Goal: Contribute content: Contribute content

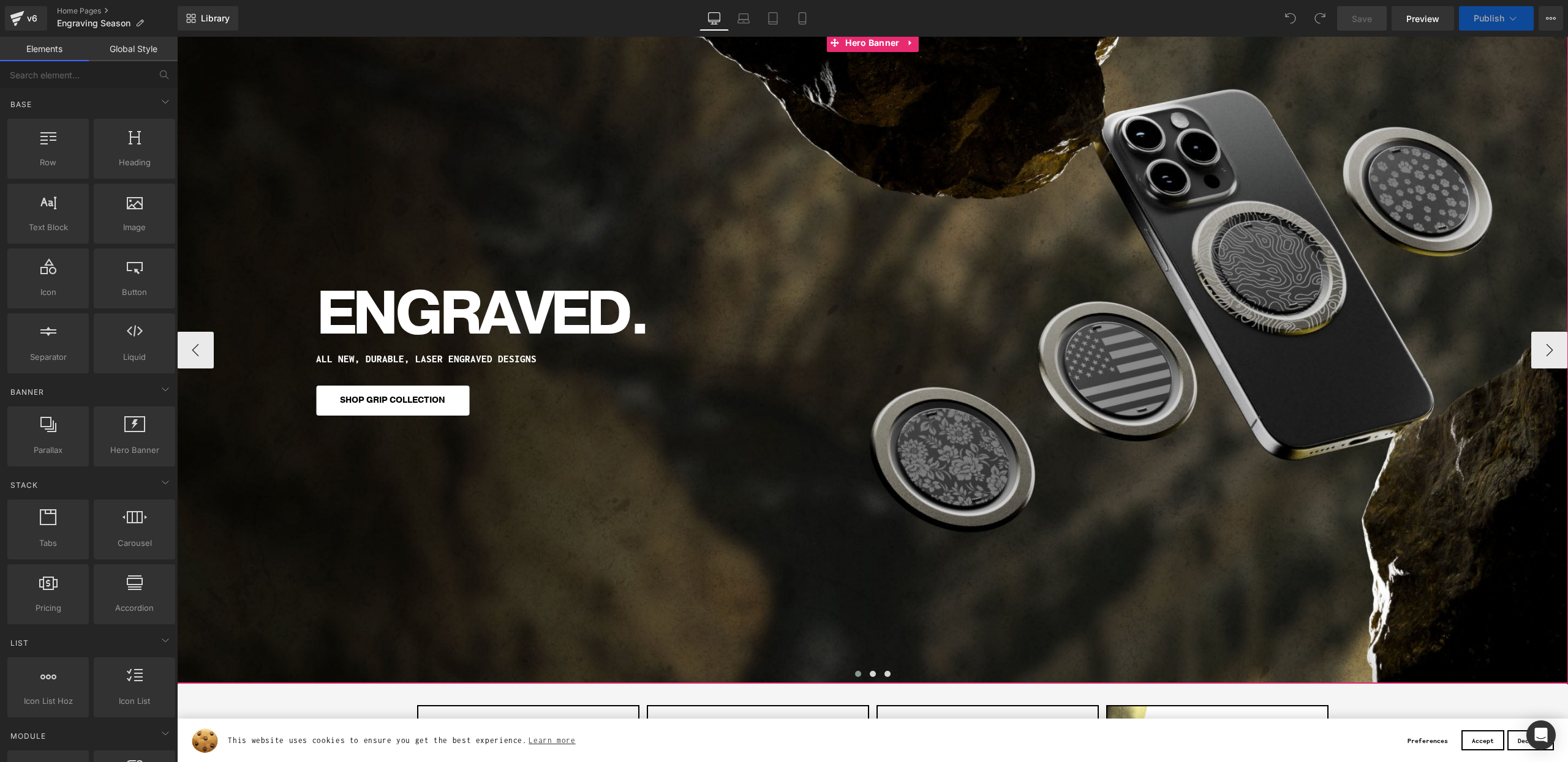
scroll to position [155, 0]
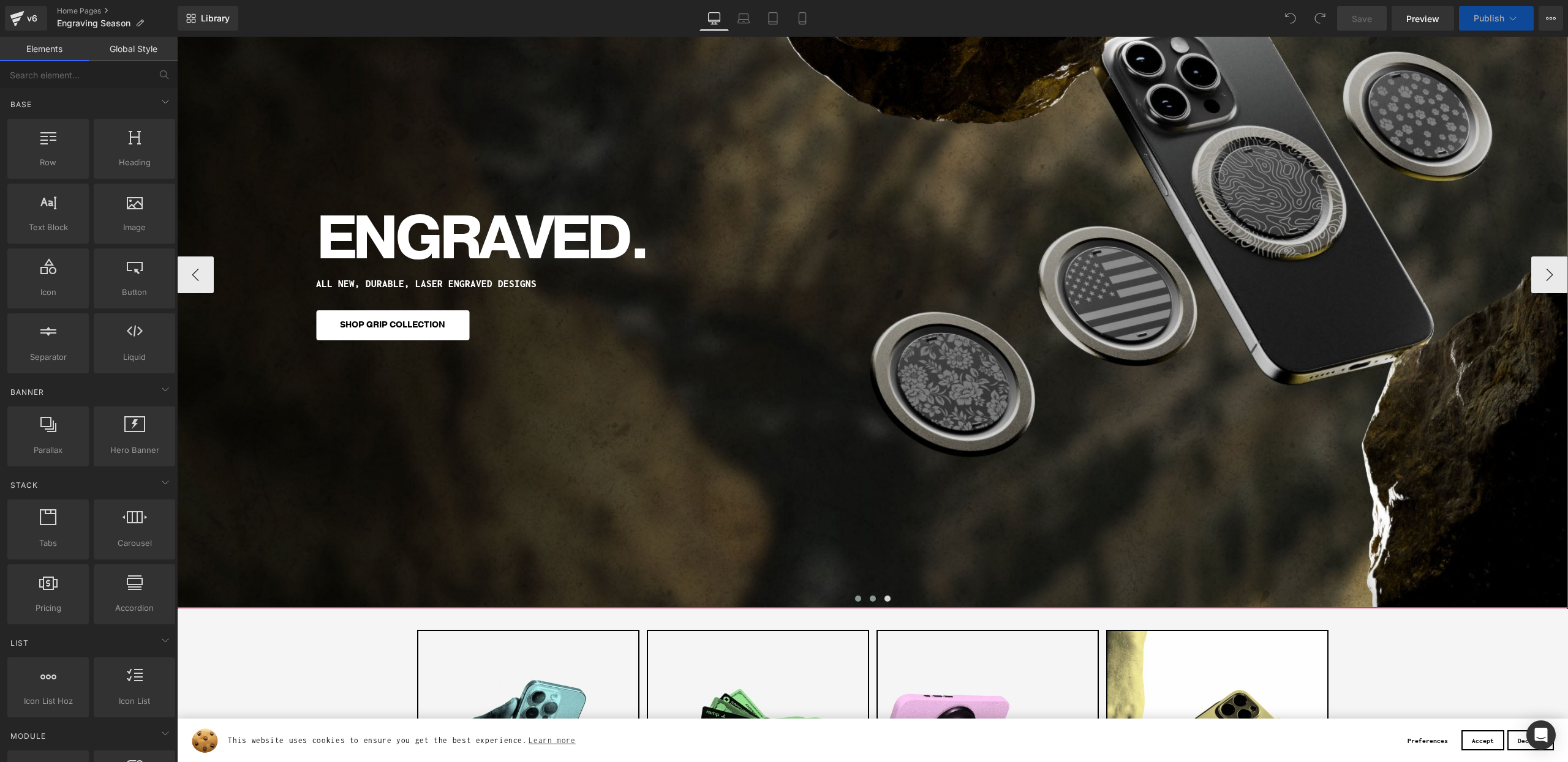
click at [869, 601] on button at bounding box center [872, 598] width 14 height 13
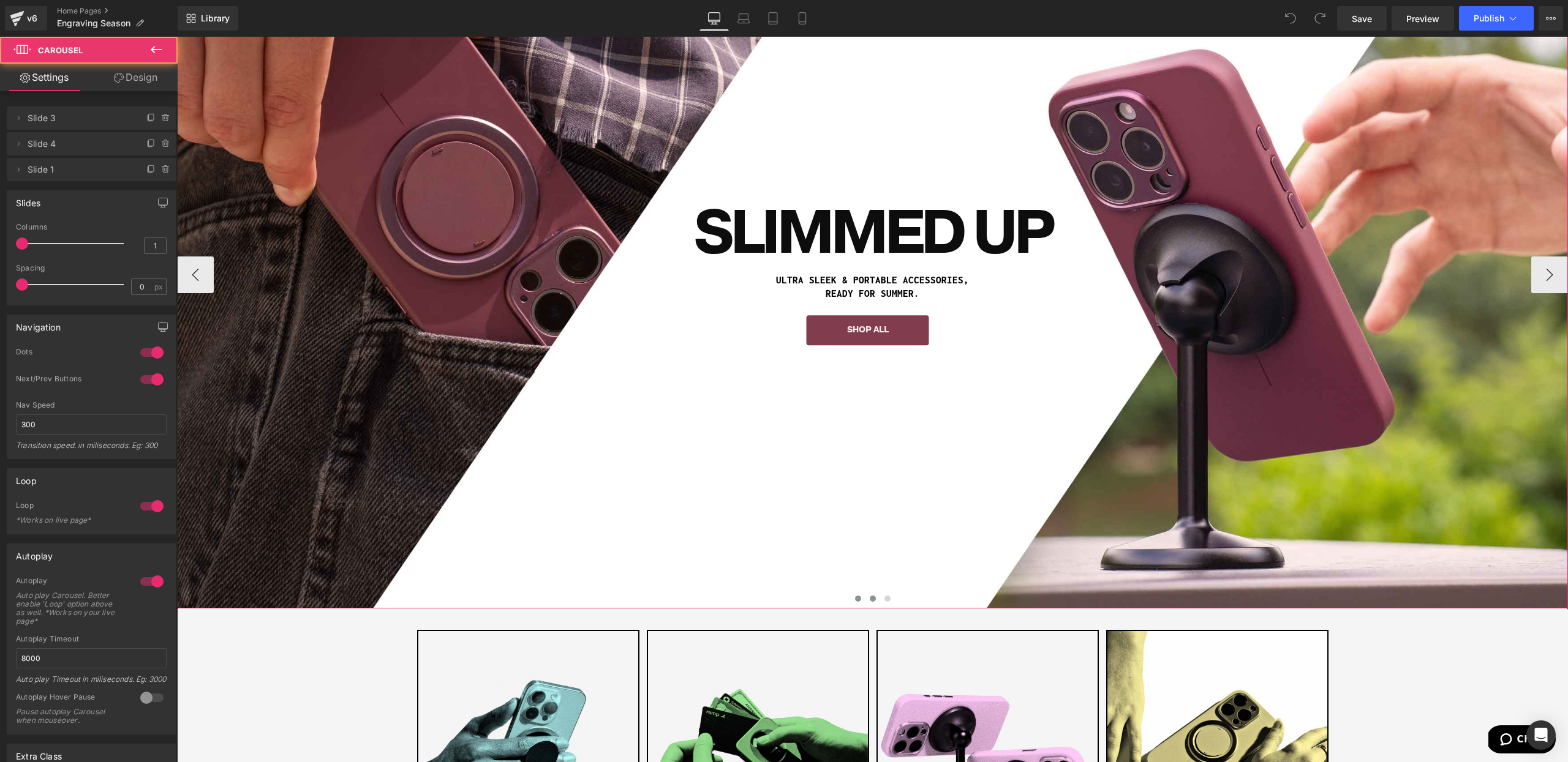
click at [852, 593] on button at bounding box center [858, 598] width 14 height 13
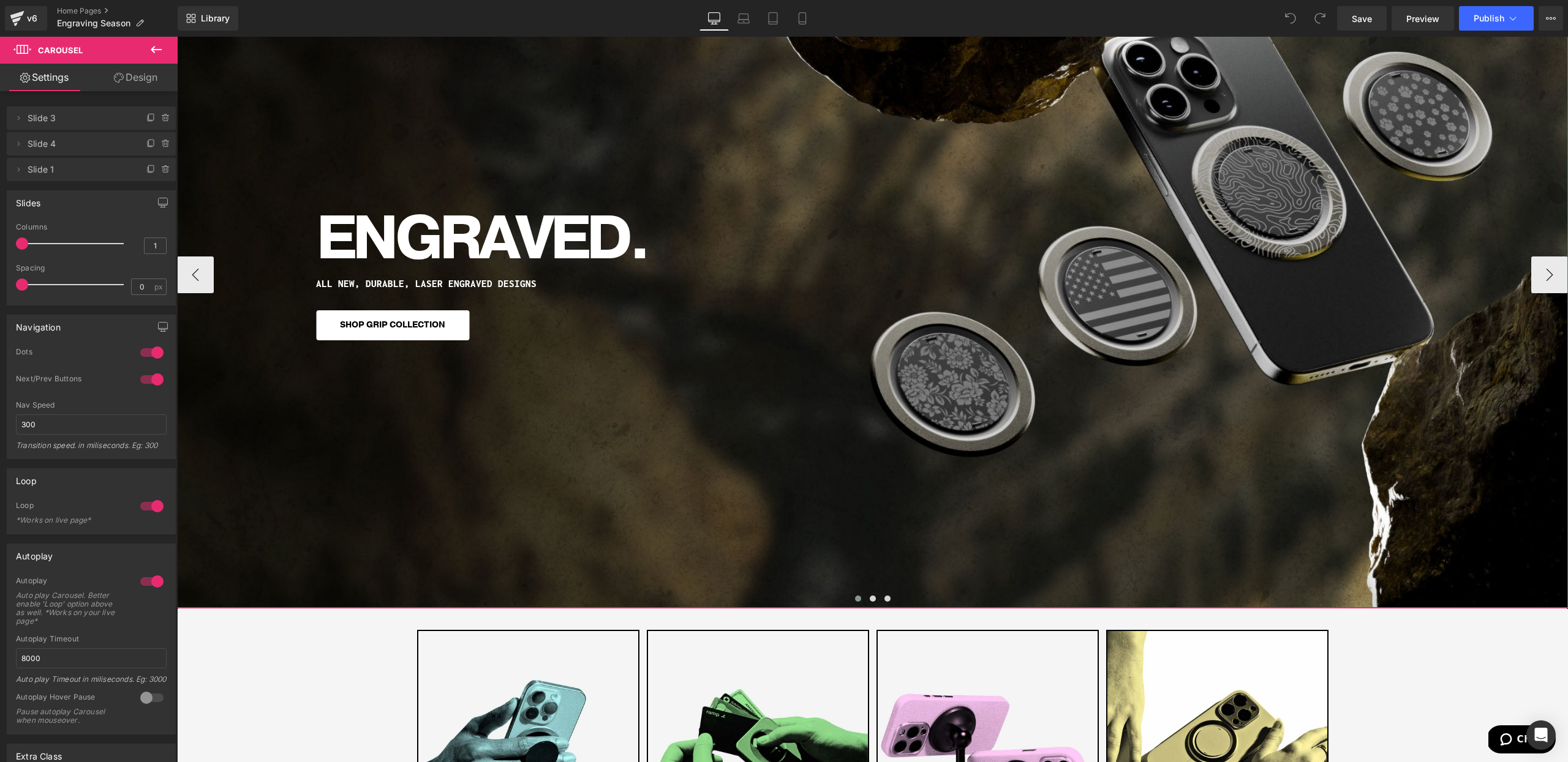
click at [707, 517] on div "ENGRAVED. Heading ALL NEW, DURABLE, LASER ENGRAVED DESIGNS Heading SHOP GRIP CO…" at bounding box center [873, 273] width 1392 height 667
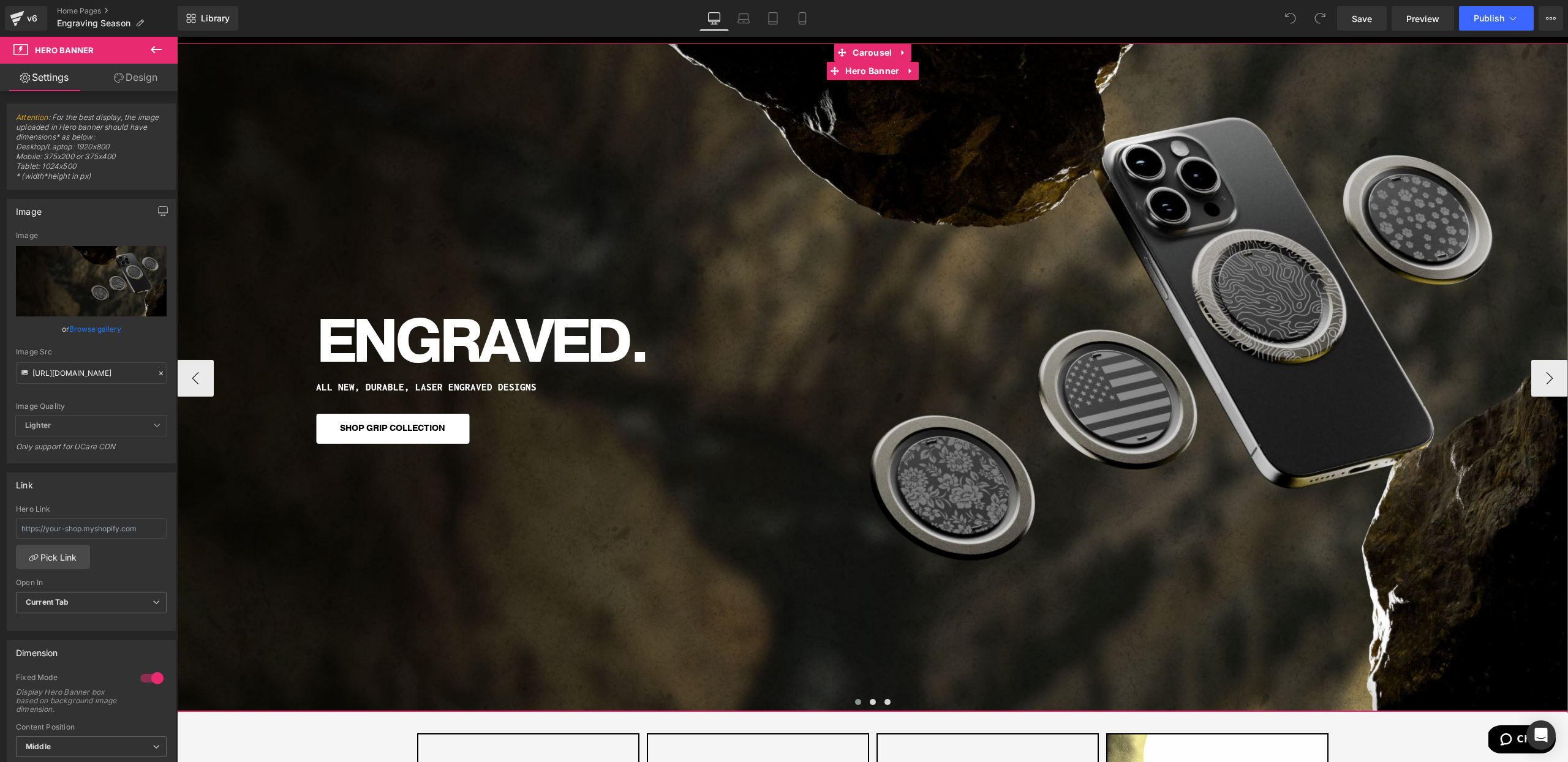
scroll to position [0, 0]
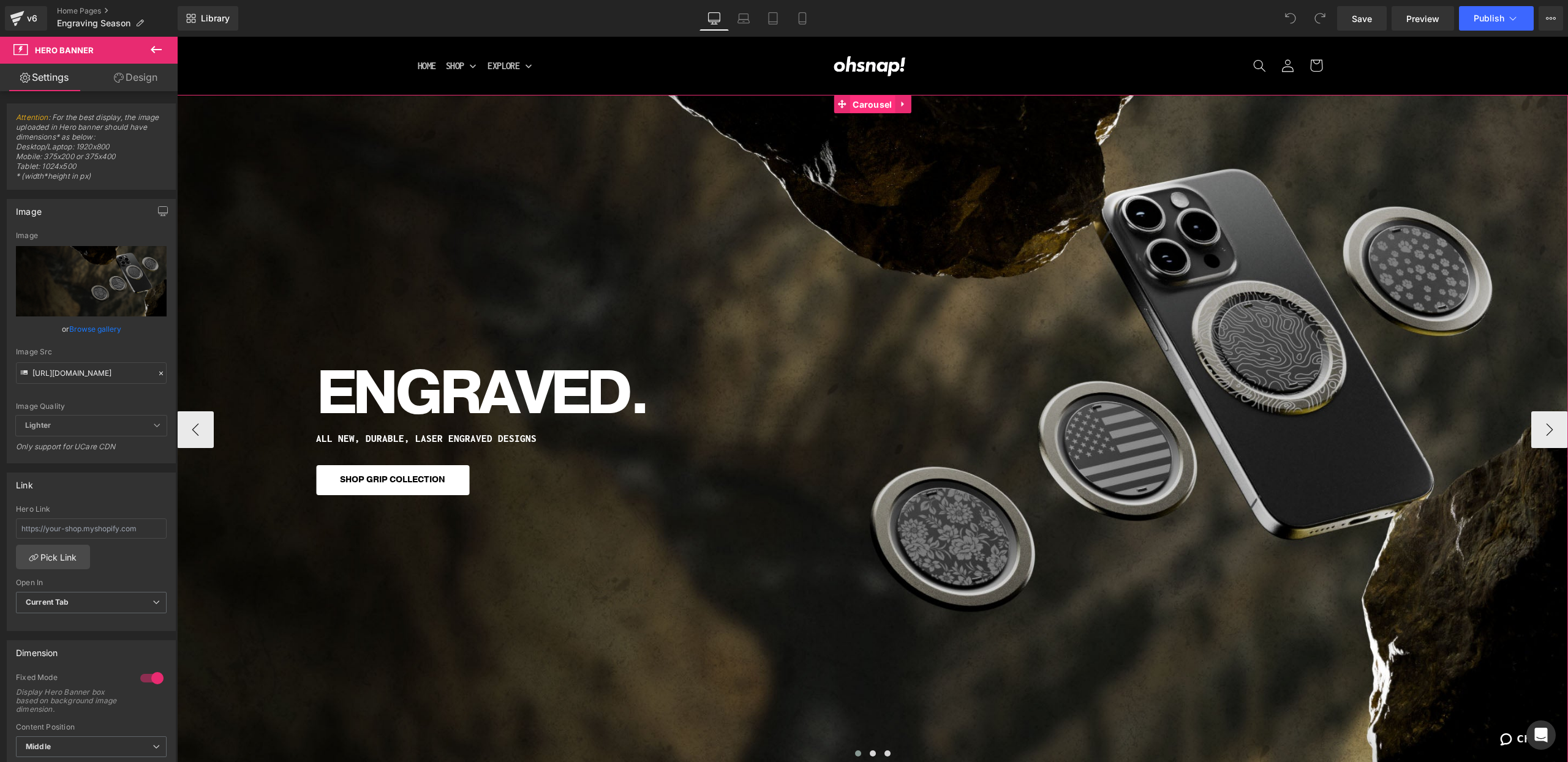
click at [875, 106] on span "Carousel" at bounding box center [872, 105] width 46 height 19
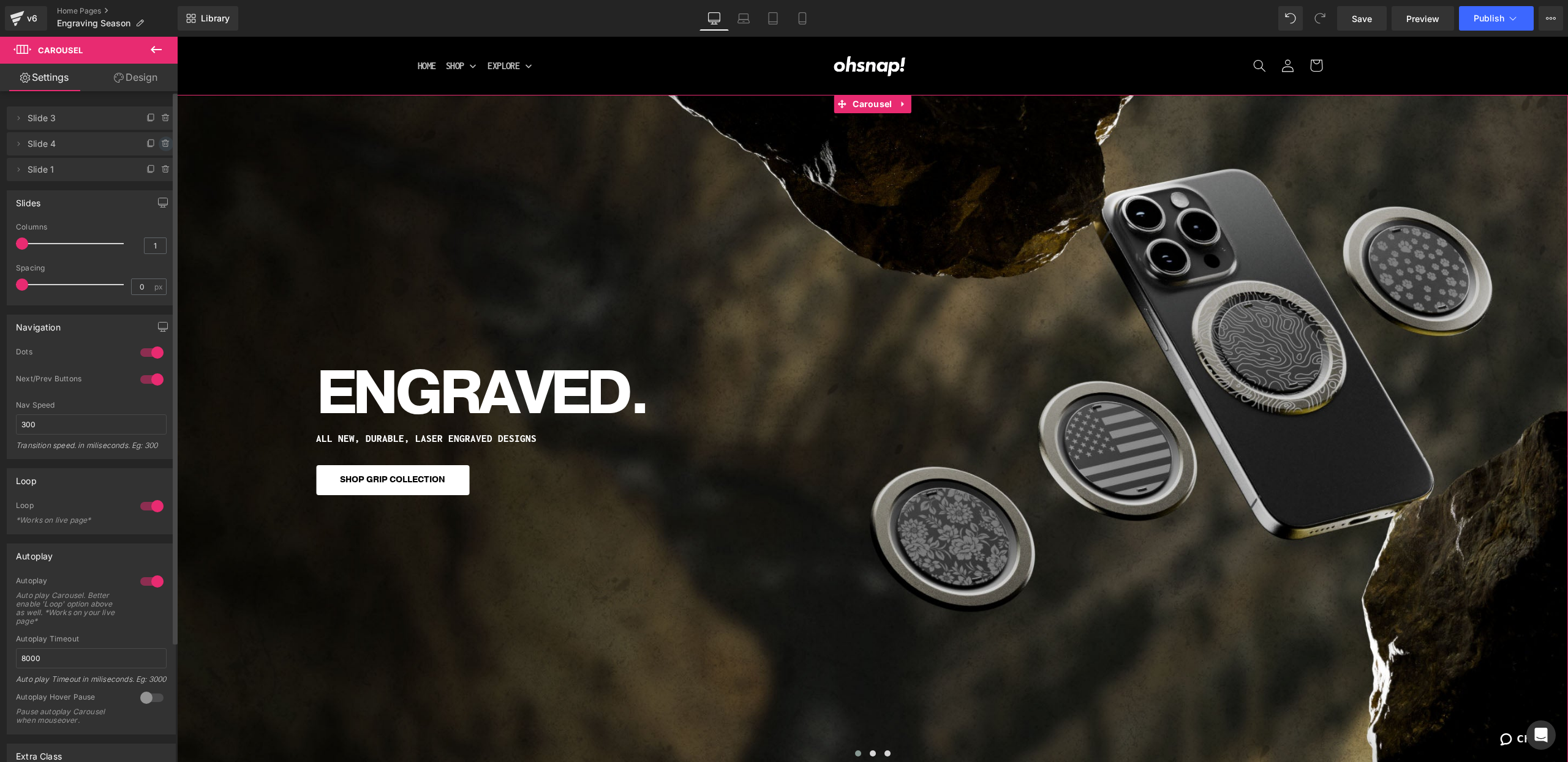
click at [161, 143] on icon at bounding box center [166, 144] width 10 height 10
click at [160, 149] on button "Delete" at bounding box center [153, 144] width 39 height 16
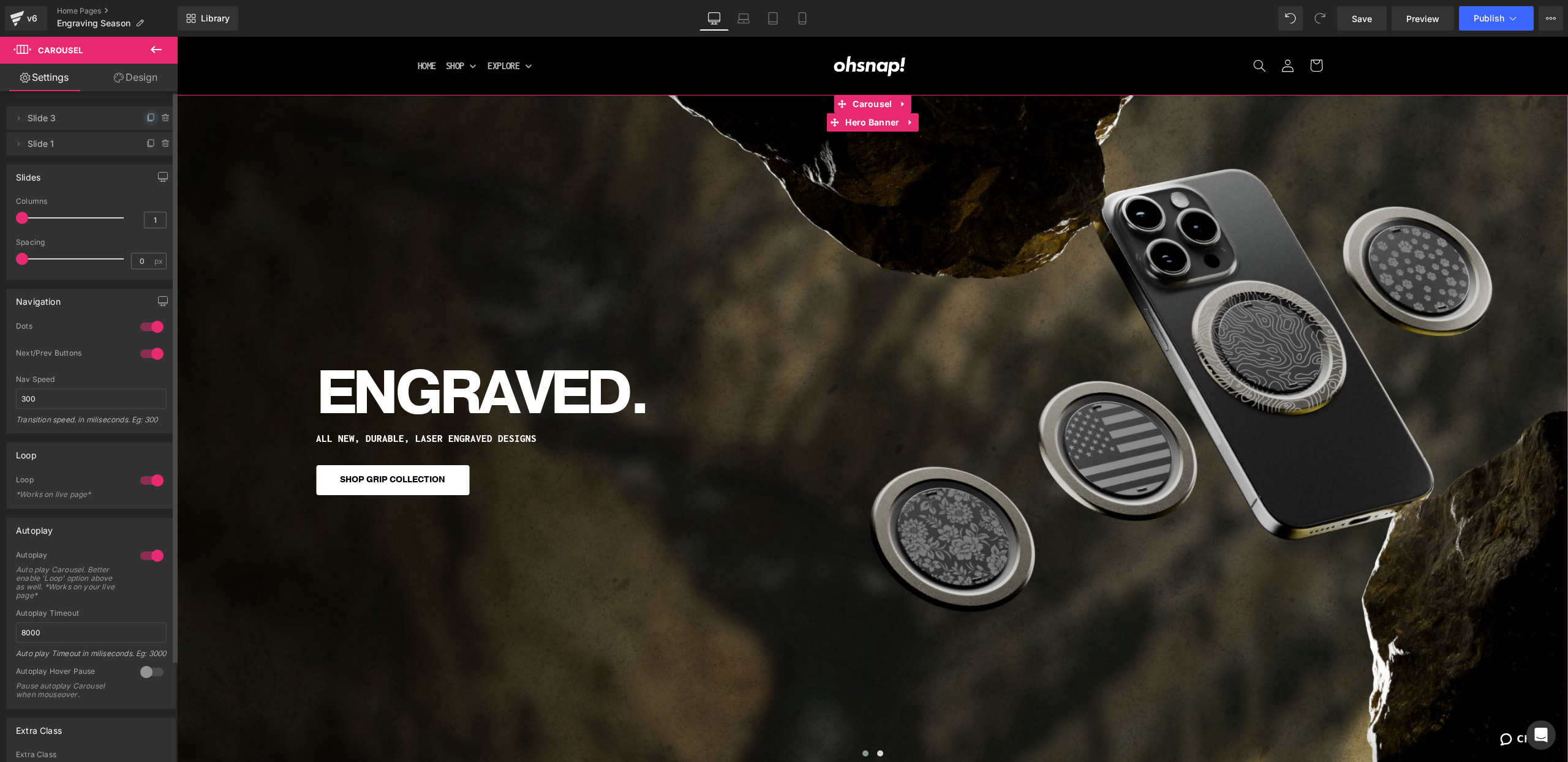
click at [146, 116] on icon at bounding box center [151, 118] width 10 height 10
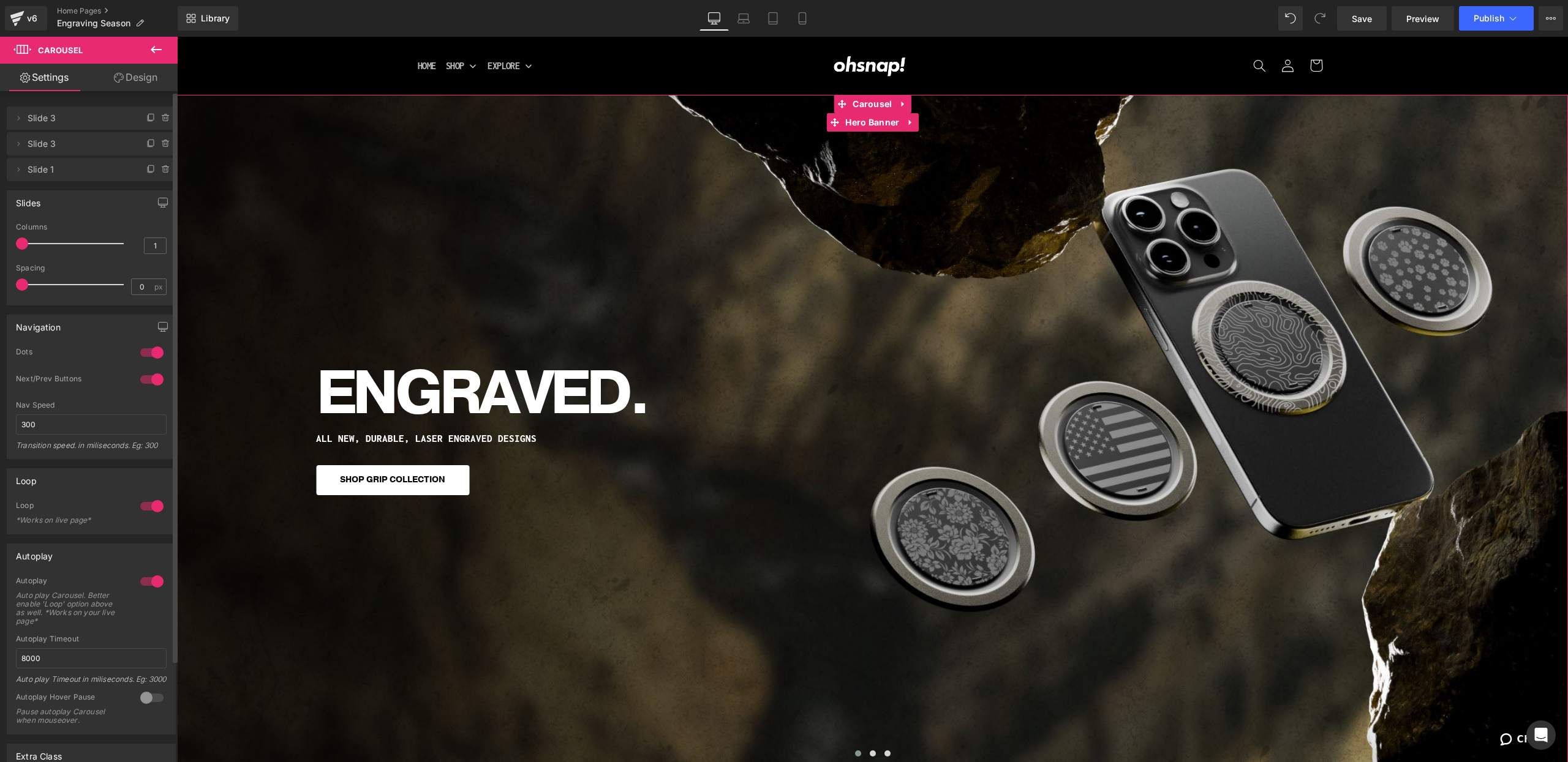
click at [100, 118] on span "Slide 3" at bounding box center [79, 118] width 103 height 24
click at [673, 300] on div "ENGRAVED. Heading ALL NEW, DURABLE, LASER ENGRAVED DESIGNS Heading SHOP GRIP CO…" at bounding box center [873, 428] width 1392 height 667
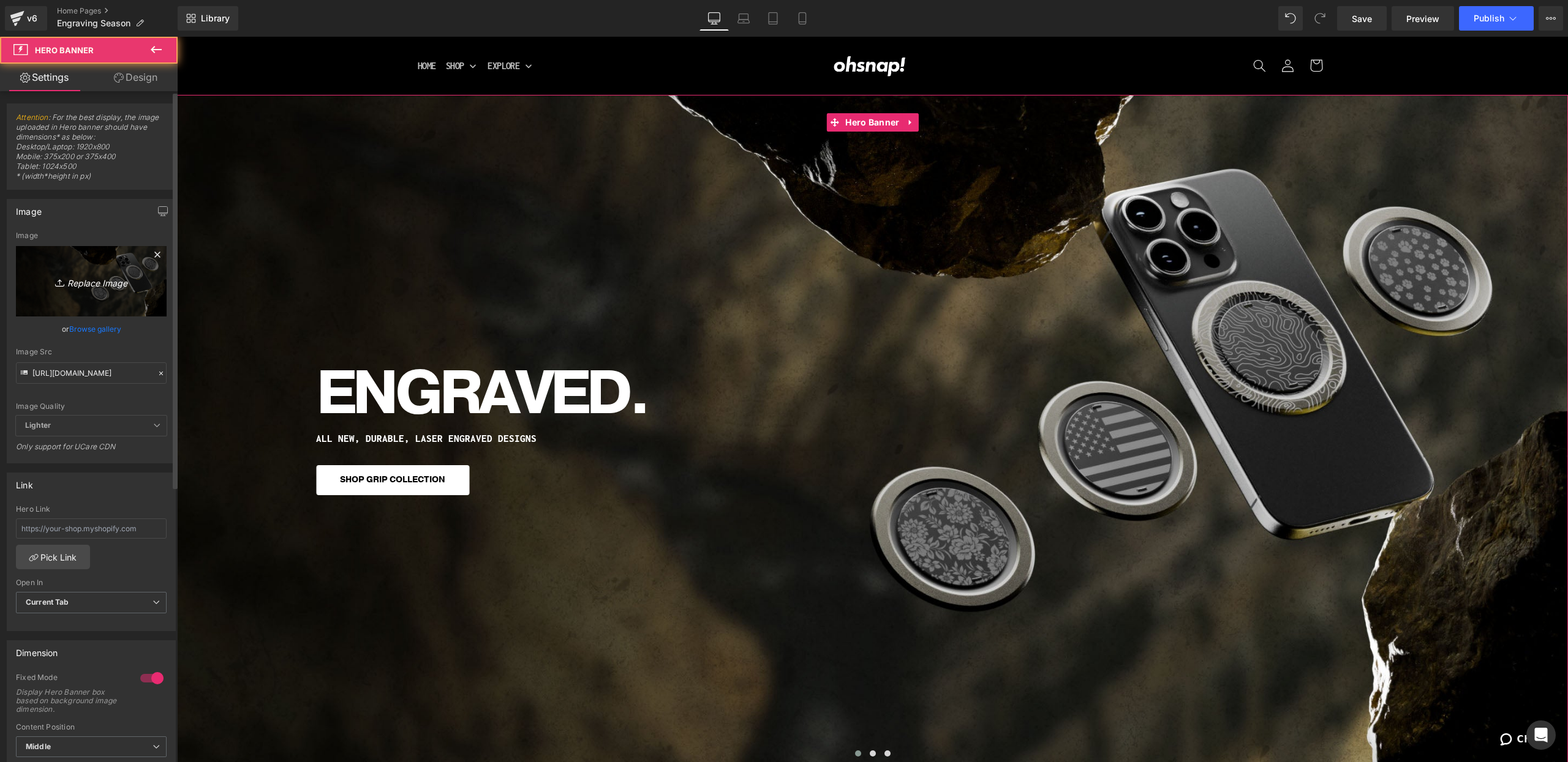
click at [99, 284] on icon "Replace Image" at bounding box center [91, 281] width 98 height 15
click at [84, 378] on input "[URL][DOMAIN_NAME]" at bounding box center [91, 372] width 150 height 21
paste input "backtoschool_desktop.jpg?v=1755271212"
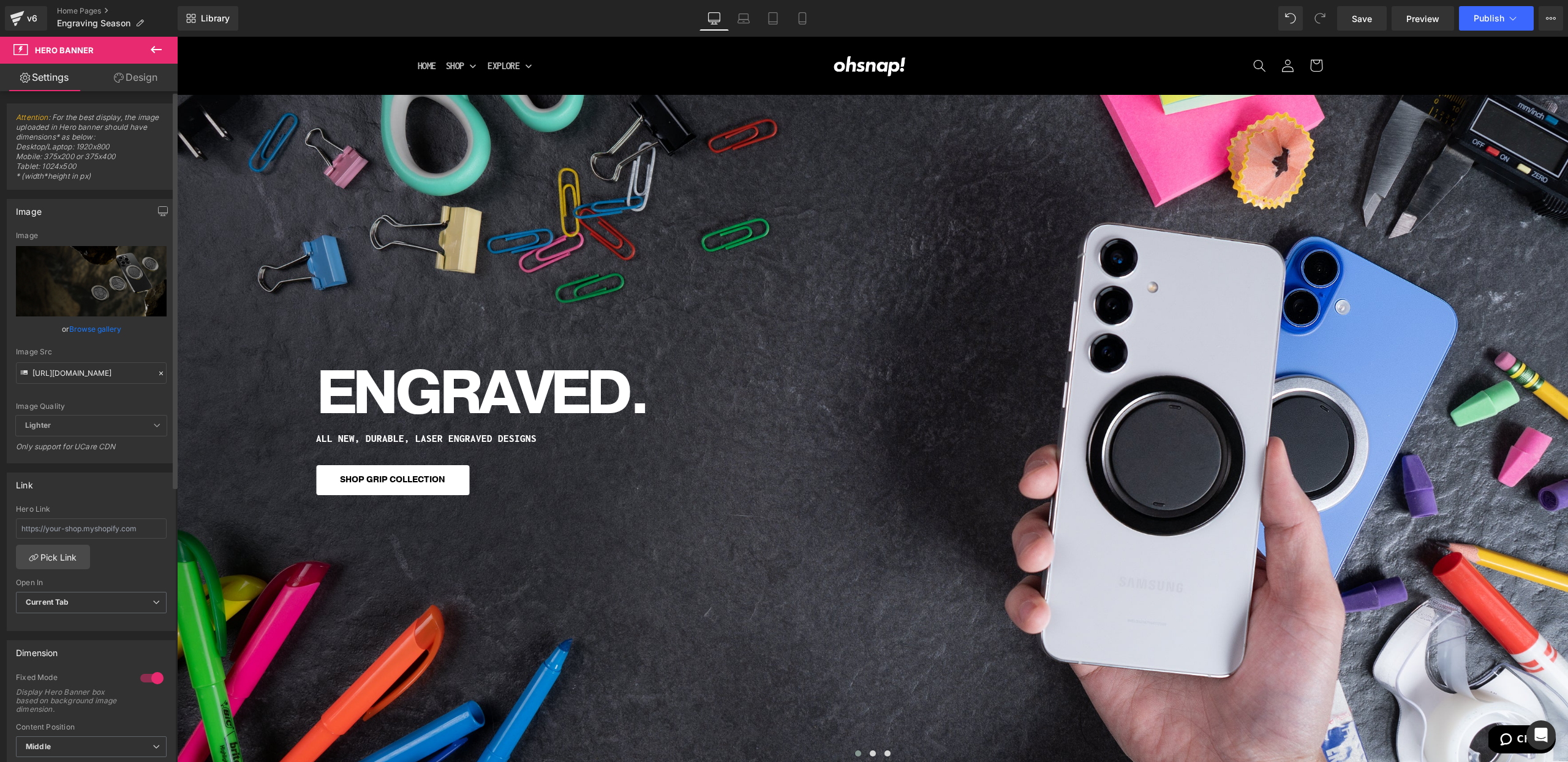
click at [111, 403] on div "Image Quality" at bounding box center [91, 407] width 150 height 8
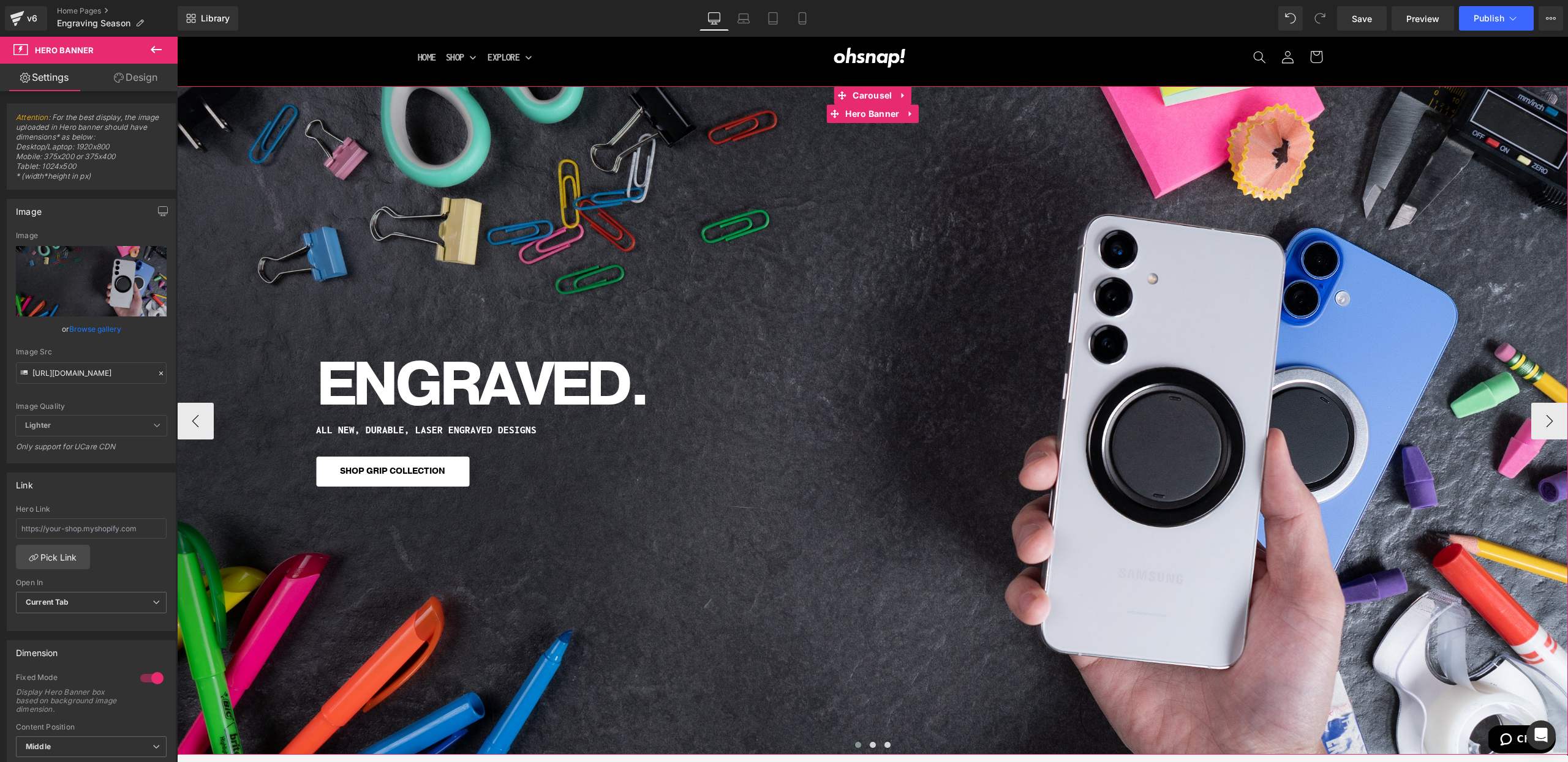
scroll to position [9, 0]
click at [80, 362] on input "[URL][DOMAIN_NAME]" at bounding box center [91, 372] width 150 height 21
paste input "_ed08dad5-ffc8-4d61-8fa7-3ccbf1b52698.jpg?v=1755273556"
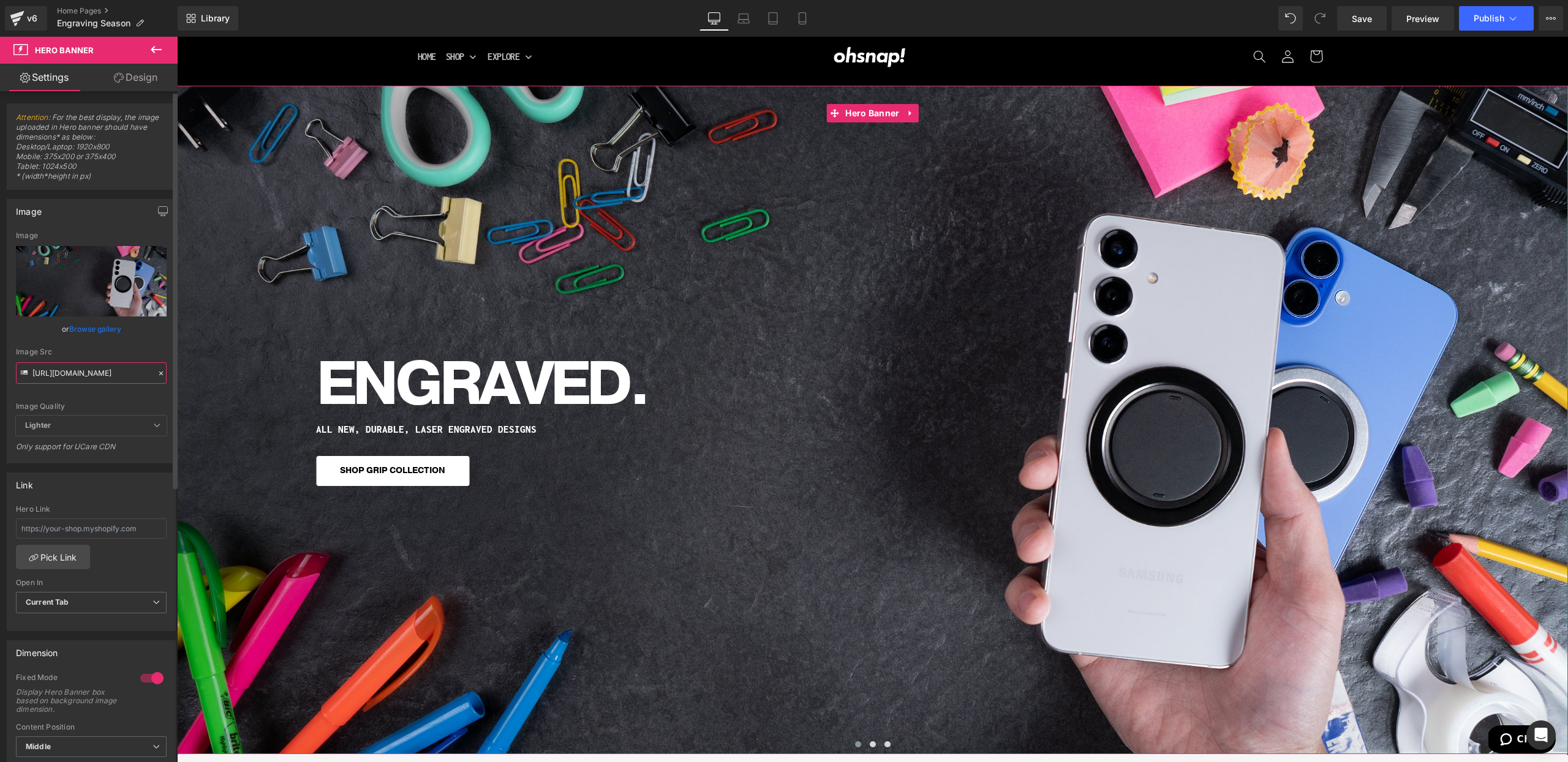
scroll to position [0, 373]
type input "[URL][DOMAIN_NAME]"
click at [89, 397] on div "Image Quality Lighter Lightest Lighter Lighter Lightest Only support for UCare …" at bounding box center [91, 323] width 150 height 184
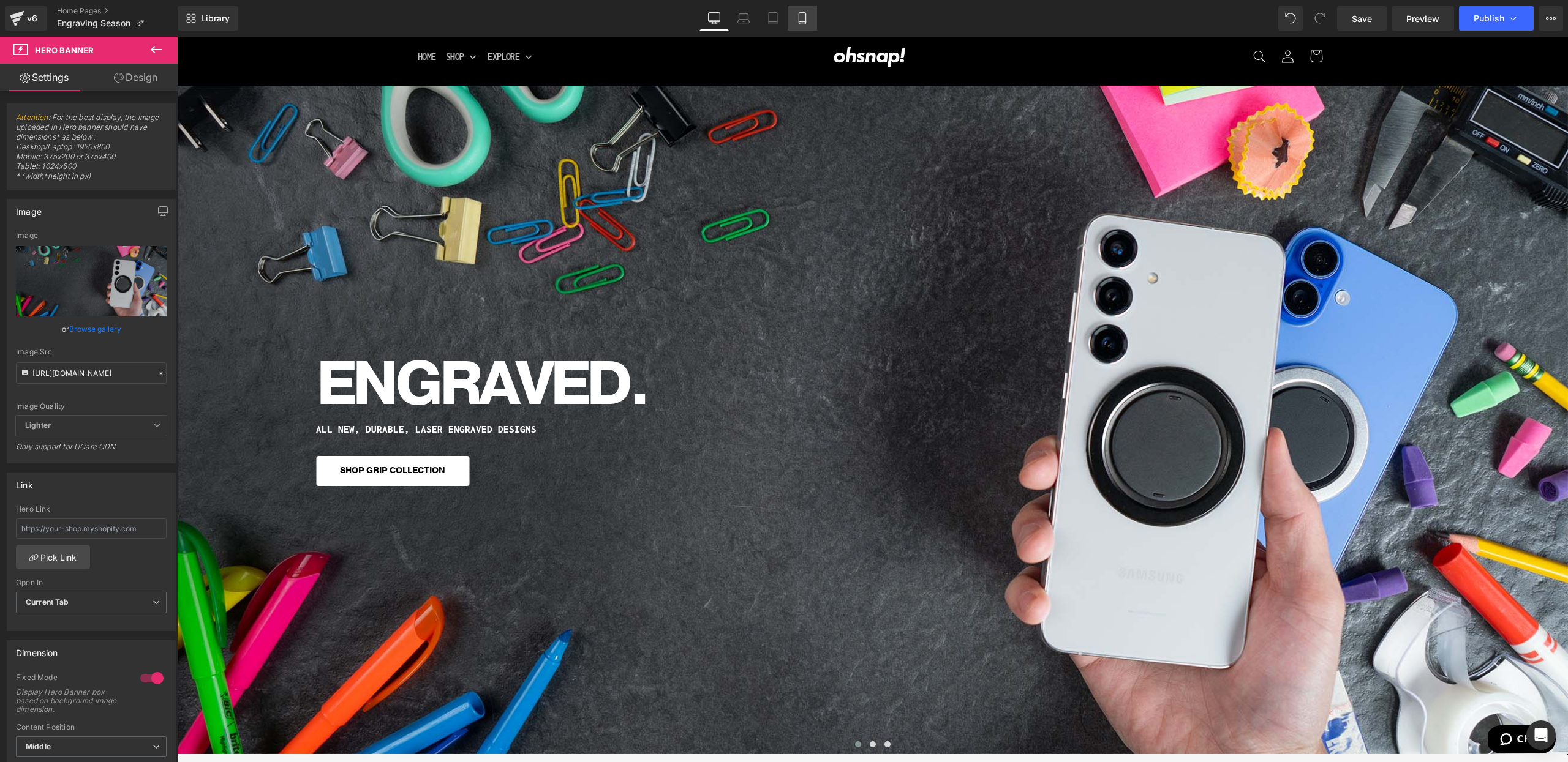
click at [801, 17] on icon at bounding box center [802, 19] width 13 height 13
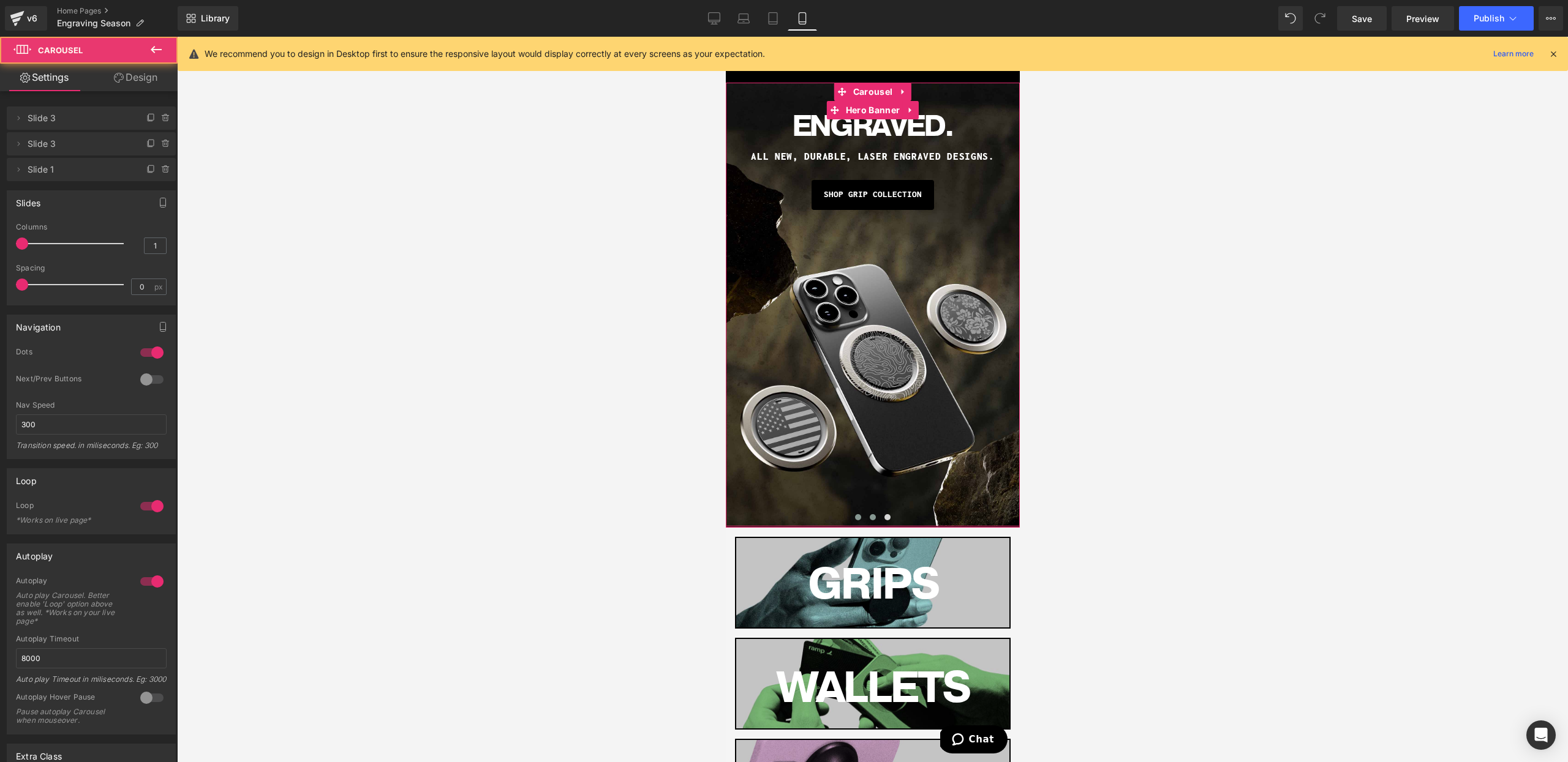
click at [871, 516] on span at bounding box center [871, 516] width 6 height 6
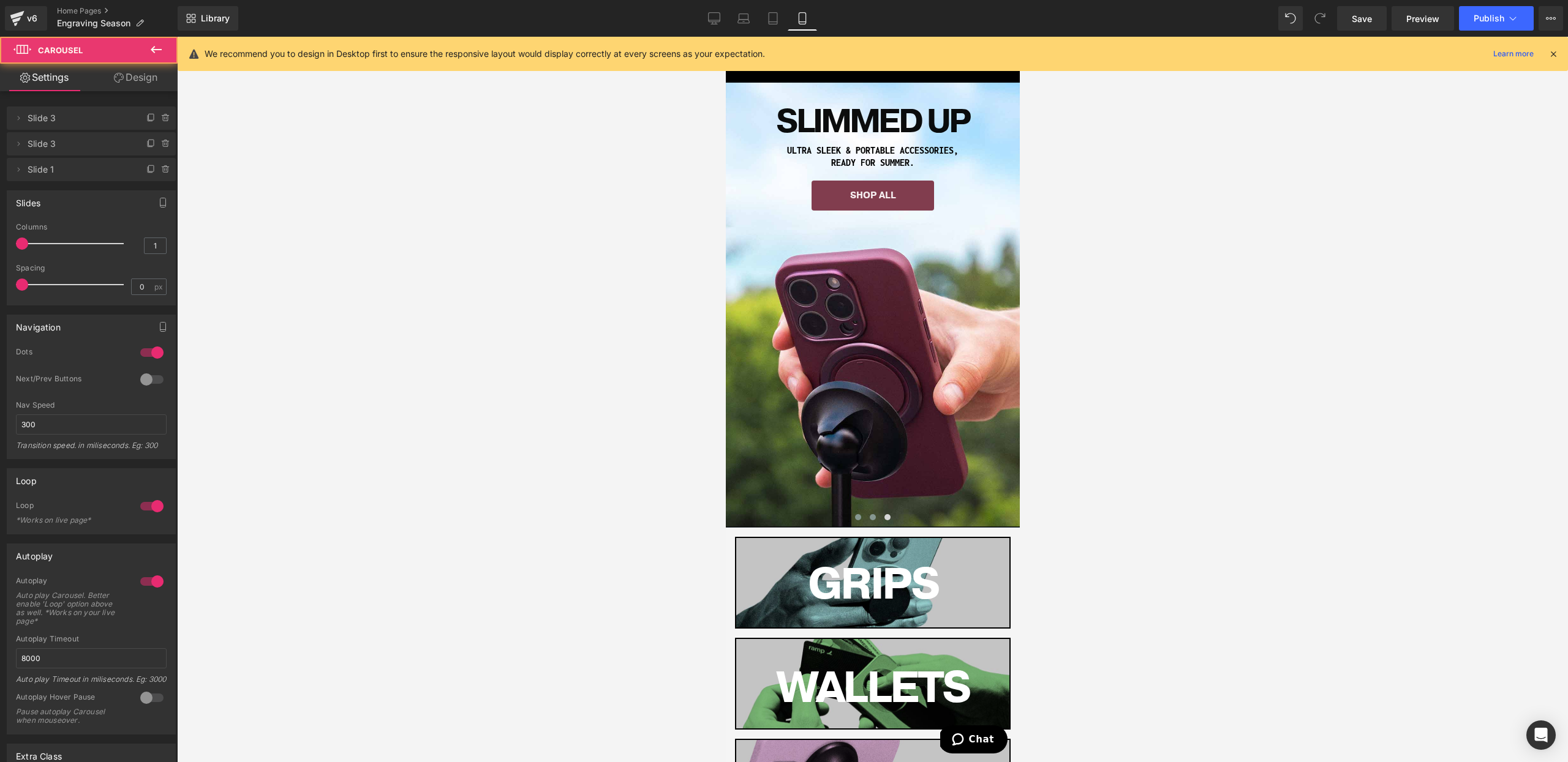
click at [860, 521] on button at bounding box center [857, 517] width 14 height 13
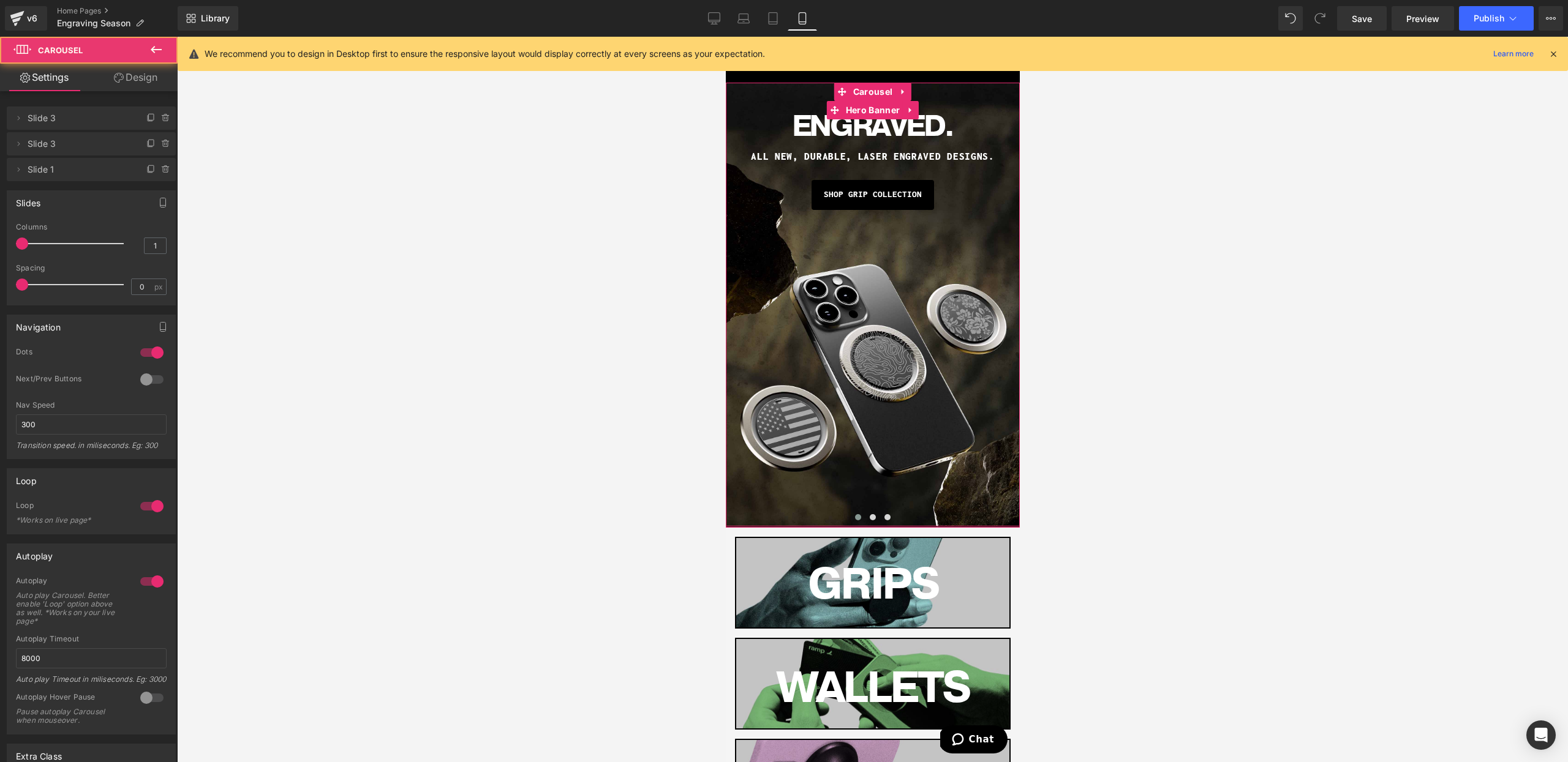
click at [855, 437] on div "ENGRAVED. Heading ALL NEW, DURABlE, LASER ENGRAVED DESIGNS. Heading SHOP GRIP C…" at bounding box center [872, 305] width 294 height 444
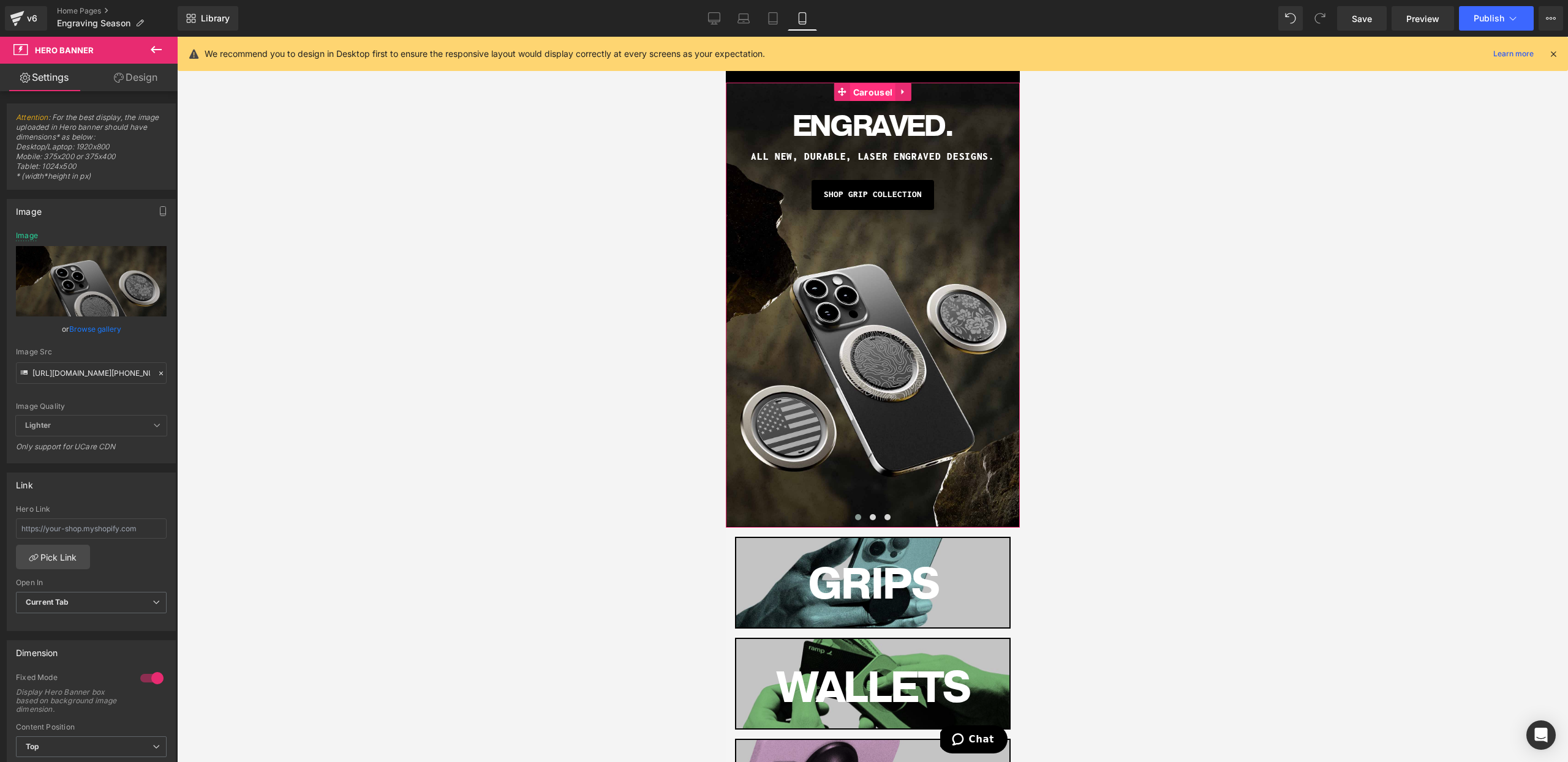
click at [875, 94] on span "Carousel" at bounding box center [872, 93] width 46 height 19
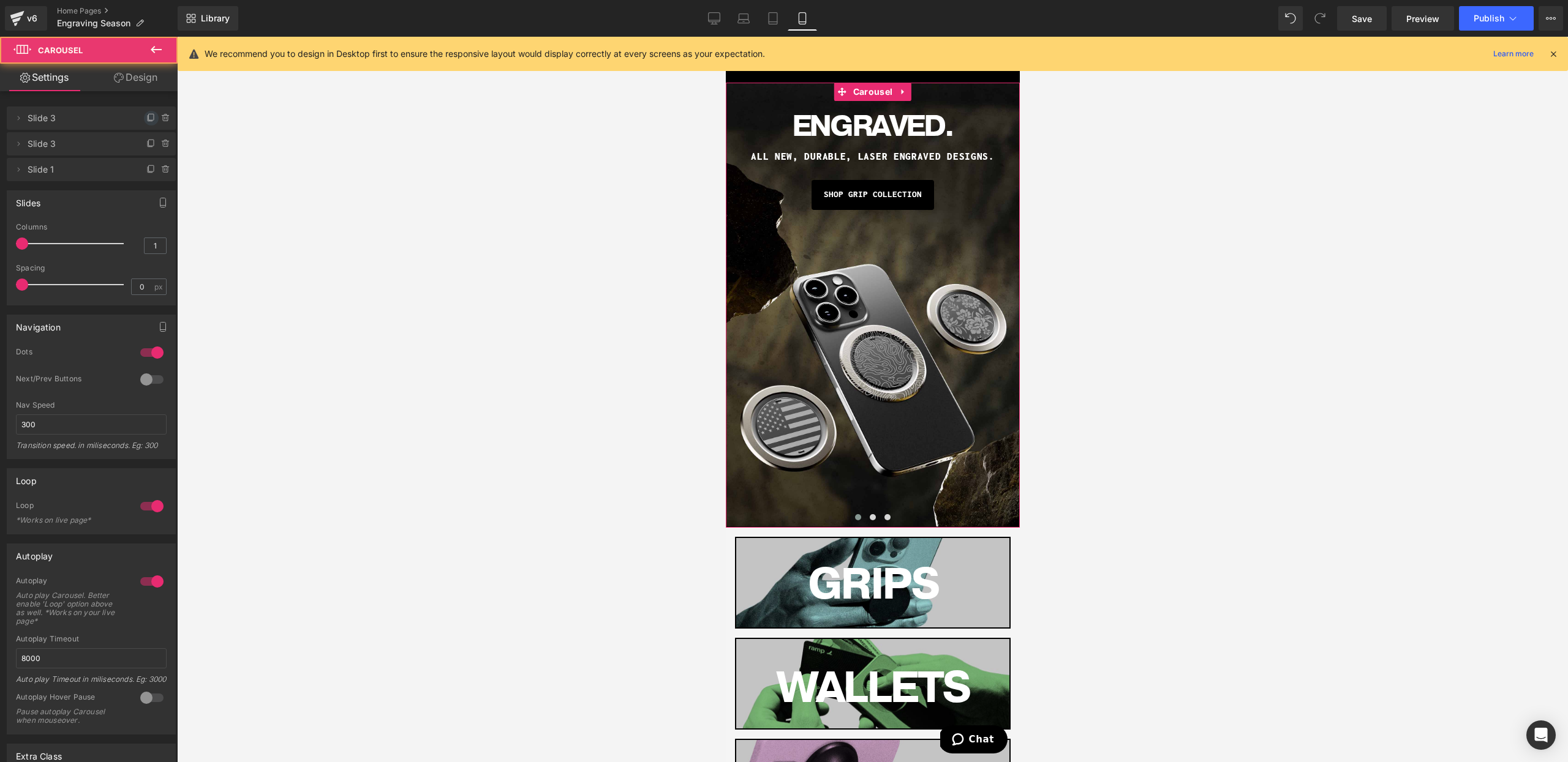
click at [146, 120] on icon at bounding box center [151, 118] width 10 height 10
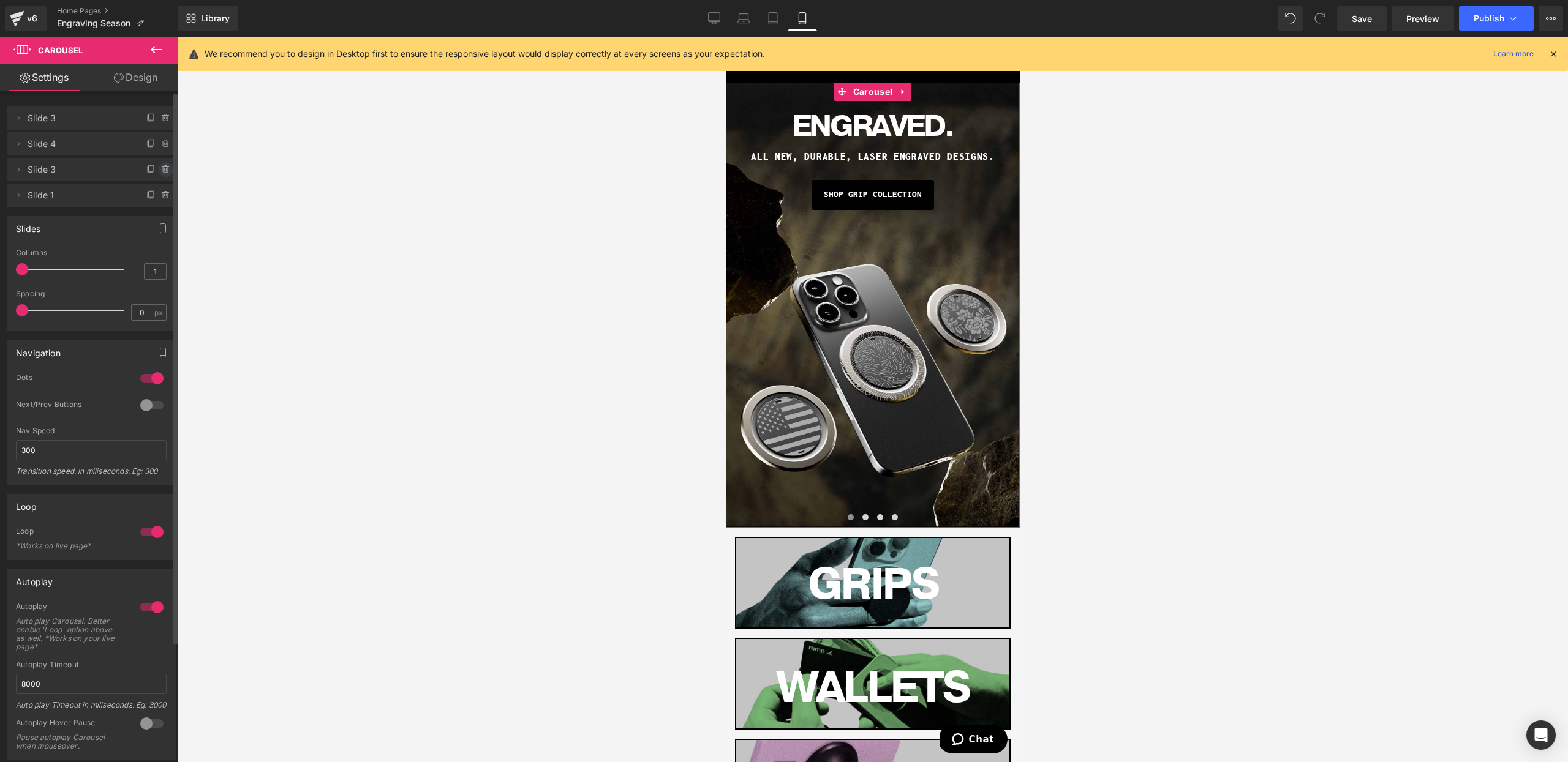
click at [165, 170] on icon at bounding box center [166, 170] width 10 height 10
click at [151, 168] on button "Delete" at bounding box center [153, 170] width 39 height 16
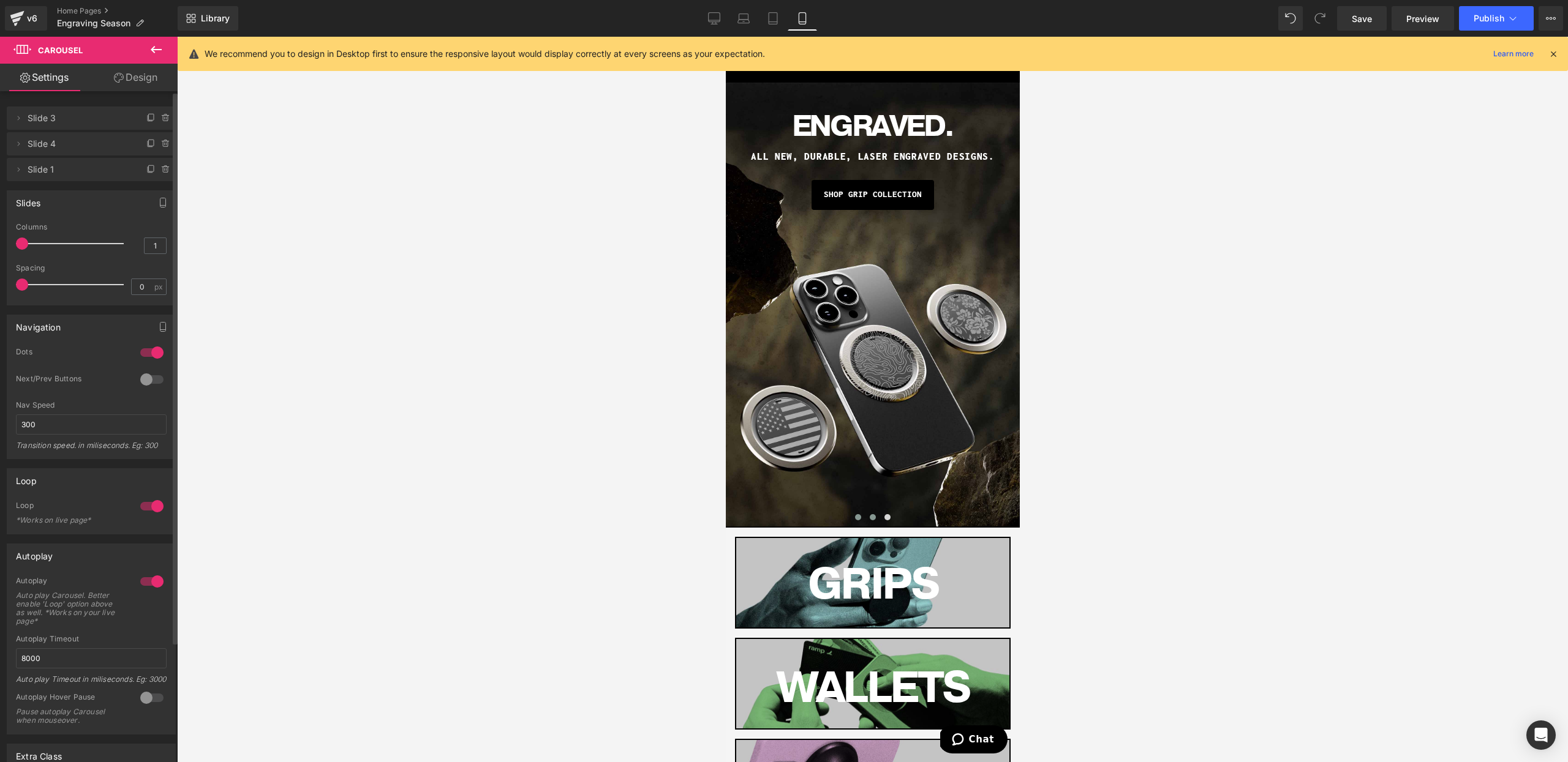
click at [871, 522] on button at bounding box center [871, 517] width 14 height 13
click at [859, 521] on button at bounding box center [857, 517] width 14 height 13
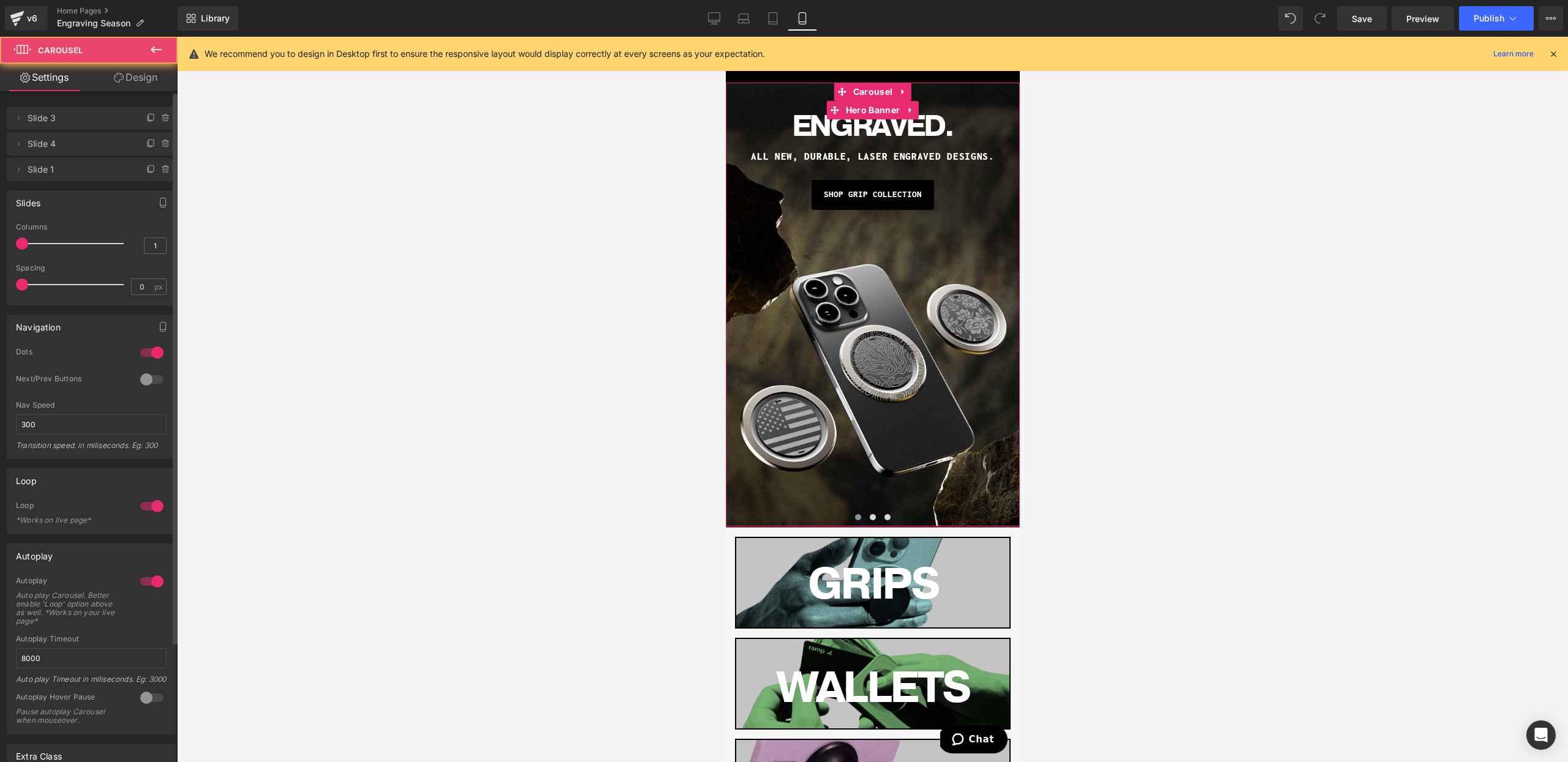
click at [785, 411] on div "ENGRAVED. Heading ALL NEW, DURABlE, LASER ENGRAVED DESIGNS. Heading SHOP GRIP C…" at bounding box center [872, 305] width 294 height 444
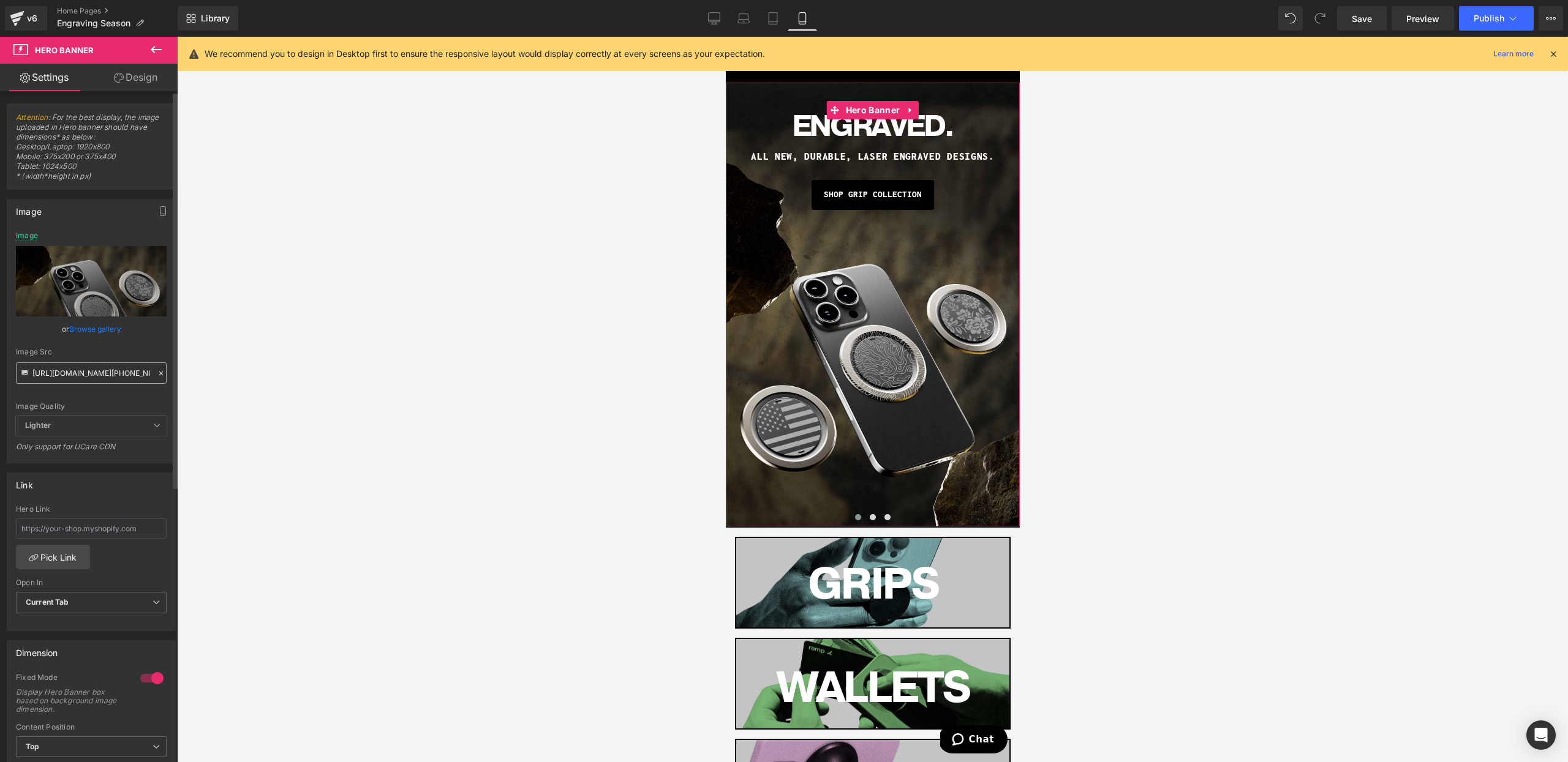
click at [42, 367] on input "[URL][DOMAIN_NAME][PHONE_NUMBER]" at bounding box center [91, 372] width 150 height 21
type input "[URL][DOMAIN_NAME]"
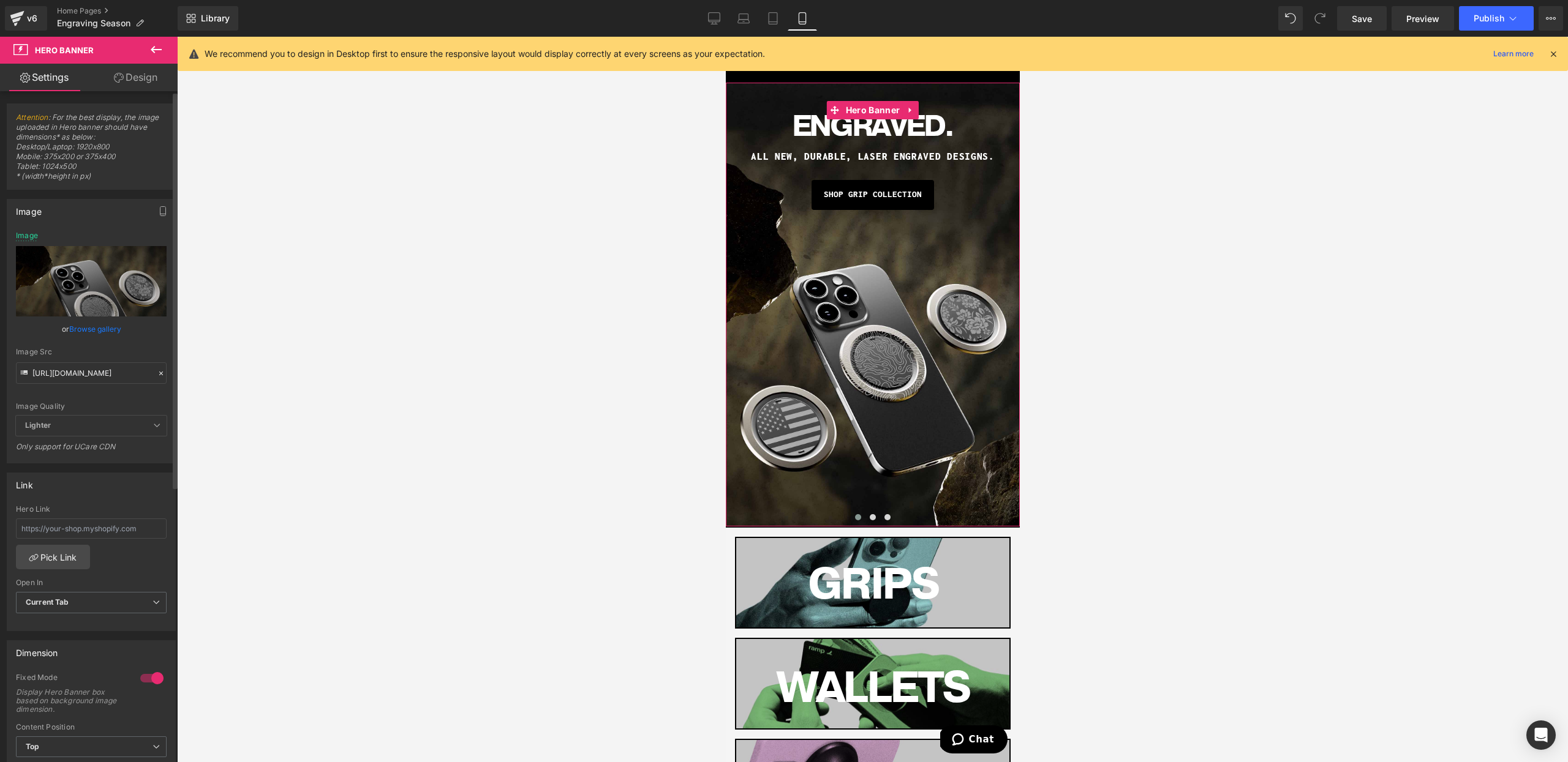
click at [80, 407] on div "Image Quality" at bounding box center [91, 407] width 150 height 8
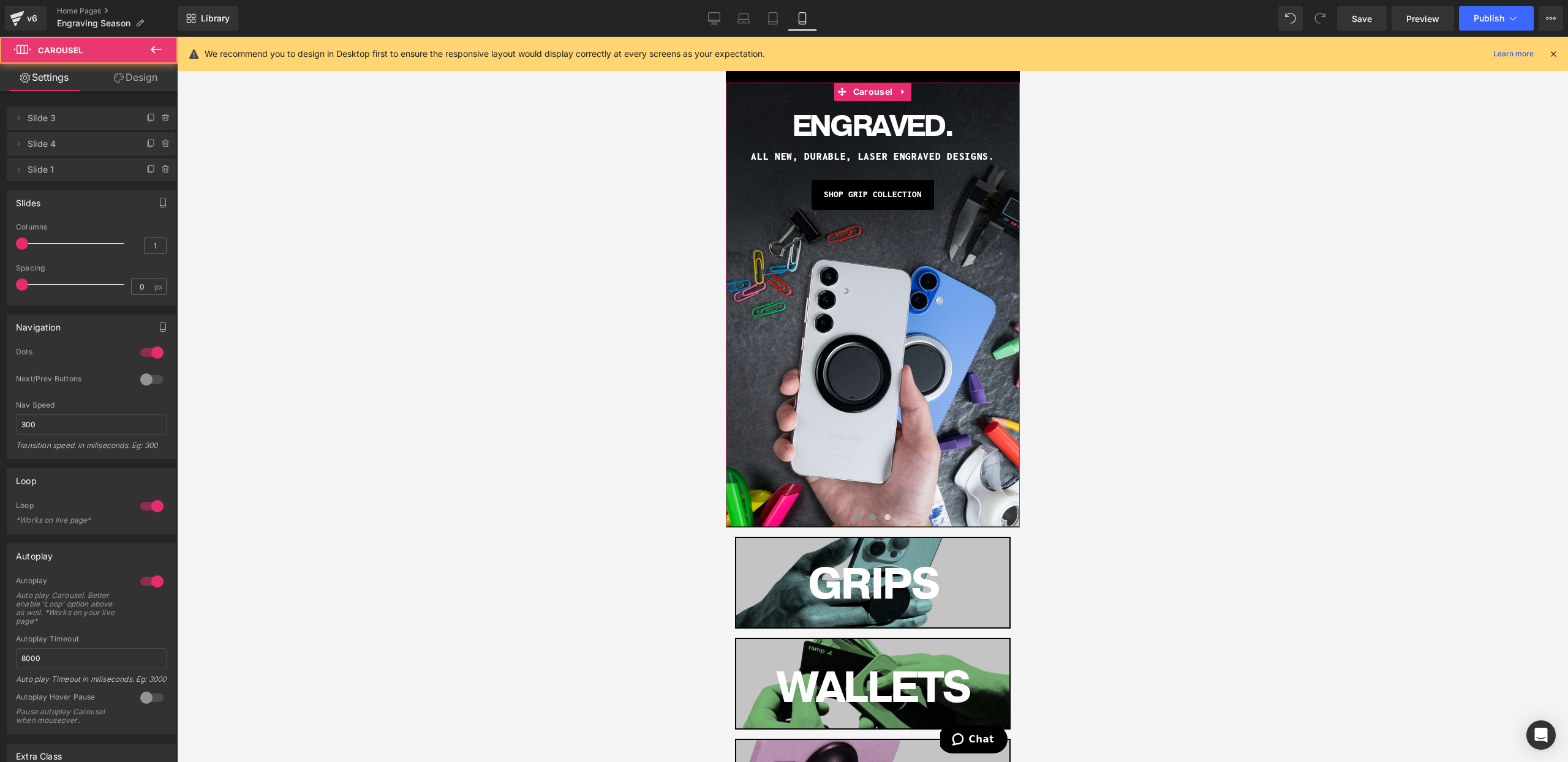
click at [876, 518] on button at bounding box center [871, 517] width 14 height 13
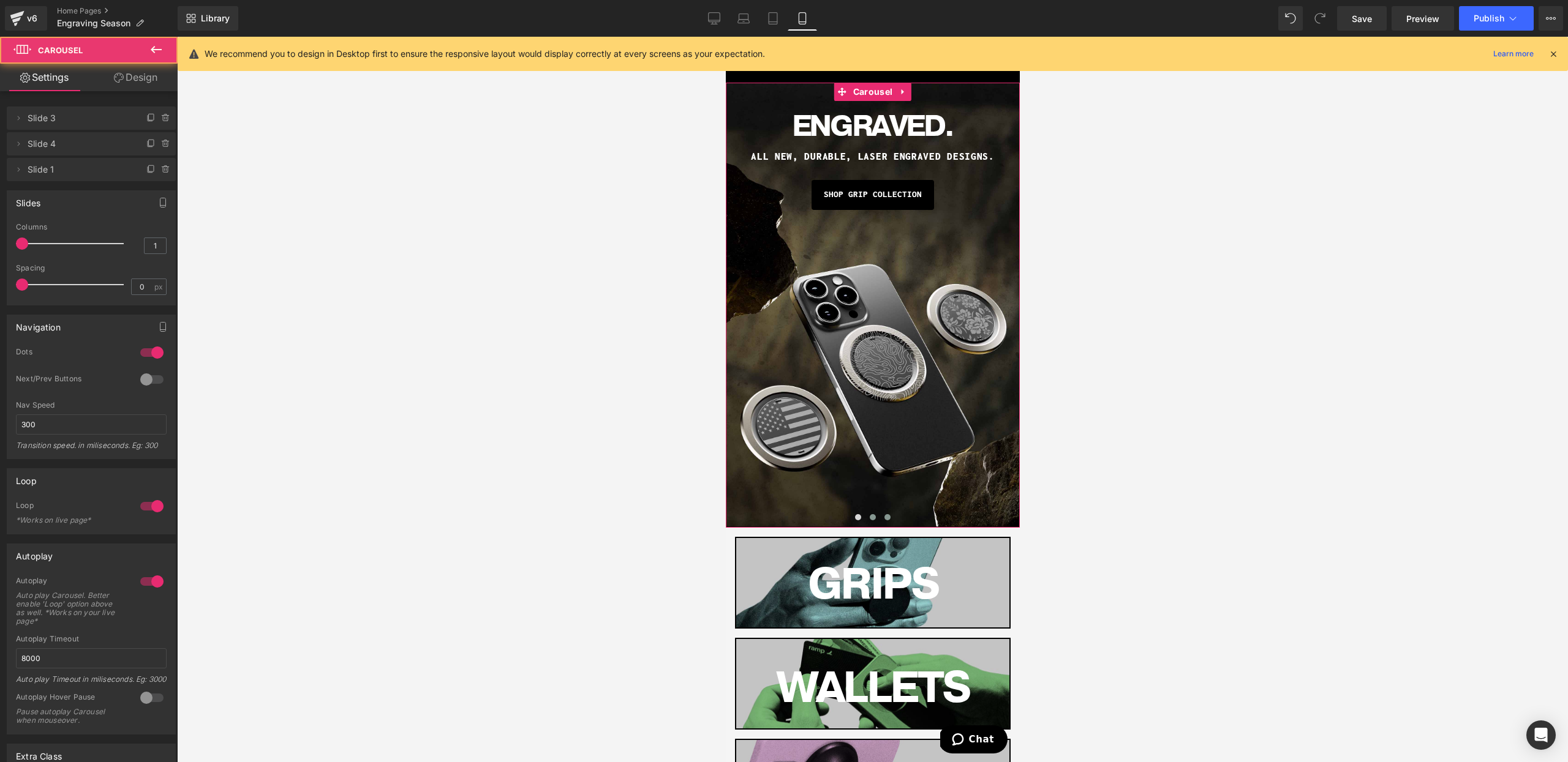
click at [886, 516] on span at bounding box center [887, 516] width 6 height 6
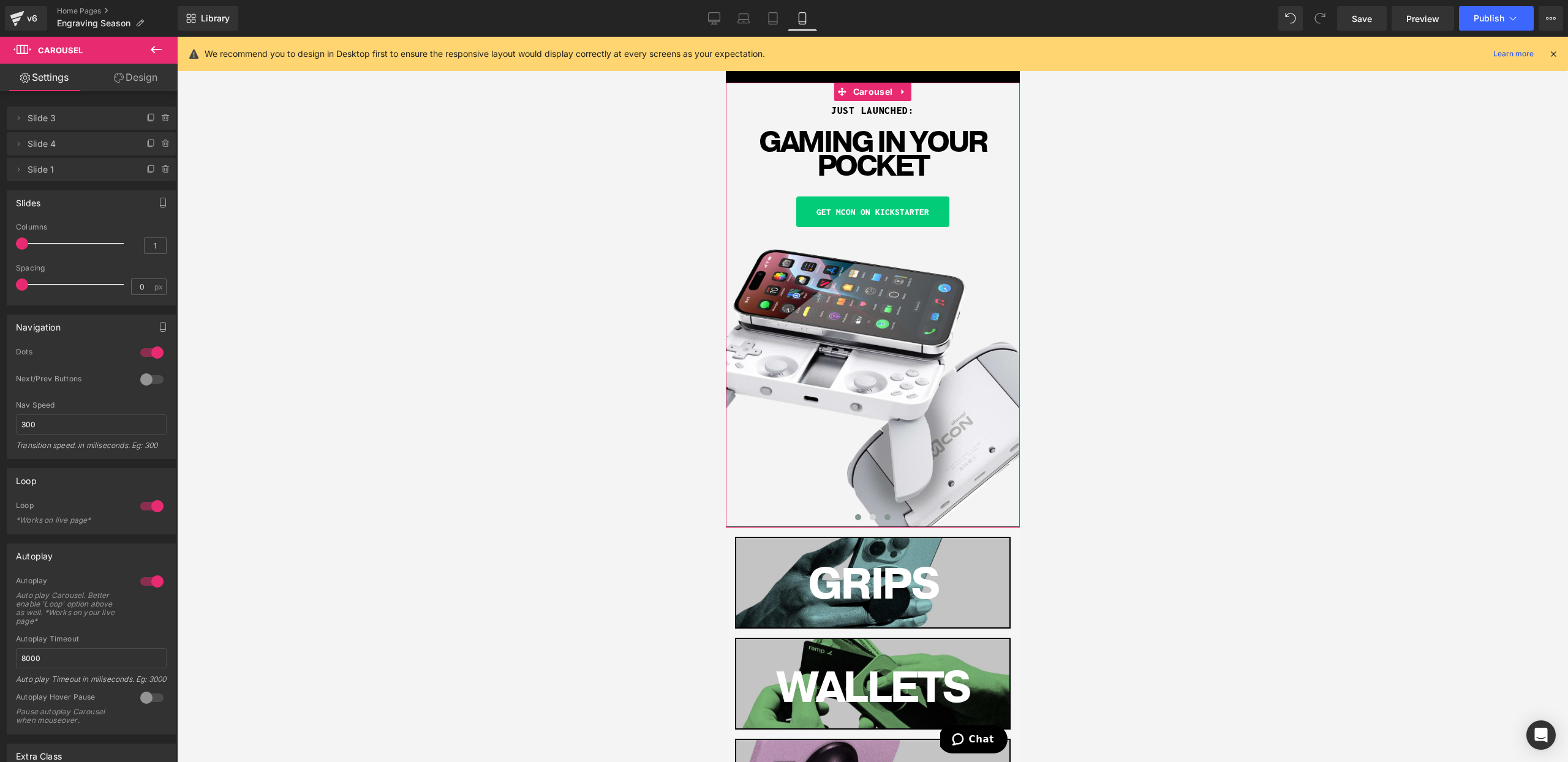
click at [860, 516] on span at bounding box center [857, 516] width 6 height 6
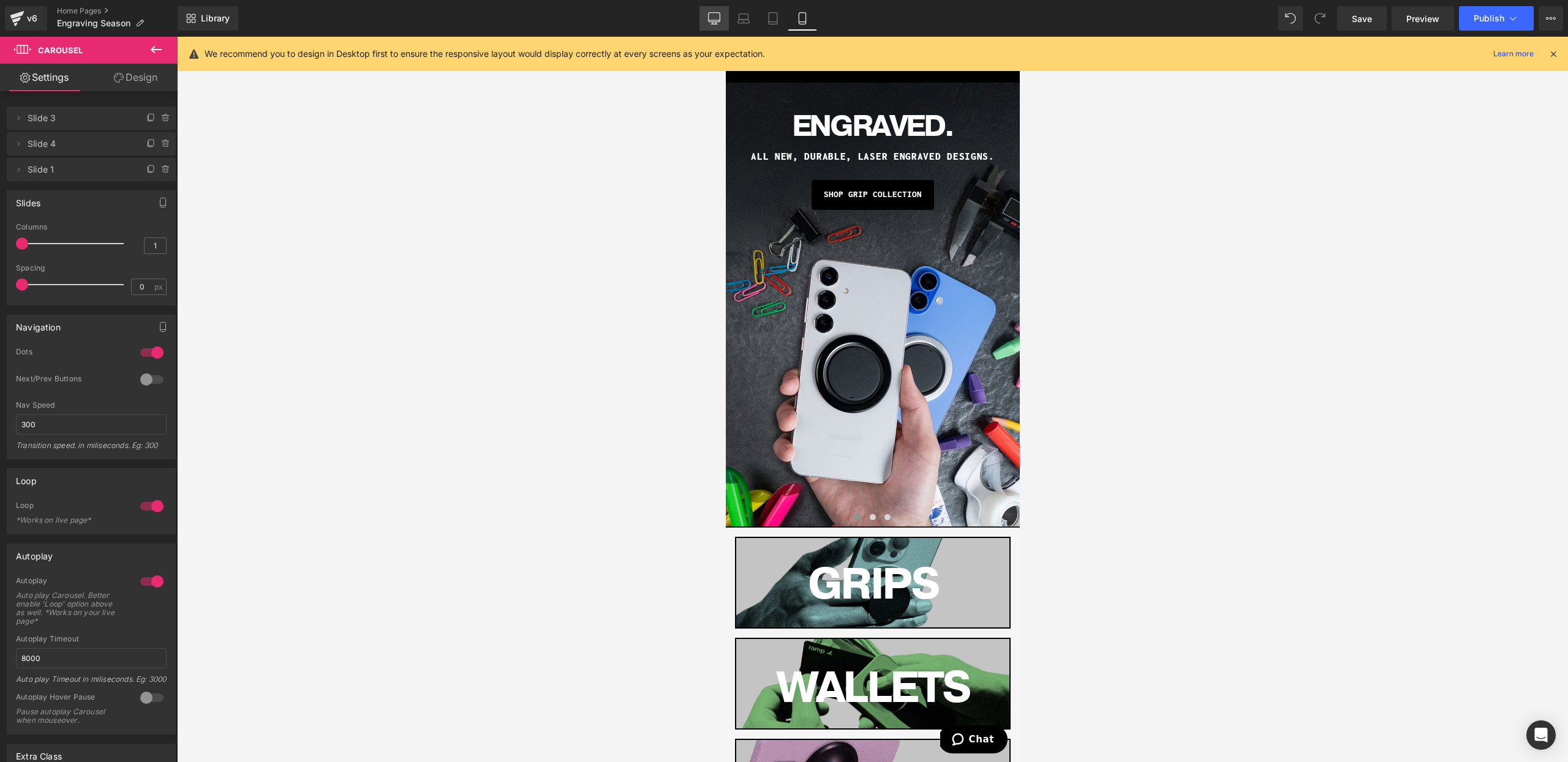
click at [719, 21] on icon at bounding box center [714, 19] width 13 height 13
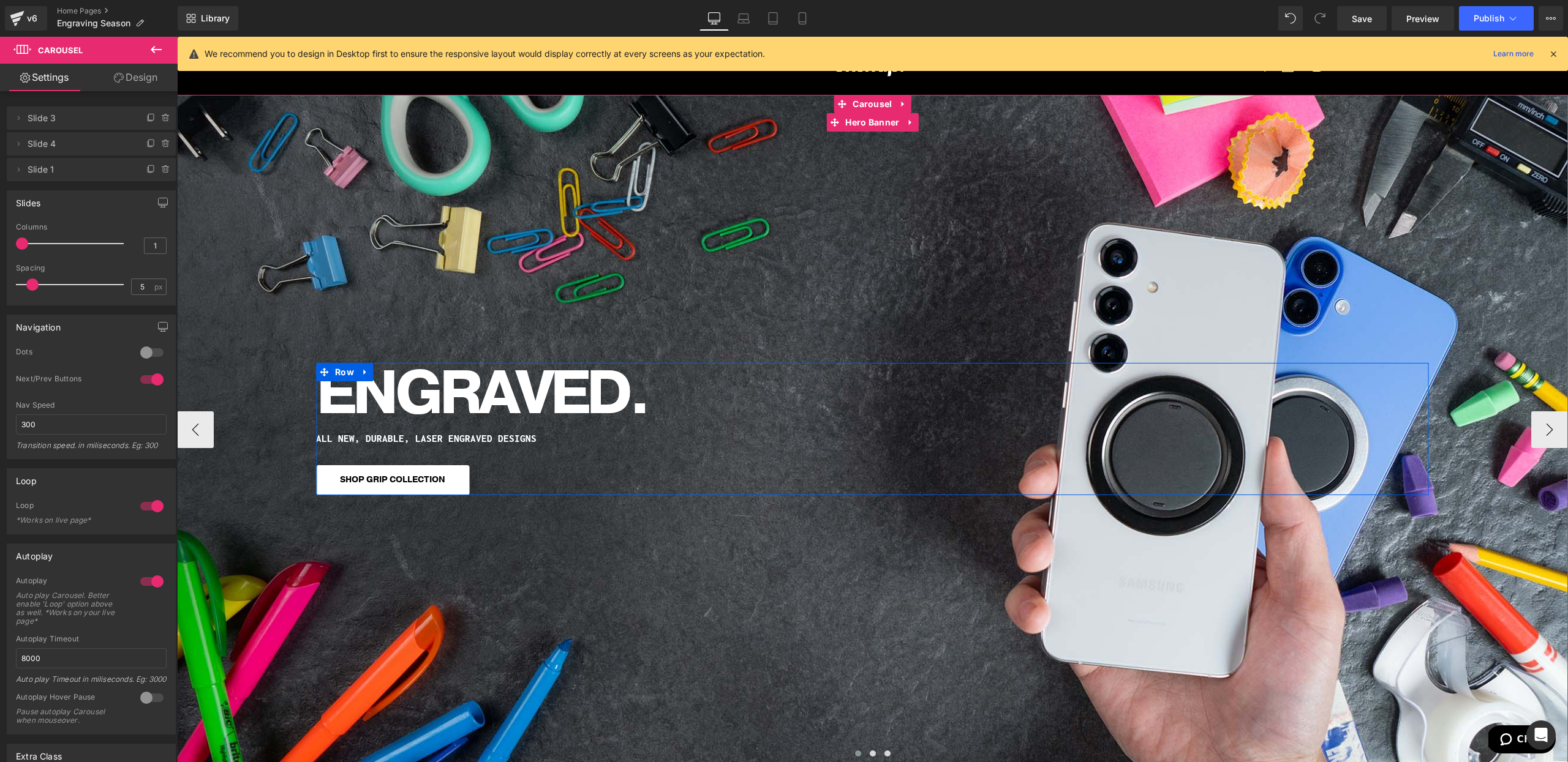
click at [453, 412] on h1 "ENGRAVED." at bounding box center [872, 393] width 1113 height 62
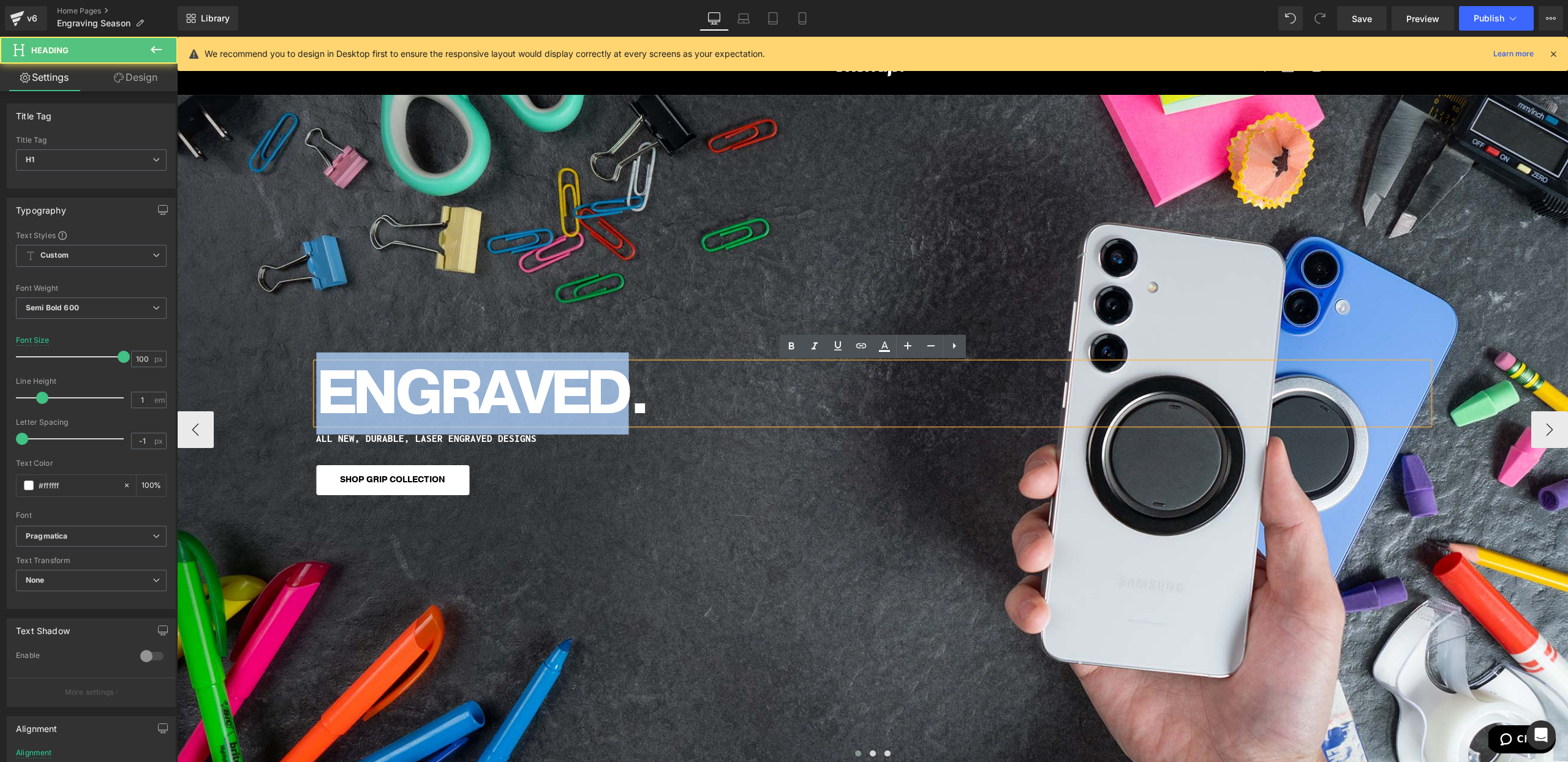
click at [453, 412] on h1 "ENGRAVED." at bounding box center [872, 393] width 1113 height 62
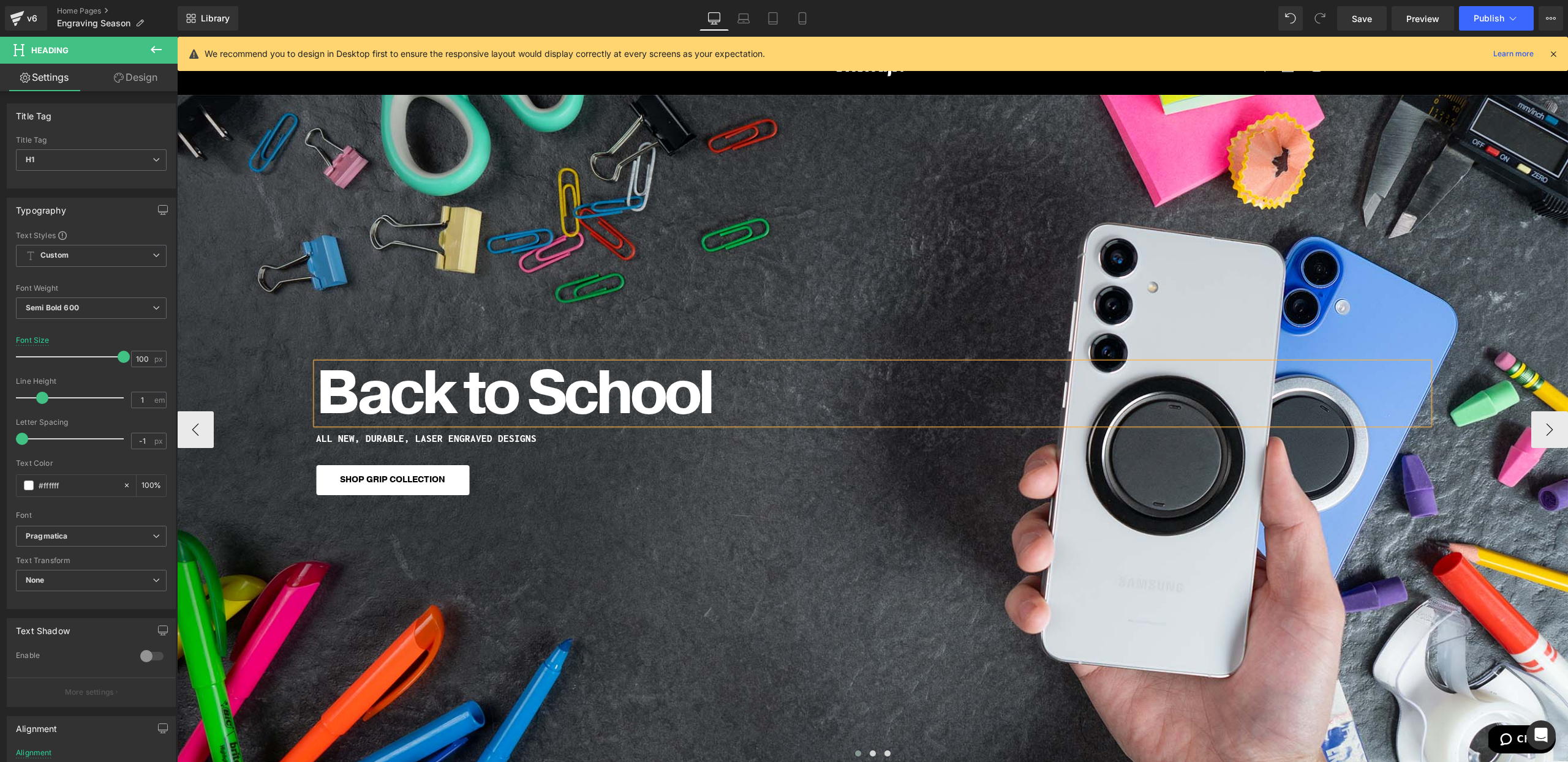
click at [834, 552] on div "Back to School Heading ALL NEW, DURABLE, LASER ENGRAVED DESIGNS Heading SHOP GR…" at bounding box center [873, 429] width 1392 height 668
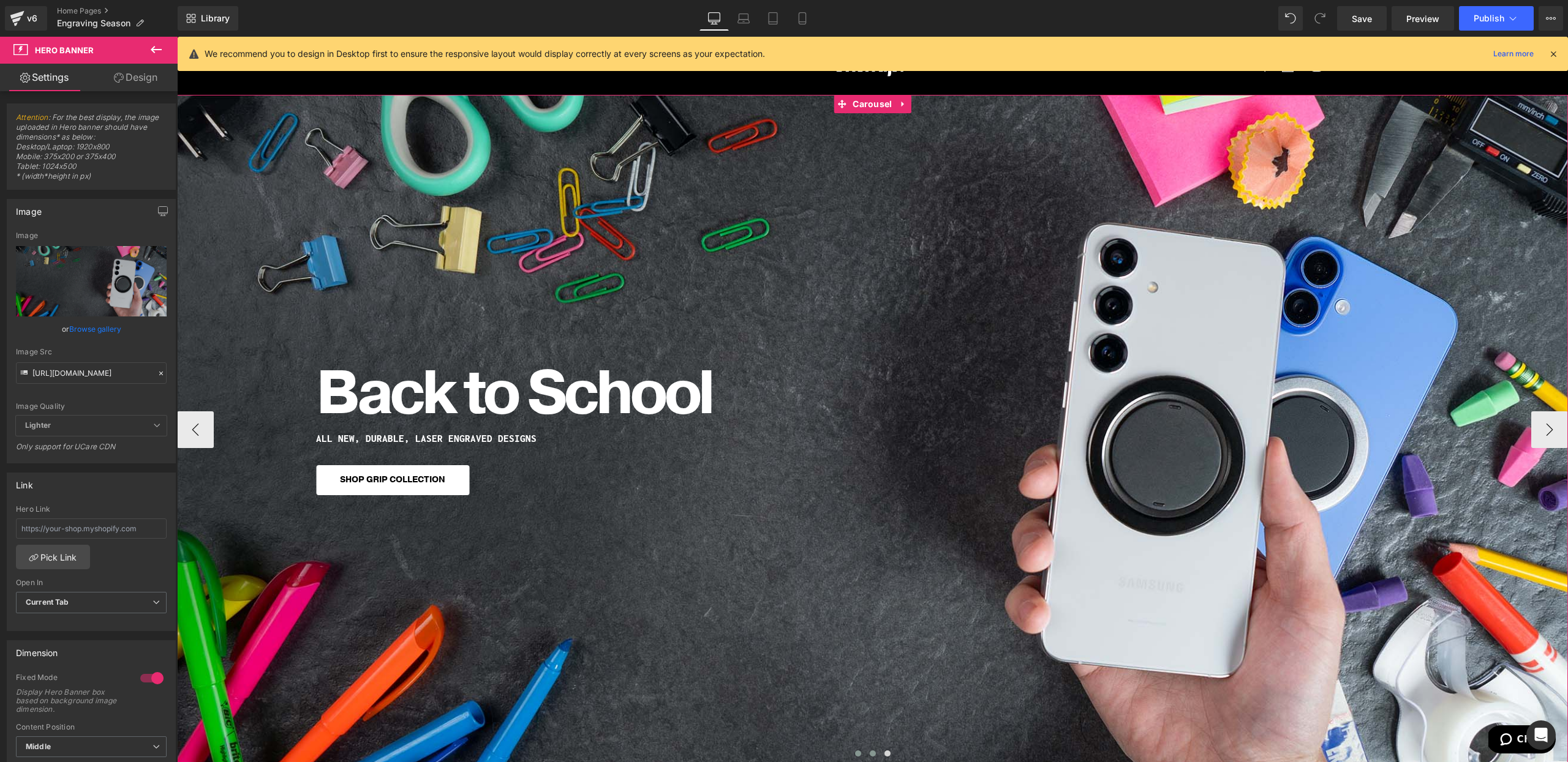
click at [871, 750] on button at bounding box center [872, 754] width 14 height 13
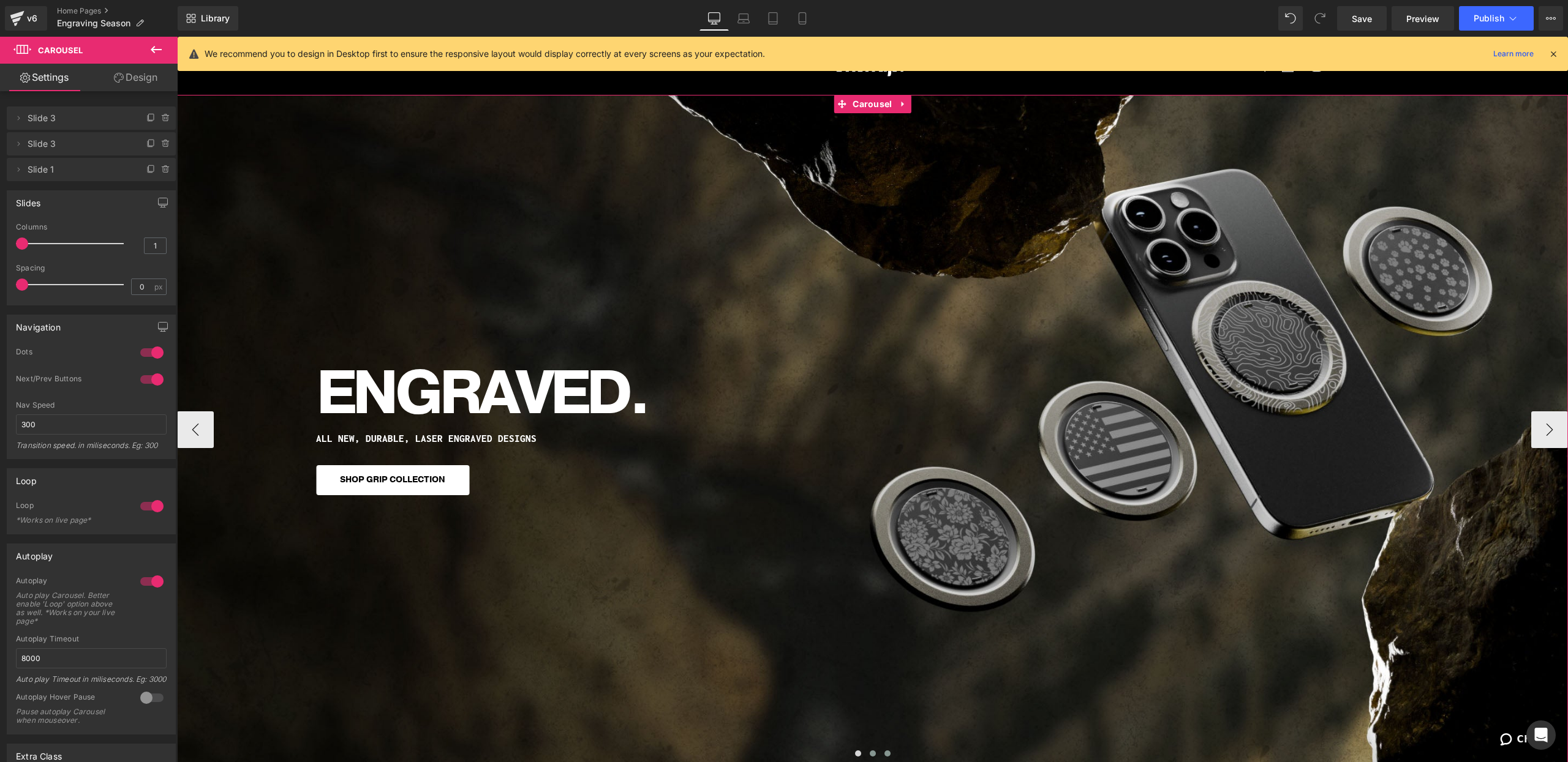
click at [888, 755] on span at bounding box center [887, 753] width 6 height 6
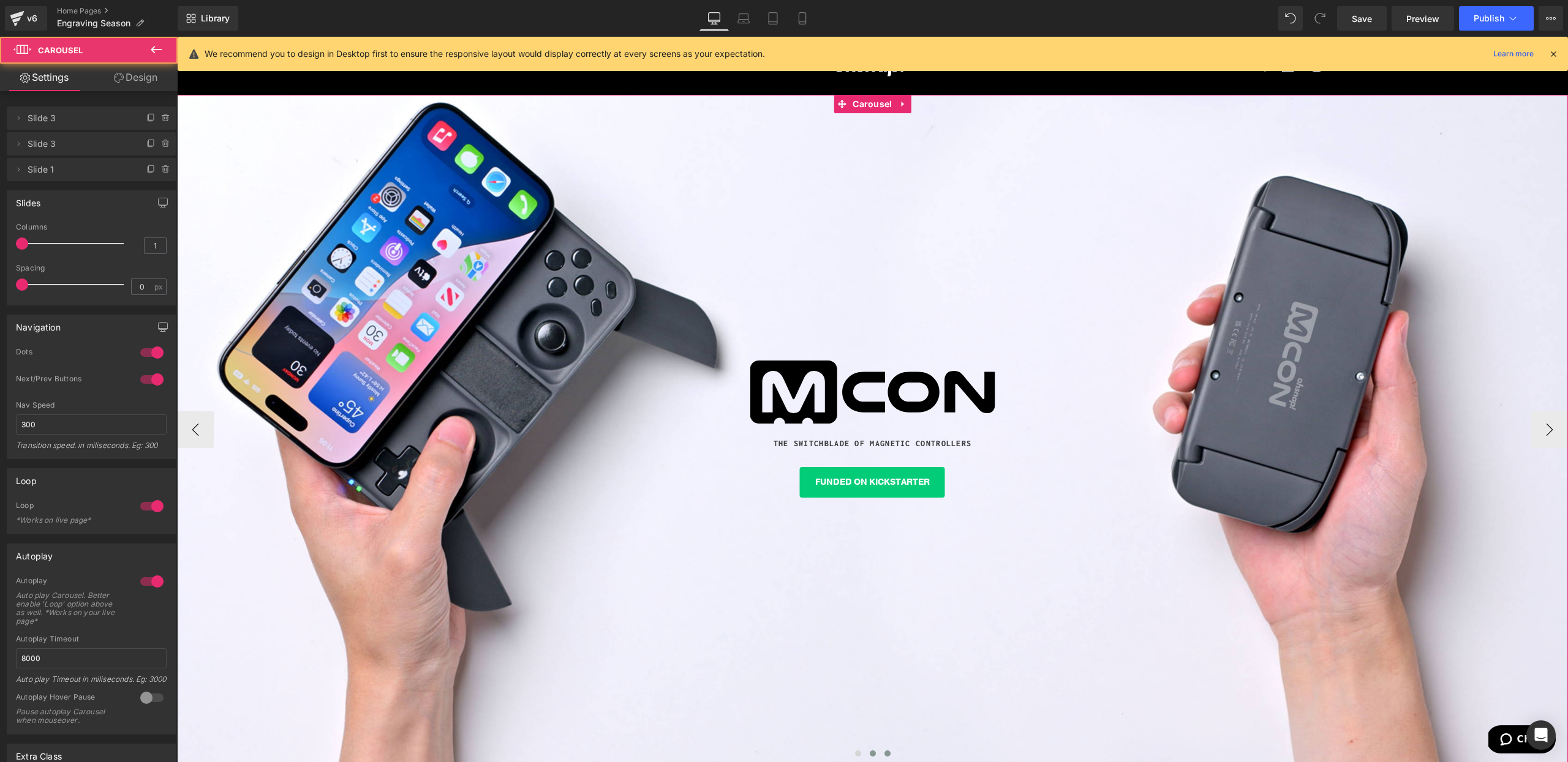
click at [873, 757] on span at bounding box center [872, 753] width 6 height 6
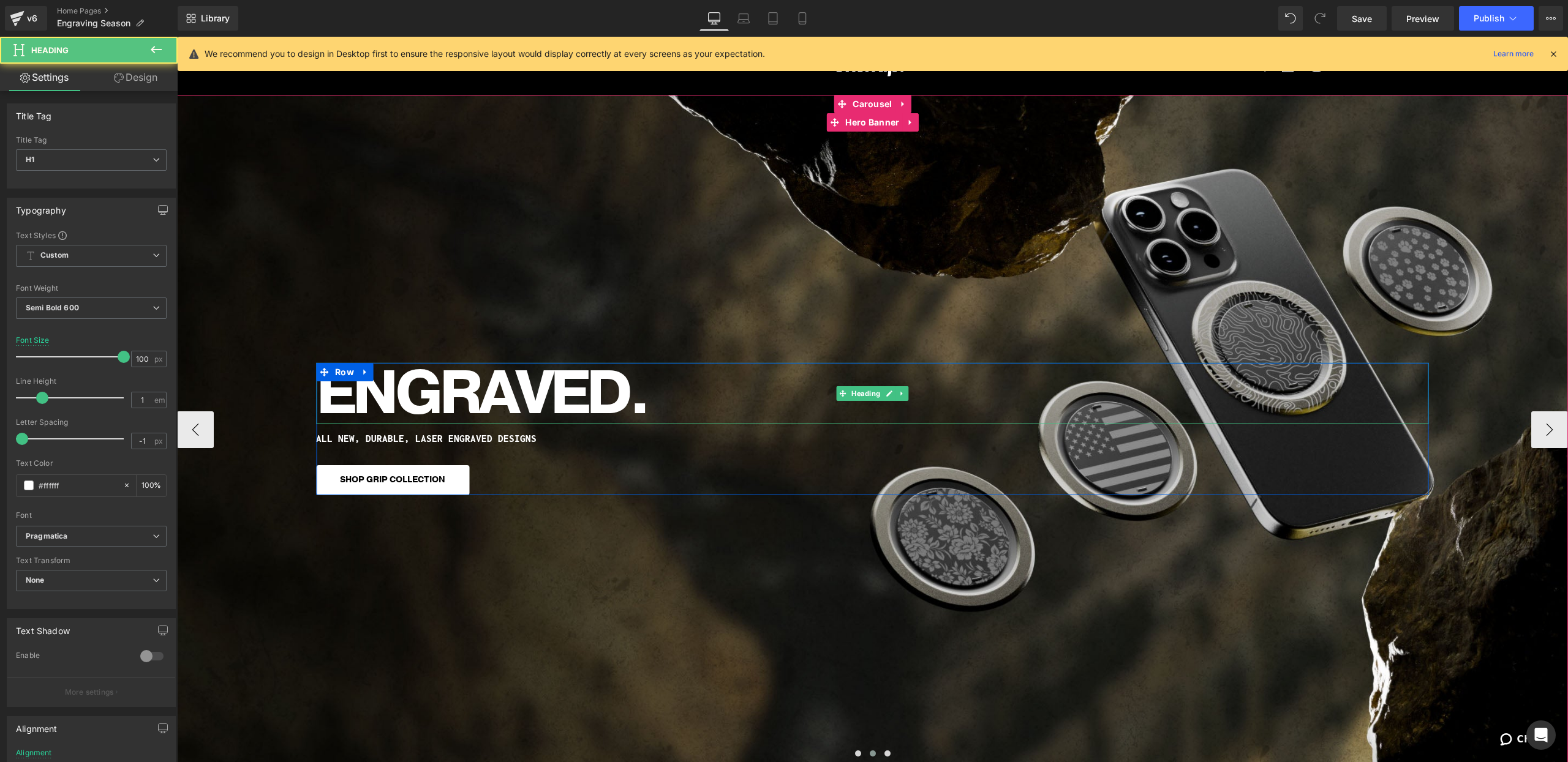
click at [559, 407] on h1 "ENGRAVED." at bounding box center [872, 392] width 1113 height 62
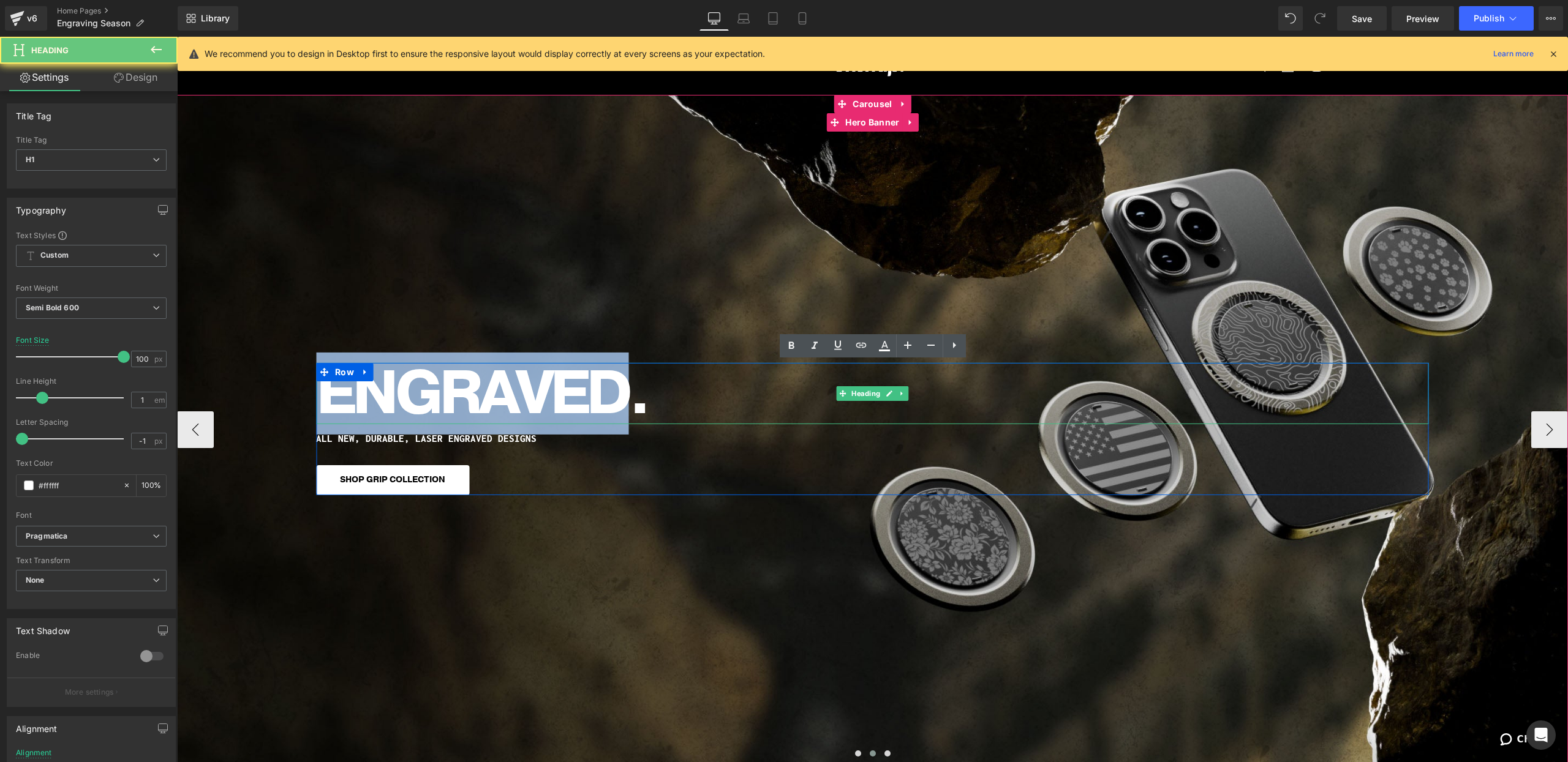
click at [559, 407] on h1 "ENGRAVED." at bounding box center [872, 392] width 1113 height 62
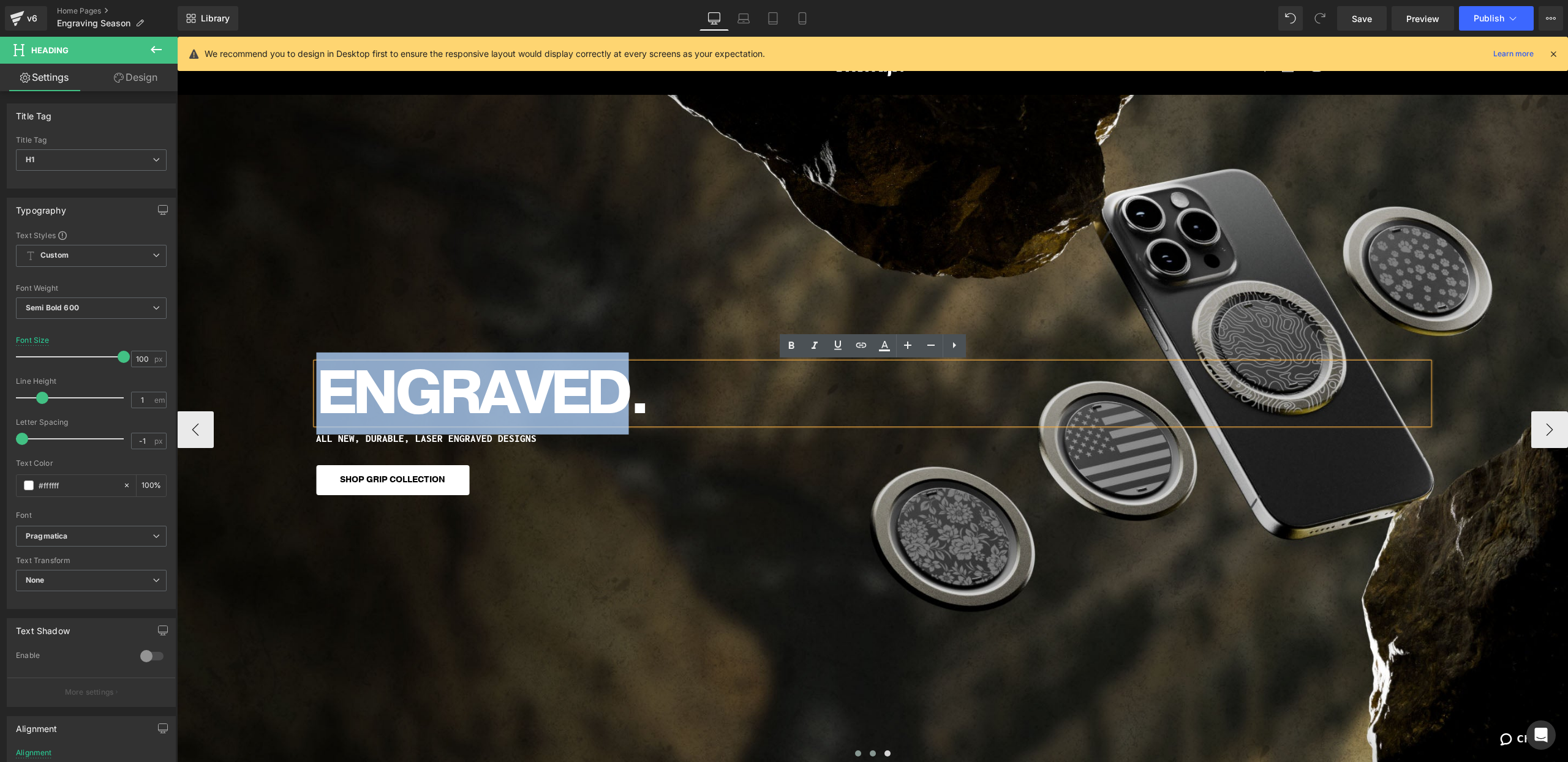
click at [855, 755] on span at bounding box center [858, 753] width 6 height 6
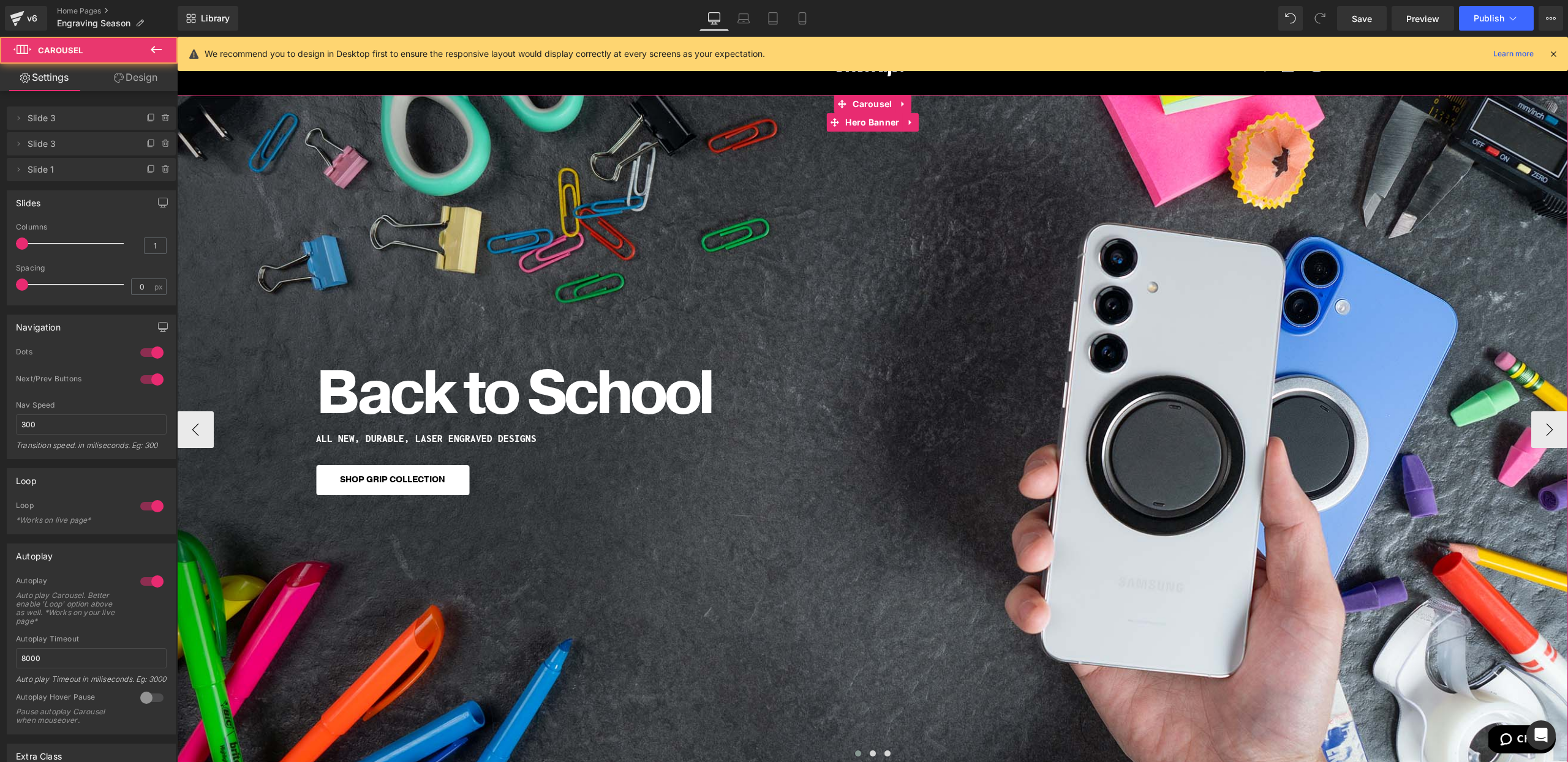
click at [555, 539] on div "Back to School Heading ALL NEW, DURABLE, LASER ENGRAVED DESIGNS Heading SHOP GR…" at bounding box center [873, 429] width 1392 height 668
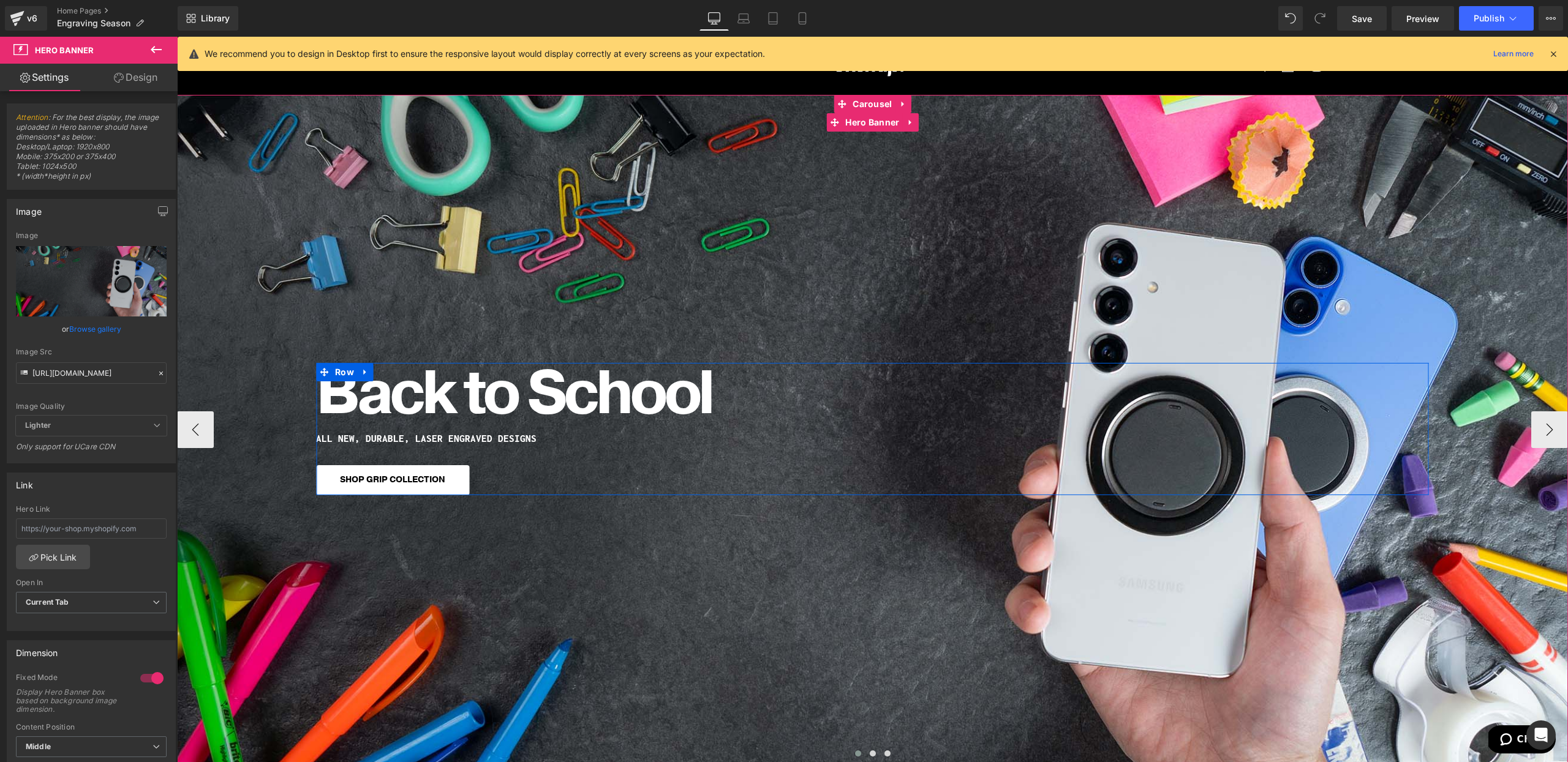
click at [177, 37] on div at bounding box center [177, 37] width 0 height 0
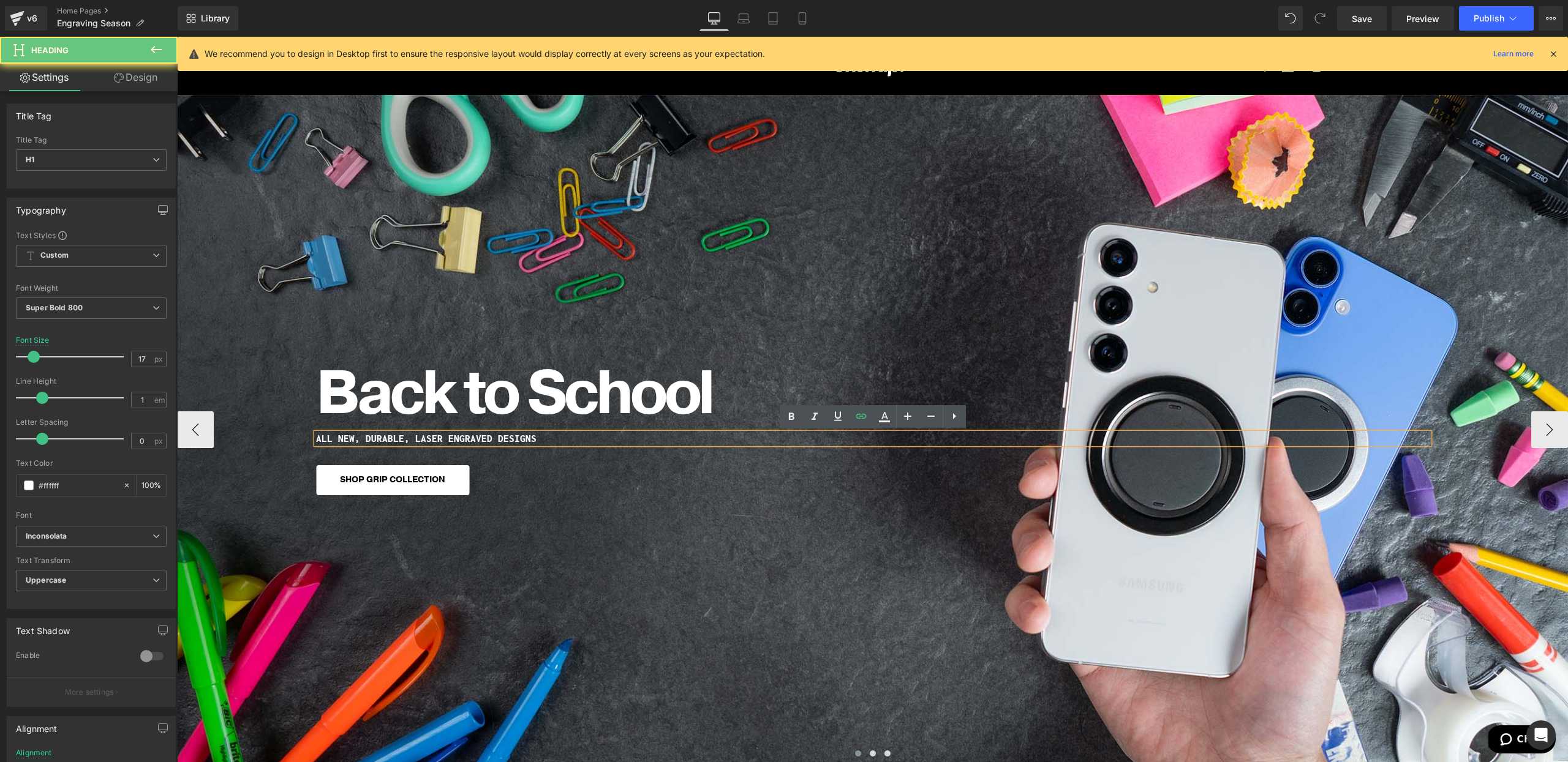
click at [384, 438] on h1 "ALL NEW, DURABLE, LASER ENGRAVED DESIGNS" at bounding box center [872, 439] width 1113 height 10
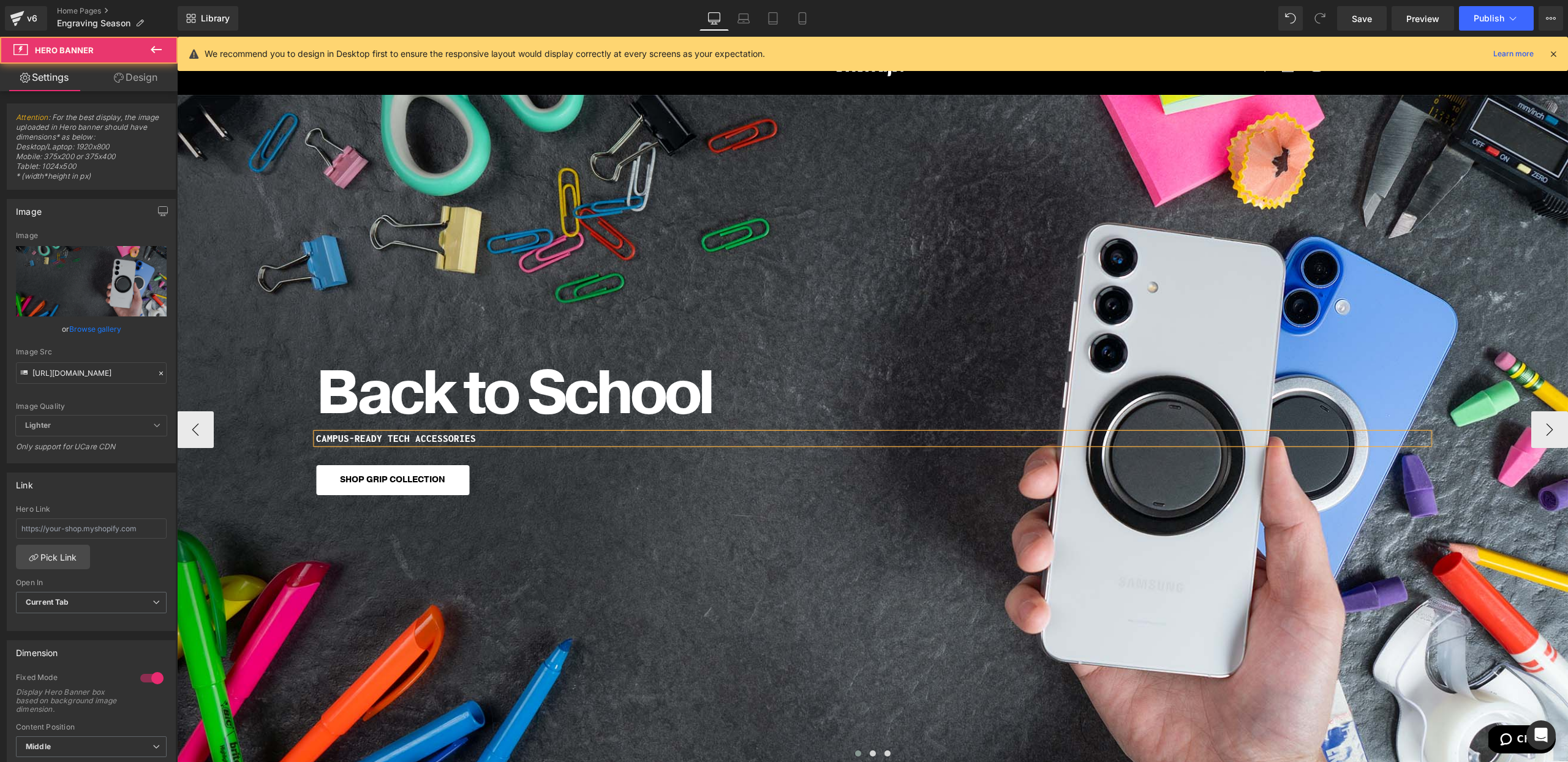
click at [437, 523] on div "Back to School Heading CAMPUS-READY TECH ACCESSORIES Heading SHOP GRIP COLLECTI…" at bounding box center [873, 429] width 1392 height 668
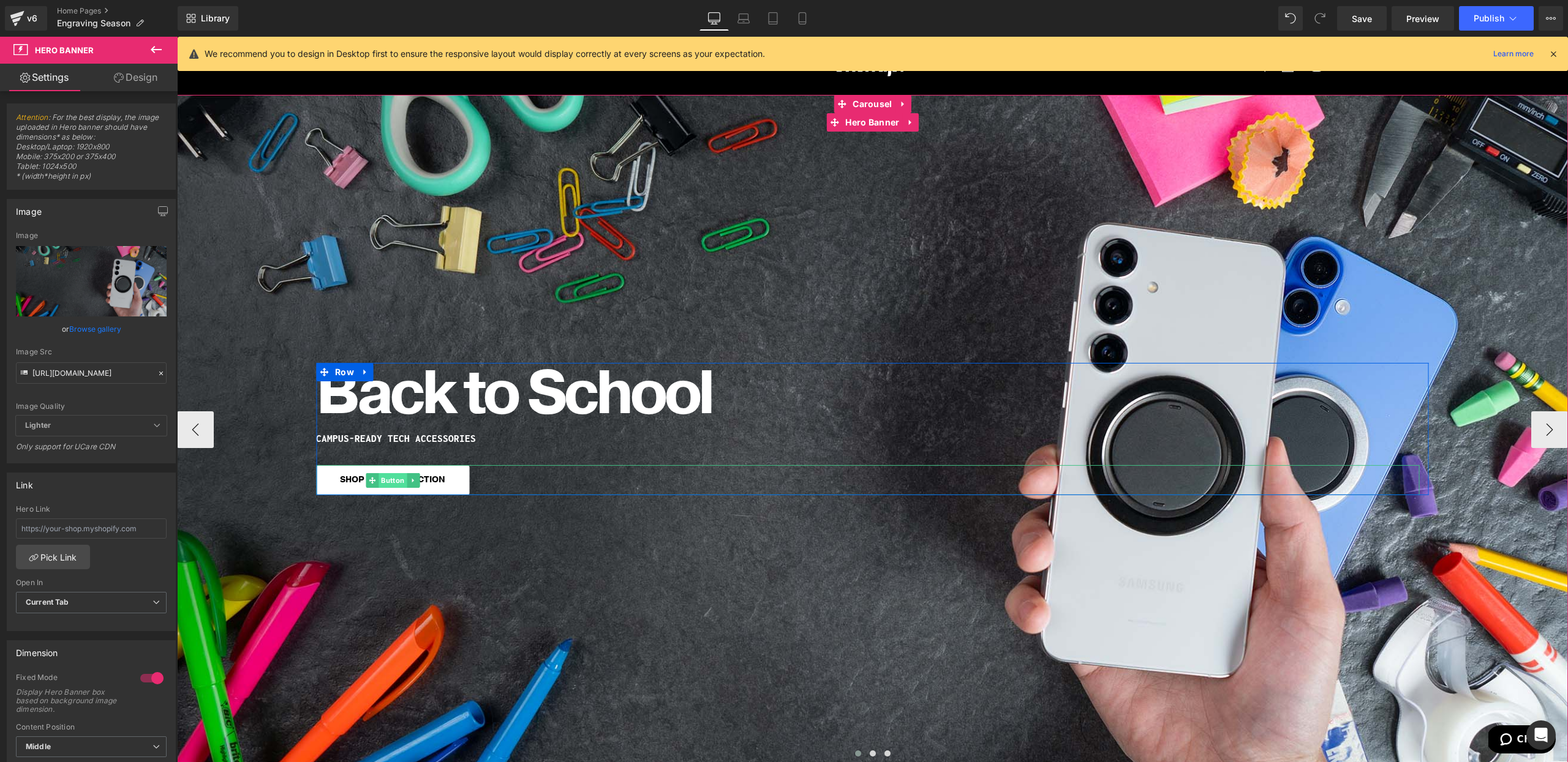
click at [396, 480] on span "Button" at bounding box center [392, 479] width 28 height 14
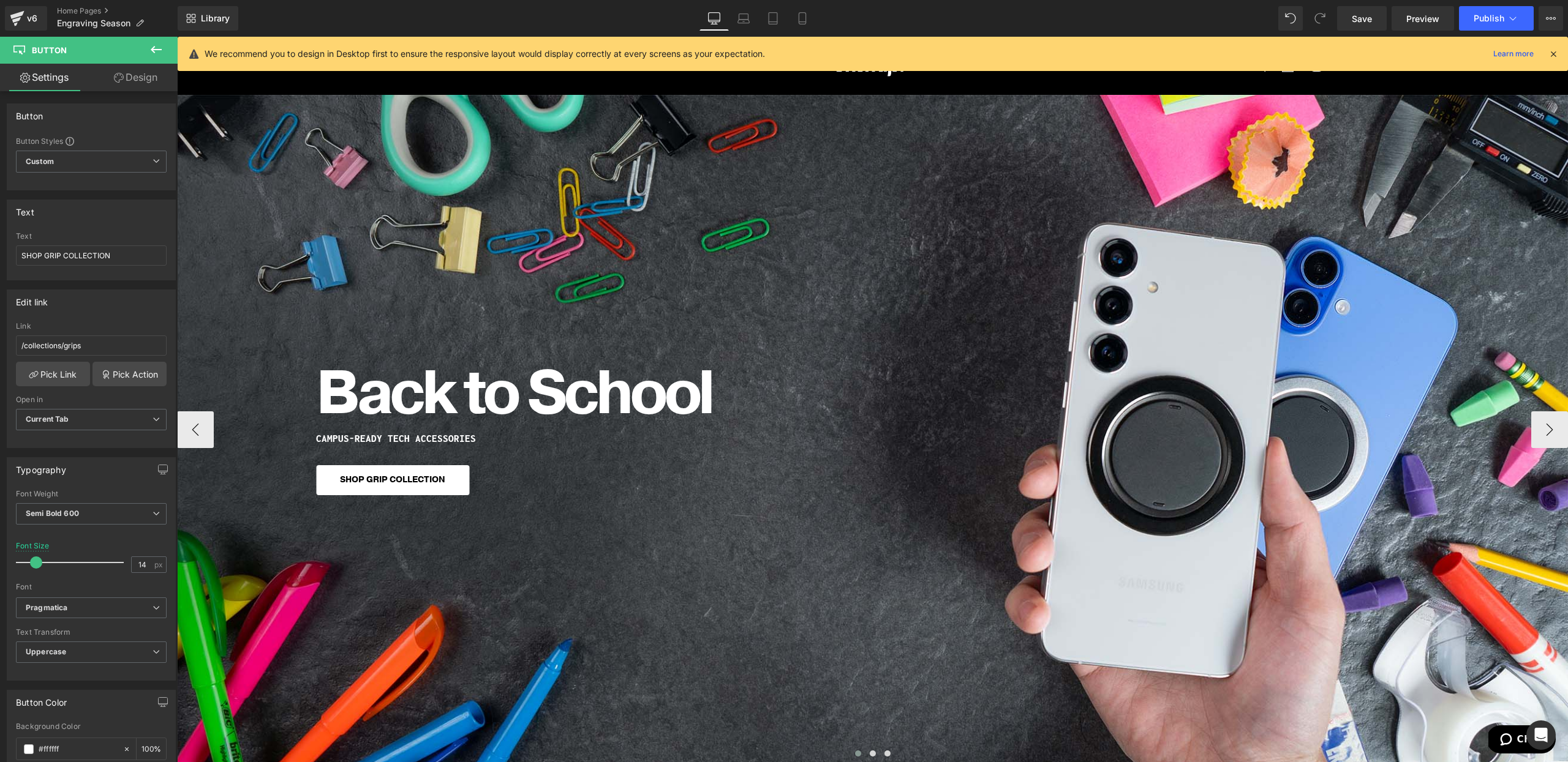
drag, startPoint x: 221, startPoint y: 290, endPoint x: 226, endPoint y: 263, distance: 27.5
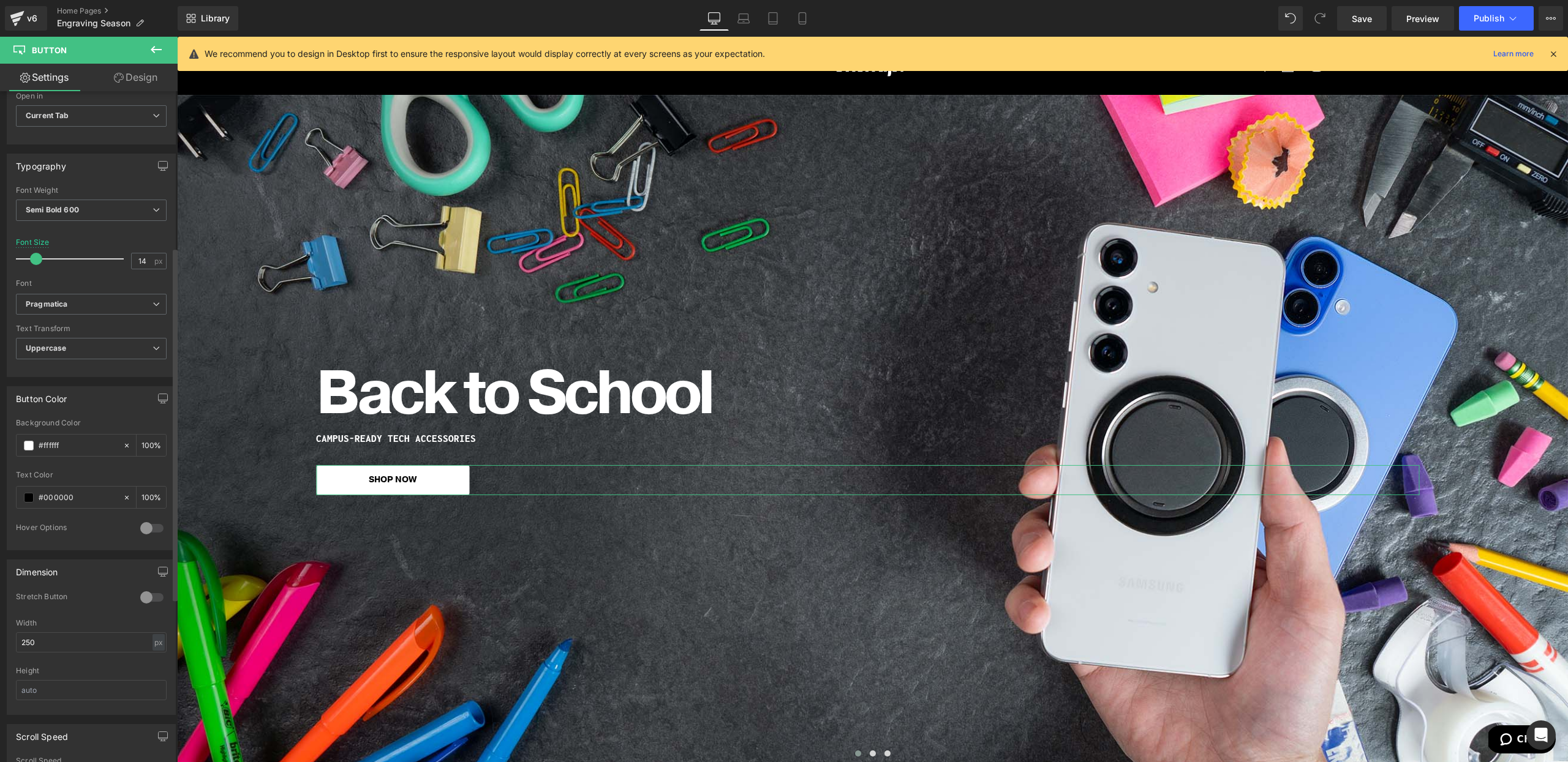
scroll to position [306, 0]
type input "SHOP NOW"
click at [24, 440] on span at bounding box center [29, 443] width 10 height 10
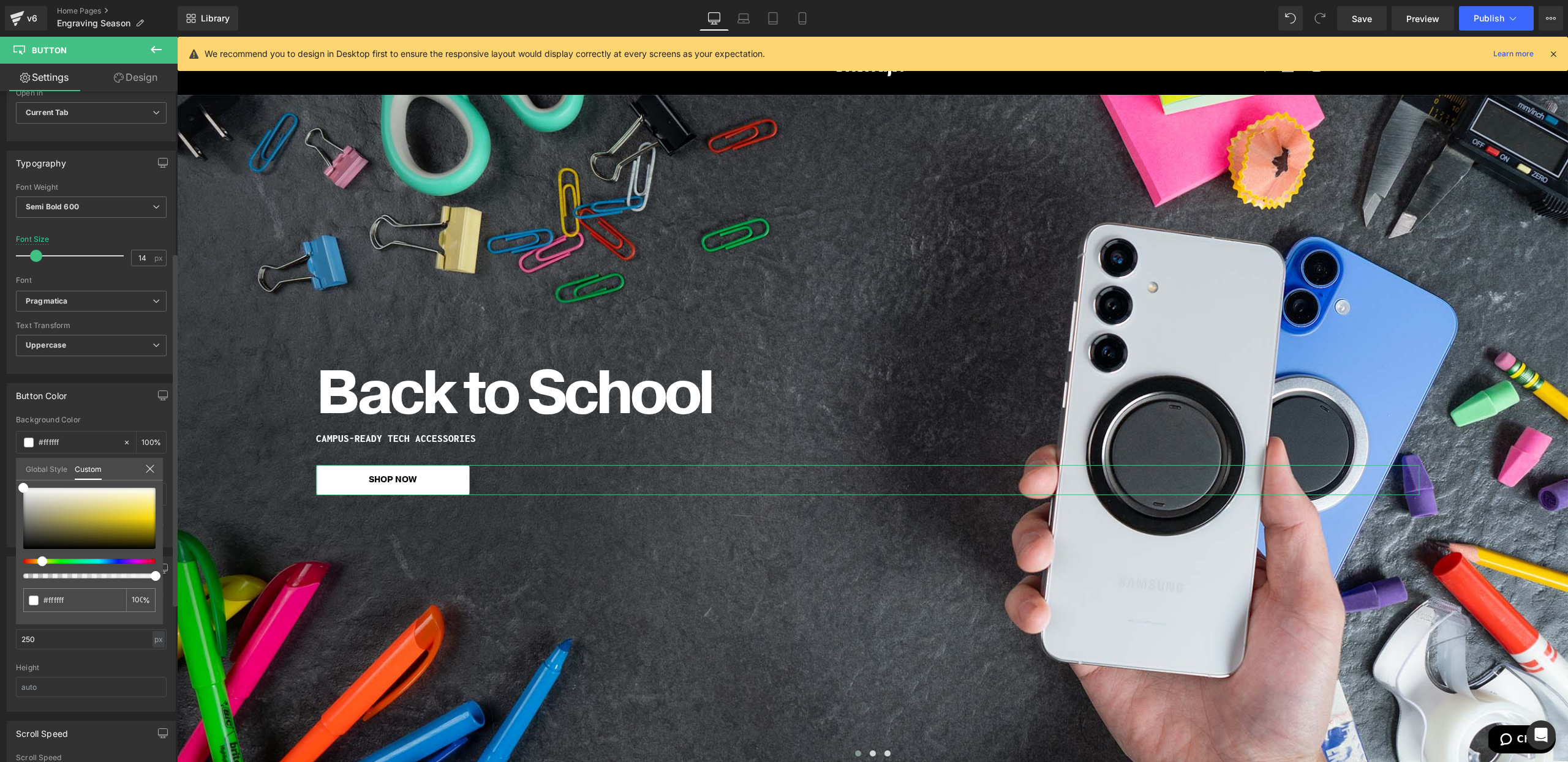
click at [37, 561] on div at bounding box center [84, 561] width 133 height 5
drag, startPoint x: 106, startPoint y: 523, endPoint x: 153, endPoint y: 513, distance: 48.1
click at [153, 513] on div at bounding box center [90, 518] width 133 height 62
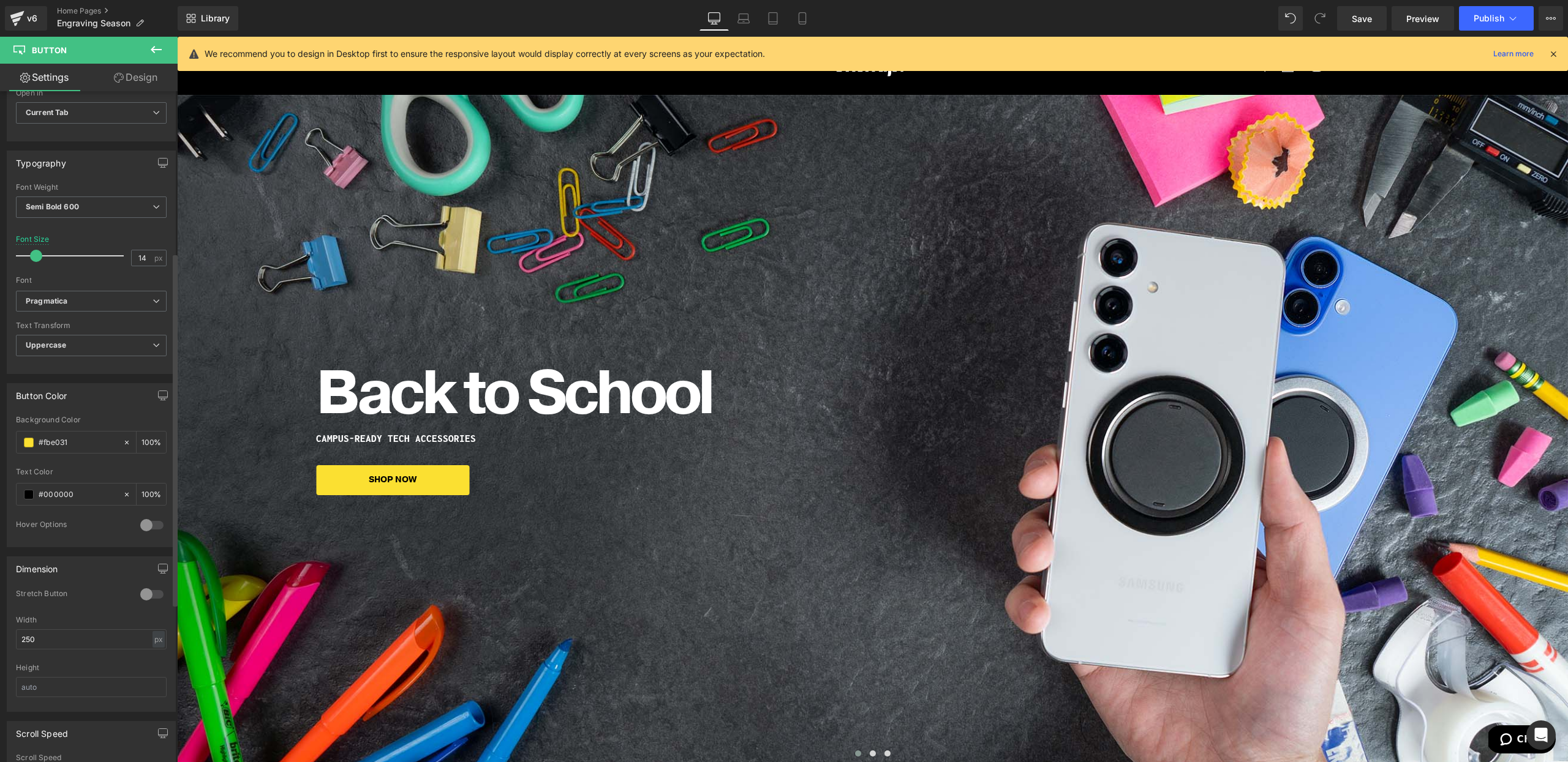
click at [49, 450] on div "#ffffff" at bounding box center [70, 441] width 106 height 21
click at [49, 447] on input "#ffffff" at bounding box center [78, 443] width 79 height 14
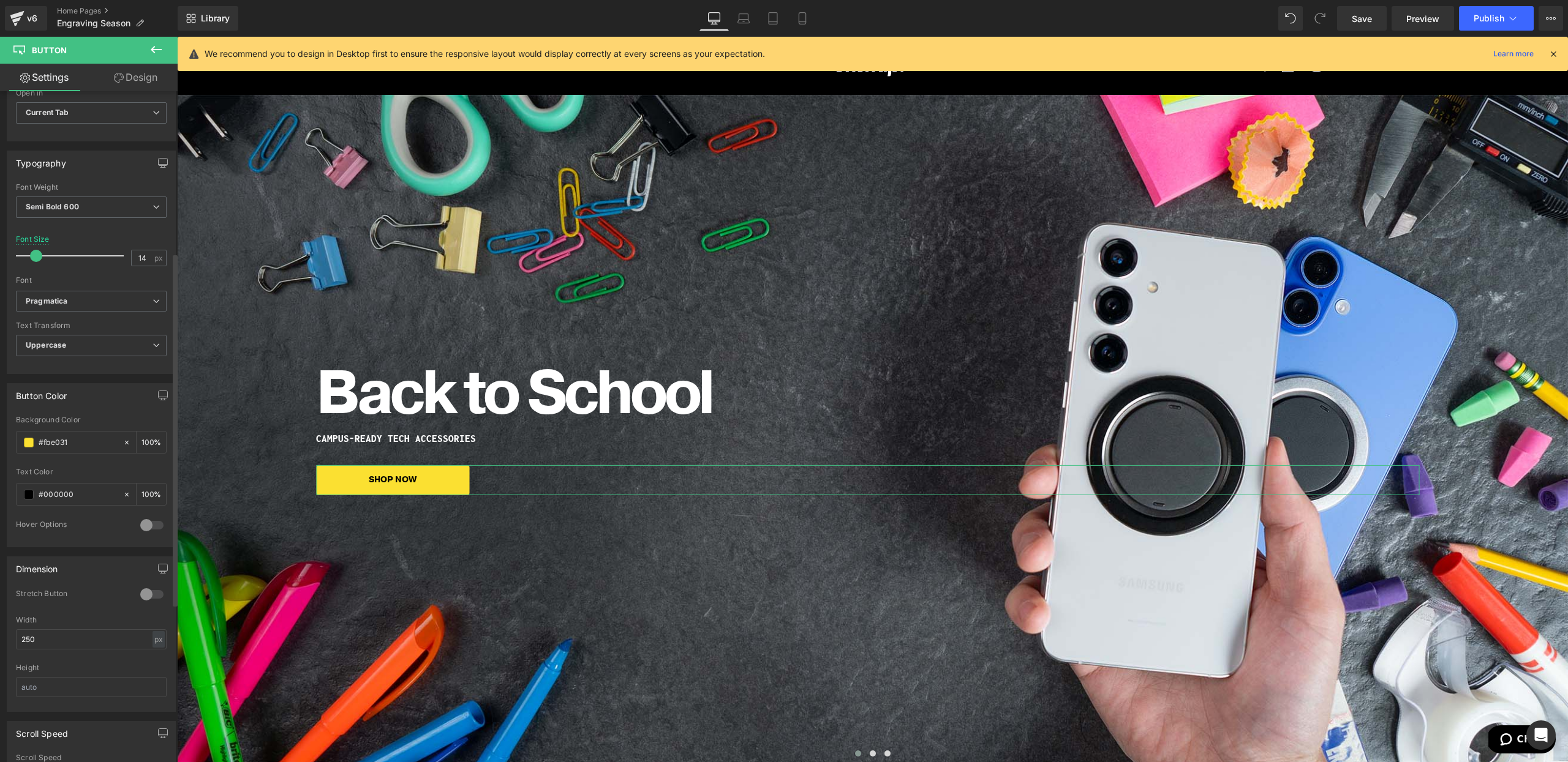
type input "#fbe031"
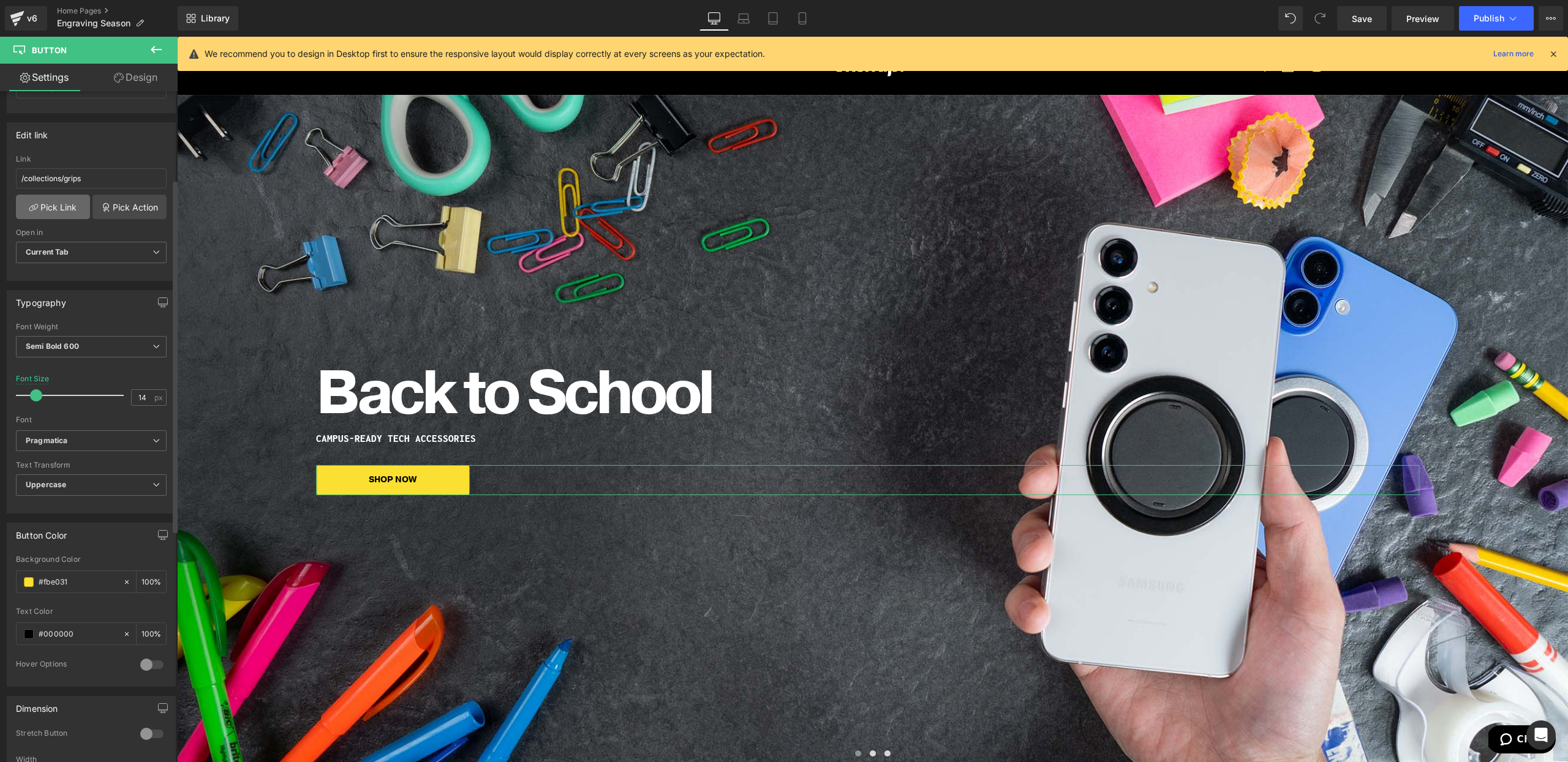
click at [73, 208] on link "Pick Link" at bounding box center [53, 207] width 74 height 24
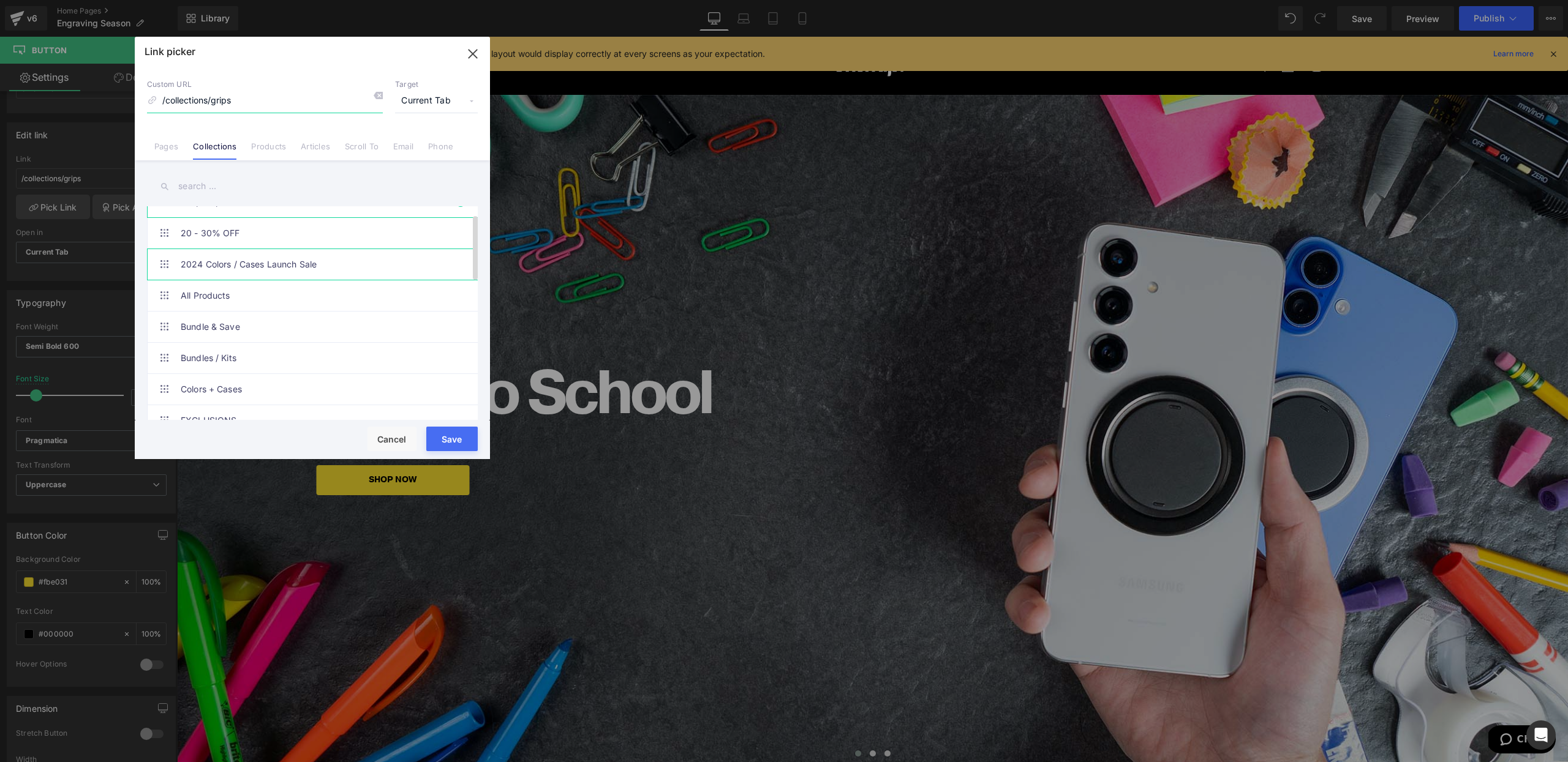
scroll to position [24, 0]
click at [229, 291] on link "All Products" at bounding box center [315, 291] width 269 height 30
click at [443, 435] on button "Save" at bounding box center [452, 439] width 52 height 24
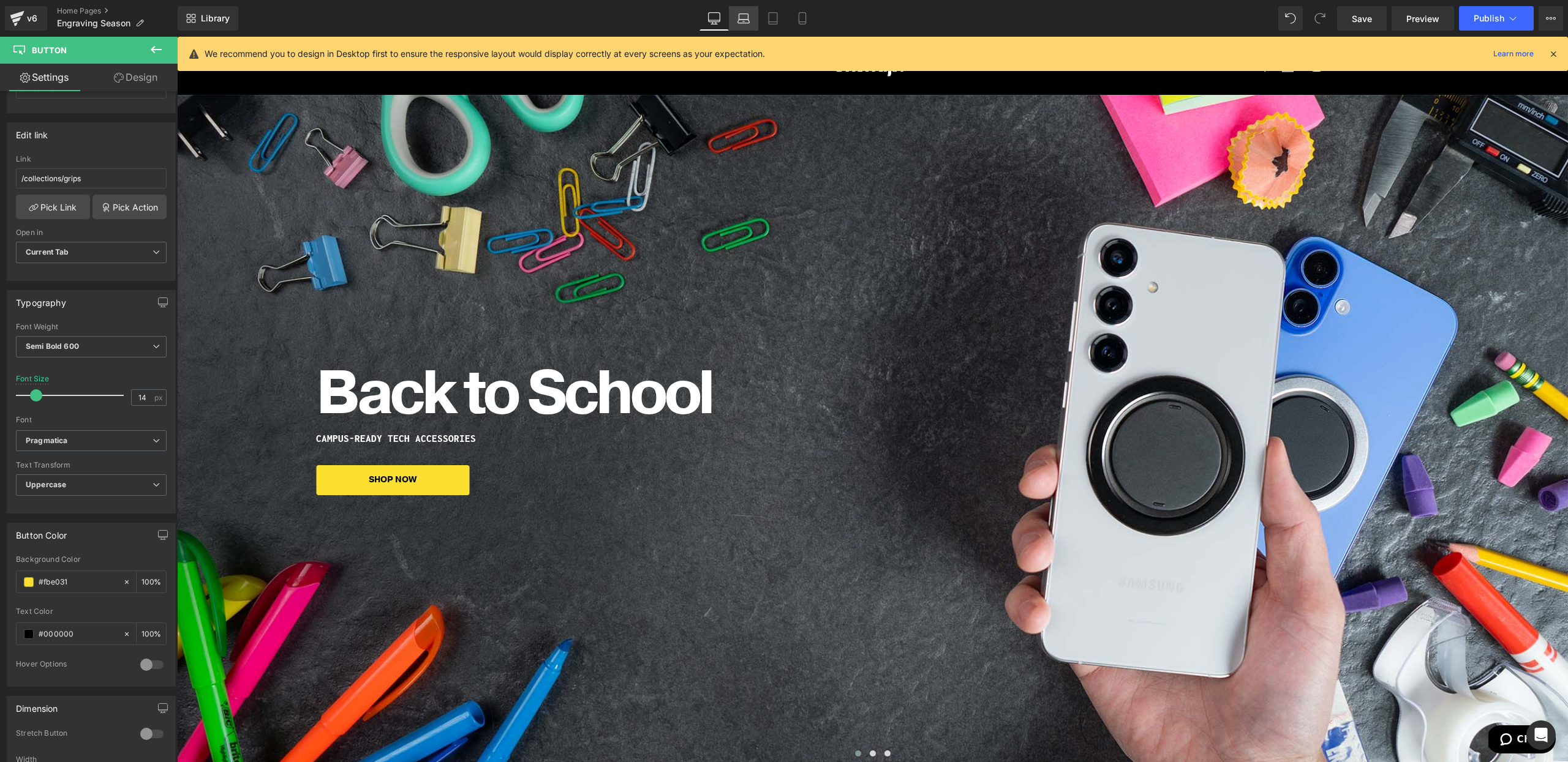
click at [741, 19] on icon at bounding box center [744, 21] width 12 height 3
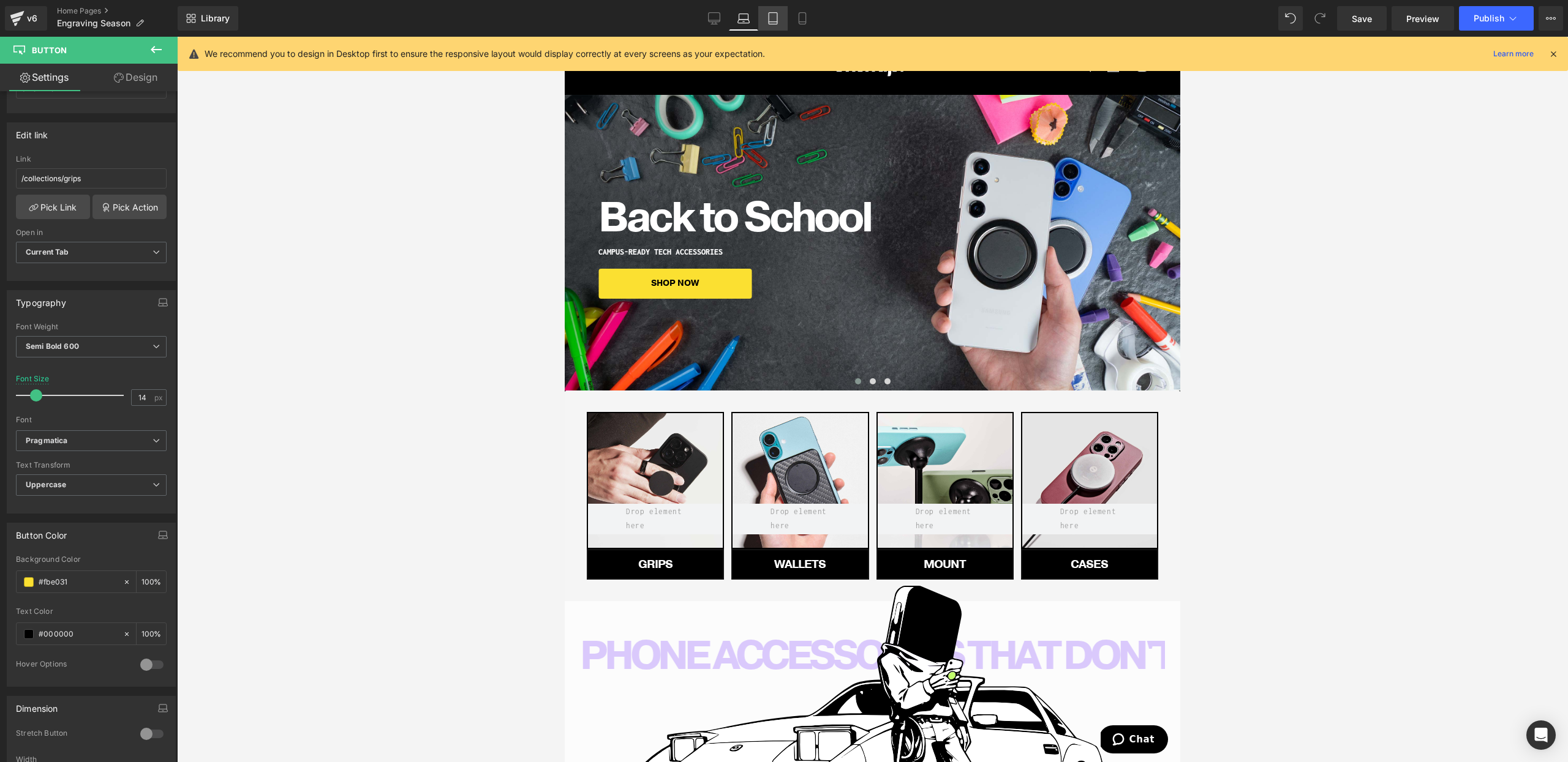
click at [773, 29] on link "Tablet" at bounding box center [773, 18] width 30 height 24
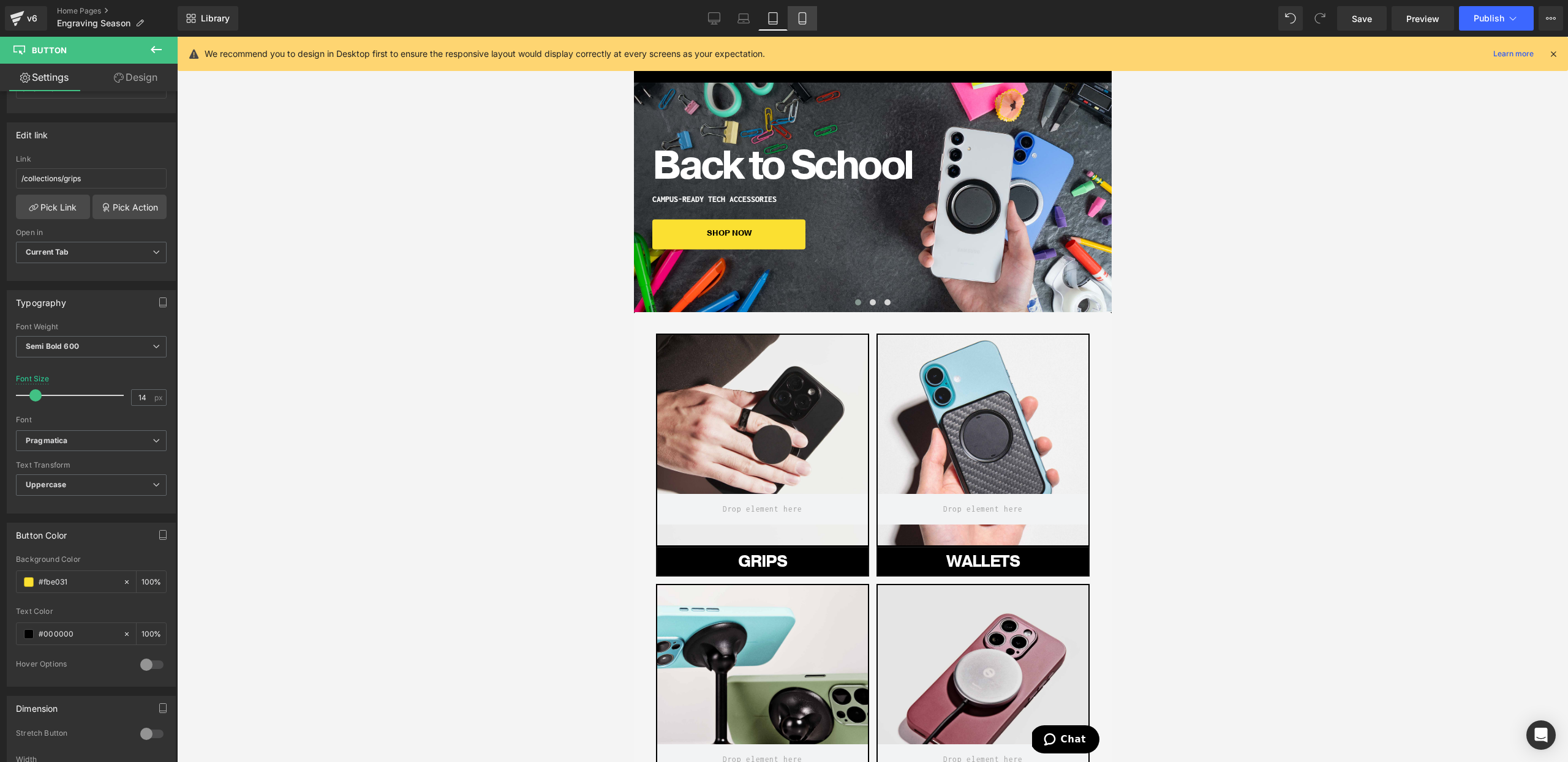
click at [802, 24] on icon at bounding box center [802, 19] width 13 height 13
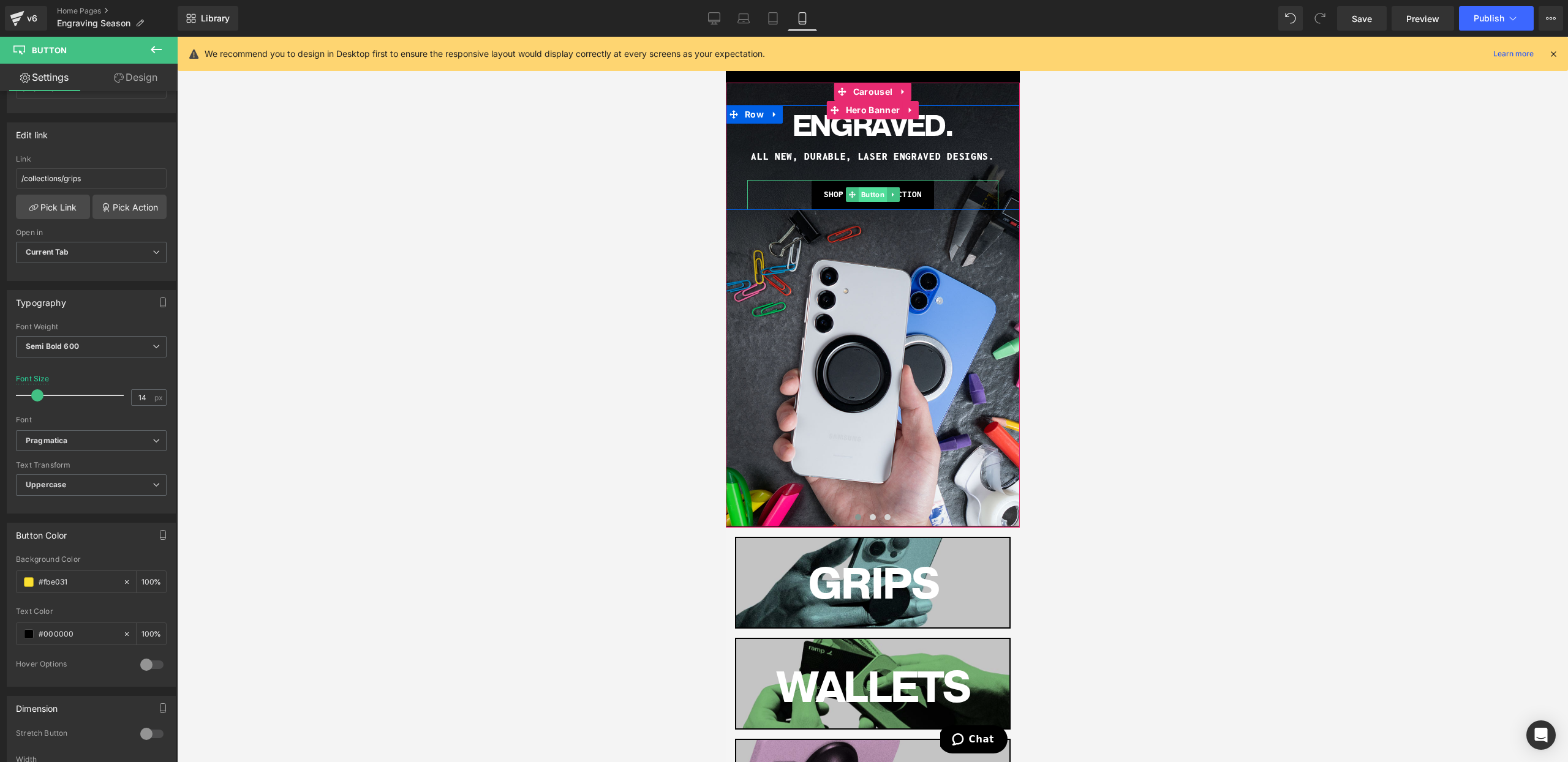
click at [866, 197] on span "Button" at bounding box center [871, 194] width 28 height 14
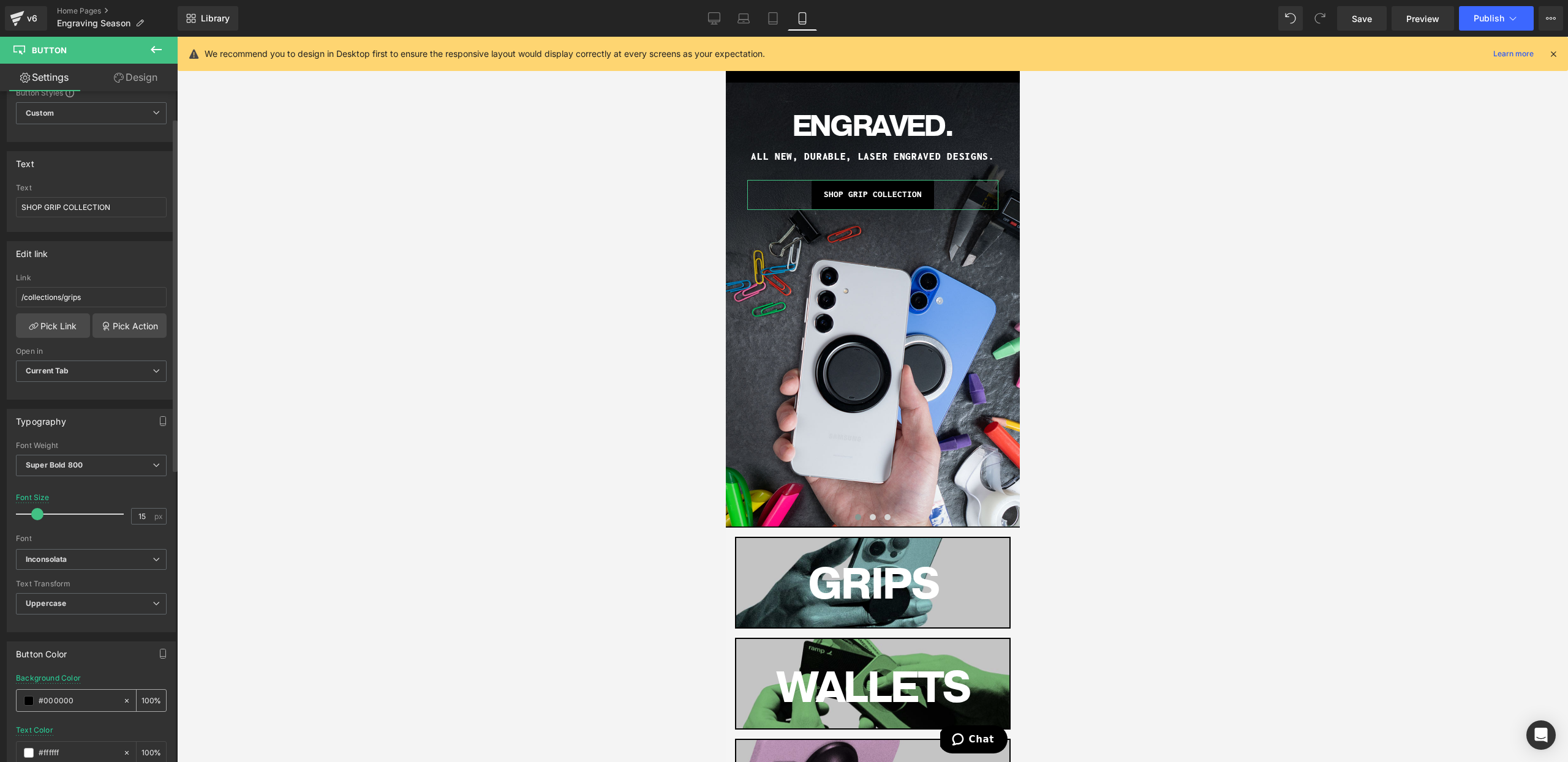
scroll to position [52, 0]
click at [67, 694] on input "#000000" at bounding box center [78, 697] width 79 height 14
paste input "#fbe031"
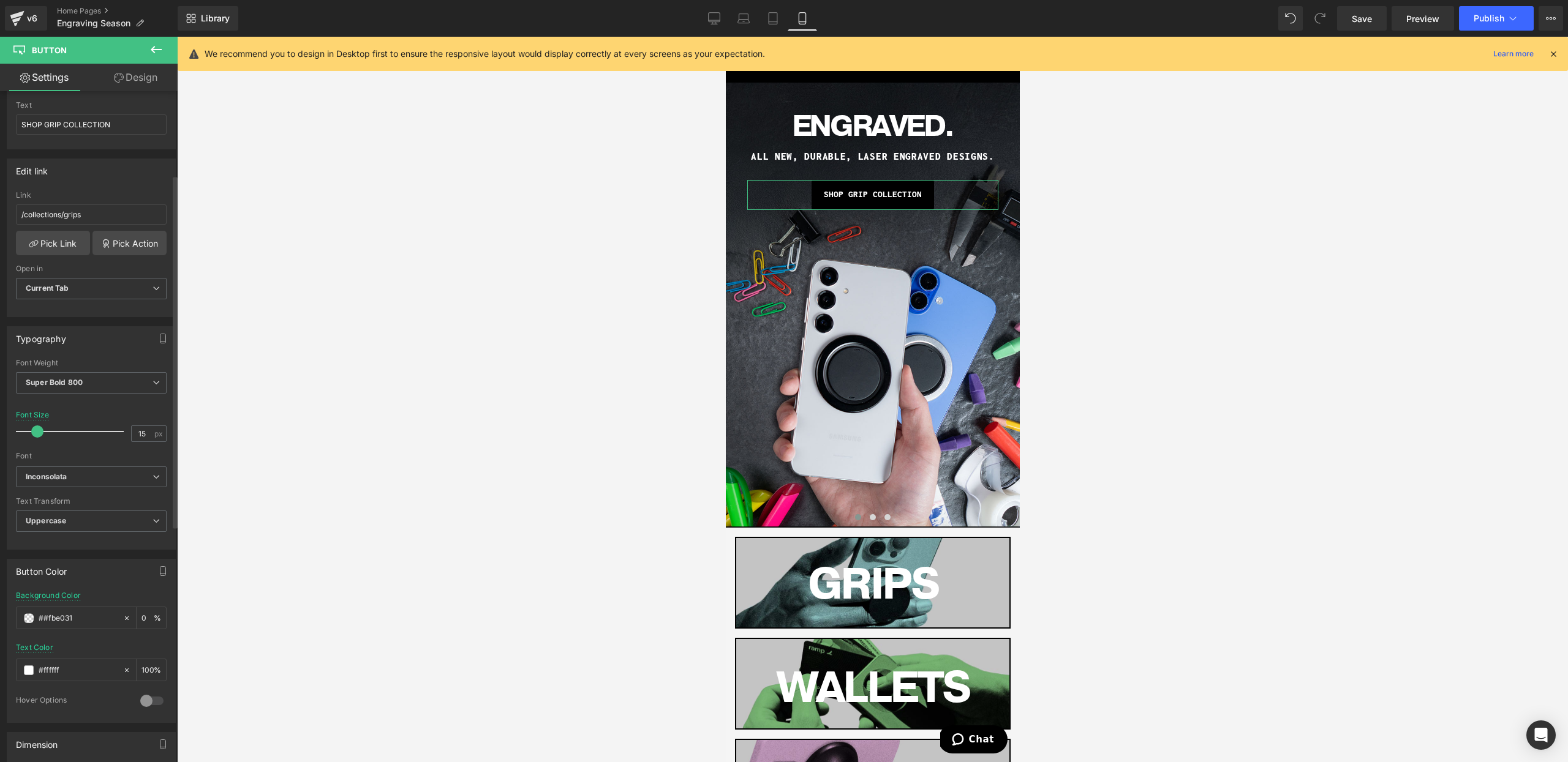
scroll to position [193, 0]
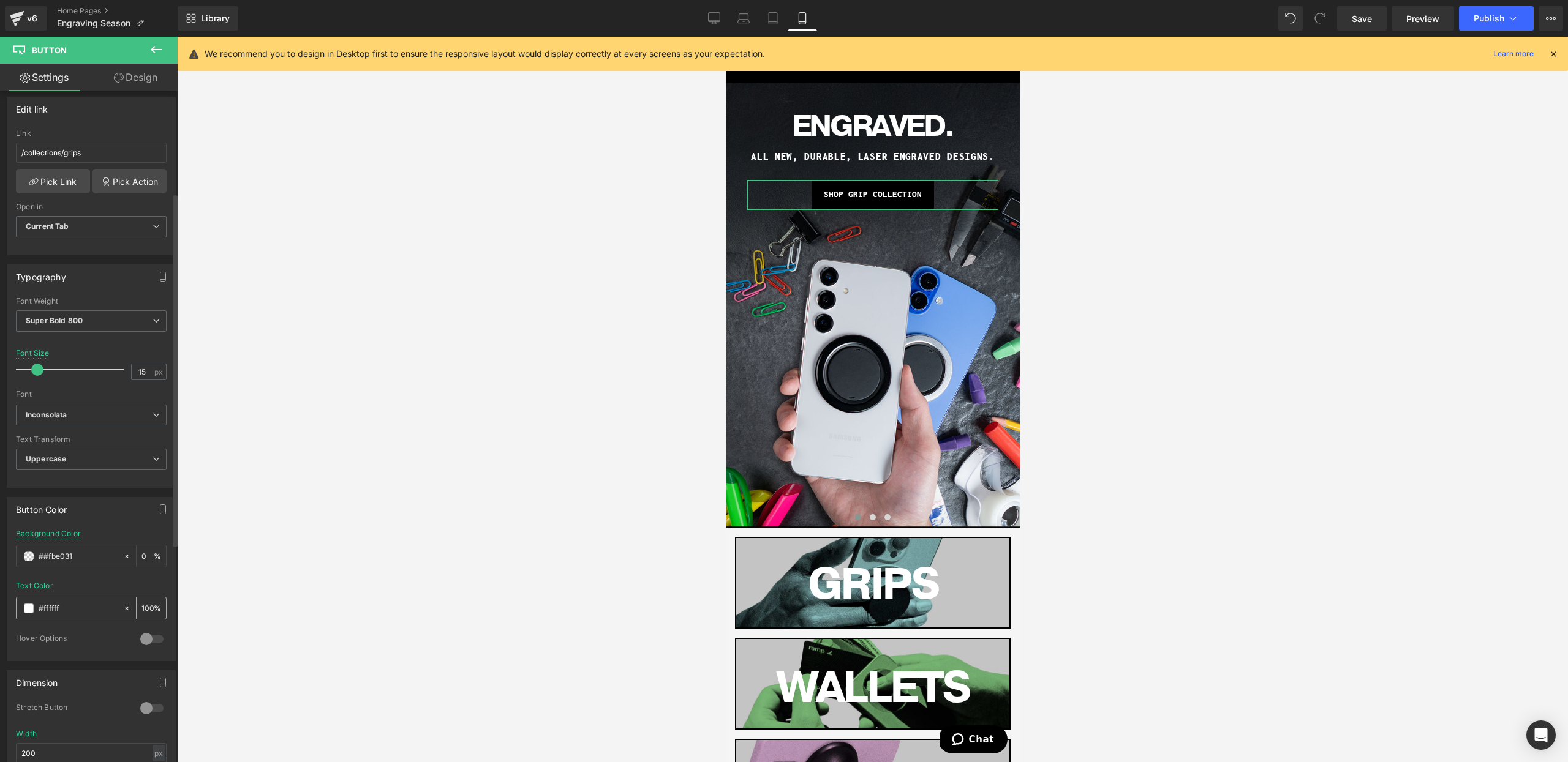
paste input "text"
type input "#fbe031"
click at [27, 612] on span at bounding box center [29, 608] width 10 height 10
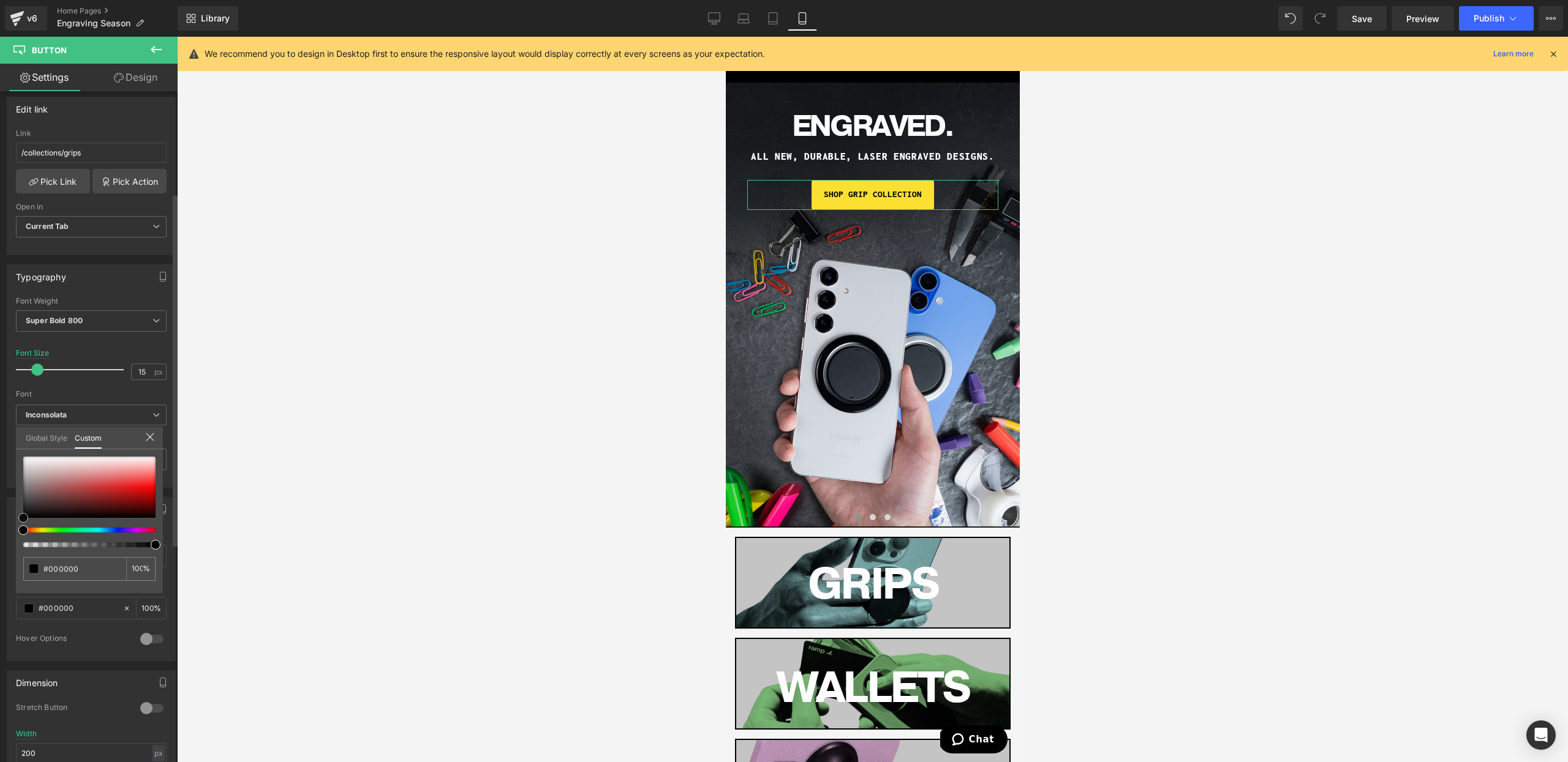
drag, startPoint x: 39, startPoint y: 497, endPoint x: 32, endPoint y: 660, distance: 163.2
click at [0, 649] on div "Button Color rgba(0, 0, 0, 1) Background Color #fbe031 100 % rgba(255, 255, 255…" at bounding box center [91, 574] width 183 height 173
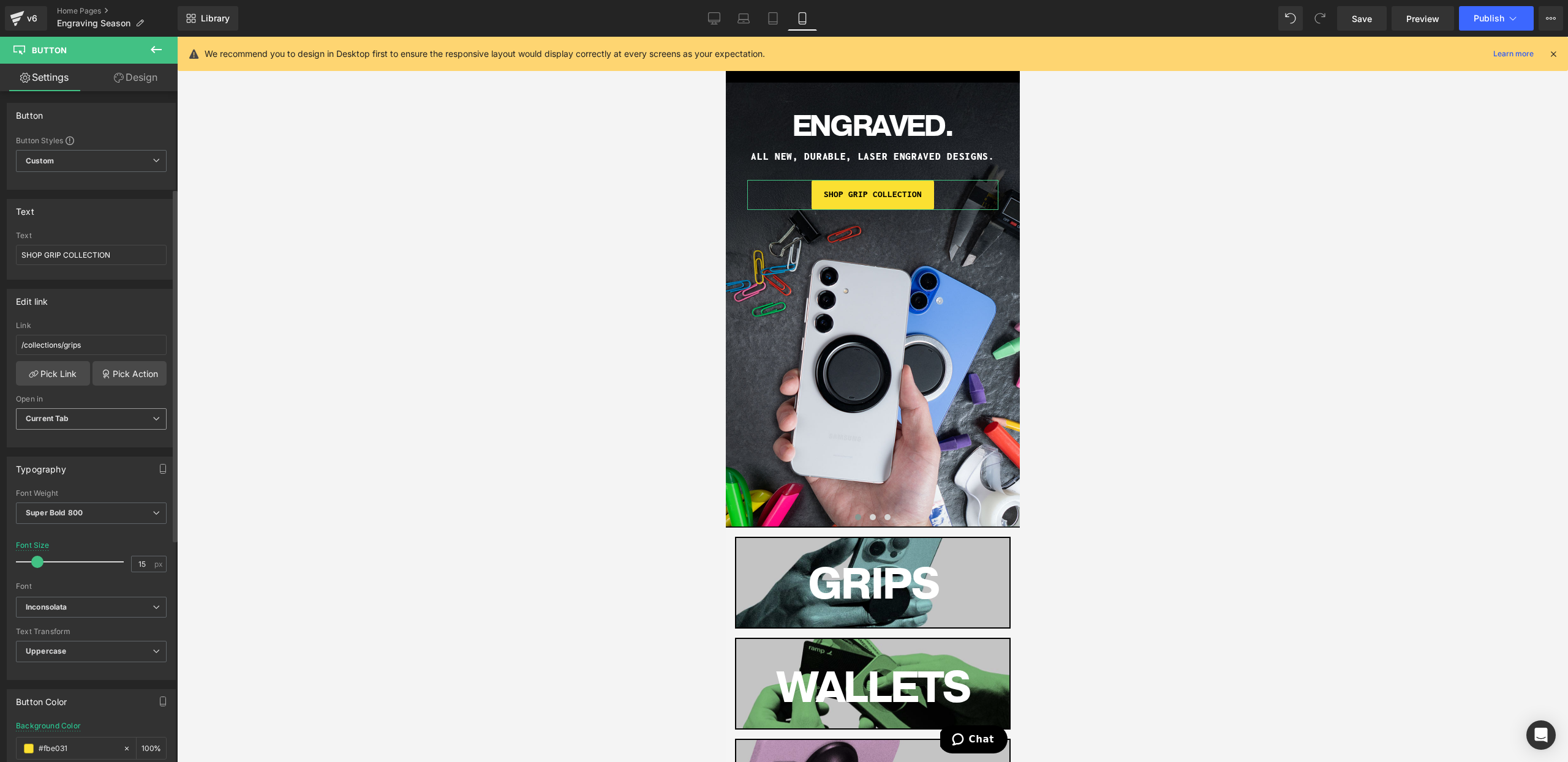
scroll to position [0, 0]
click at [134, 240] on div "Text" at bounding box center [91, 236] width 150 height 8
click at [130, 257] on input "SHOP GRIP COLLECTION" at bounding box center [91, 256] width 150 height 20
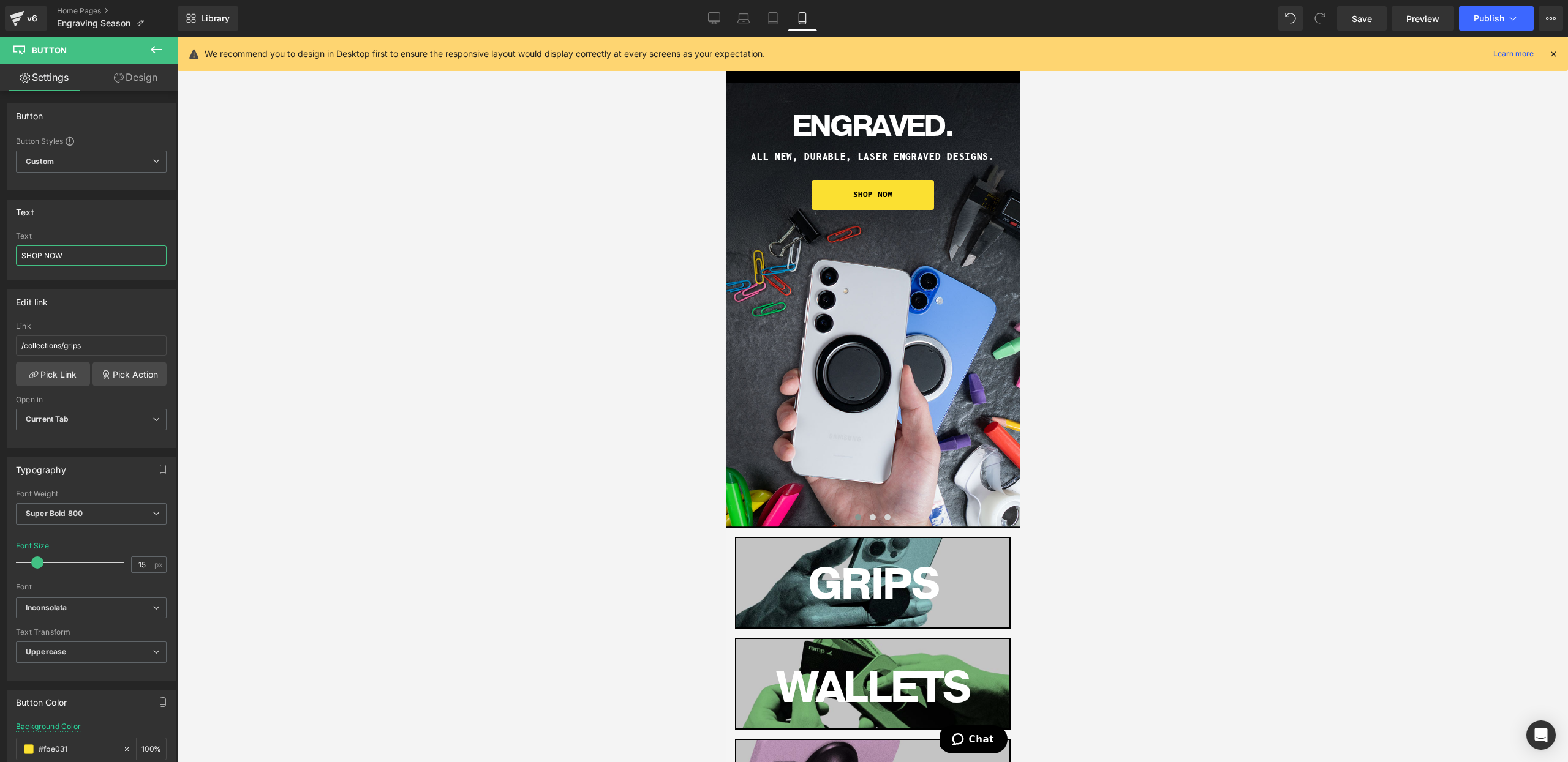
type input "SHOP NOW"
click at [837, 117] on span at bounding box center [842, 110] width 13 height 14
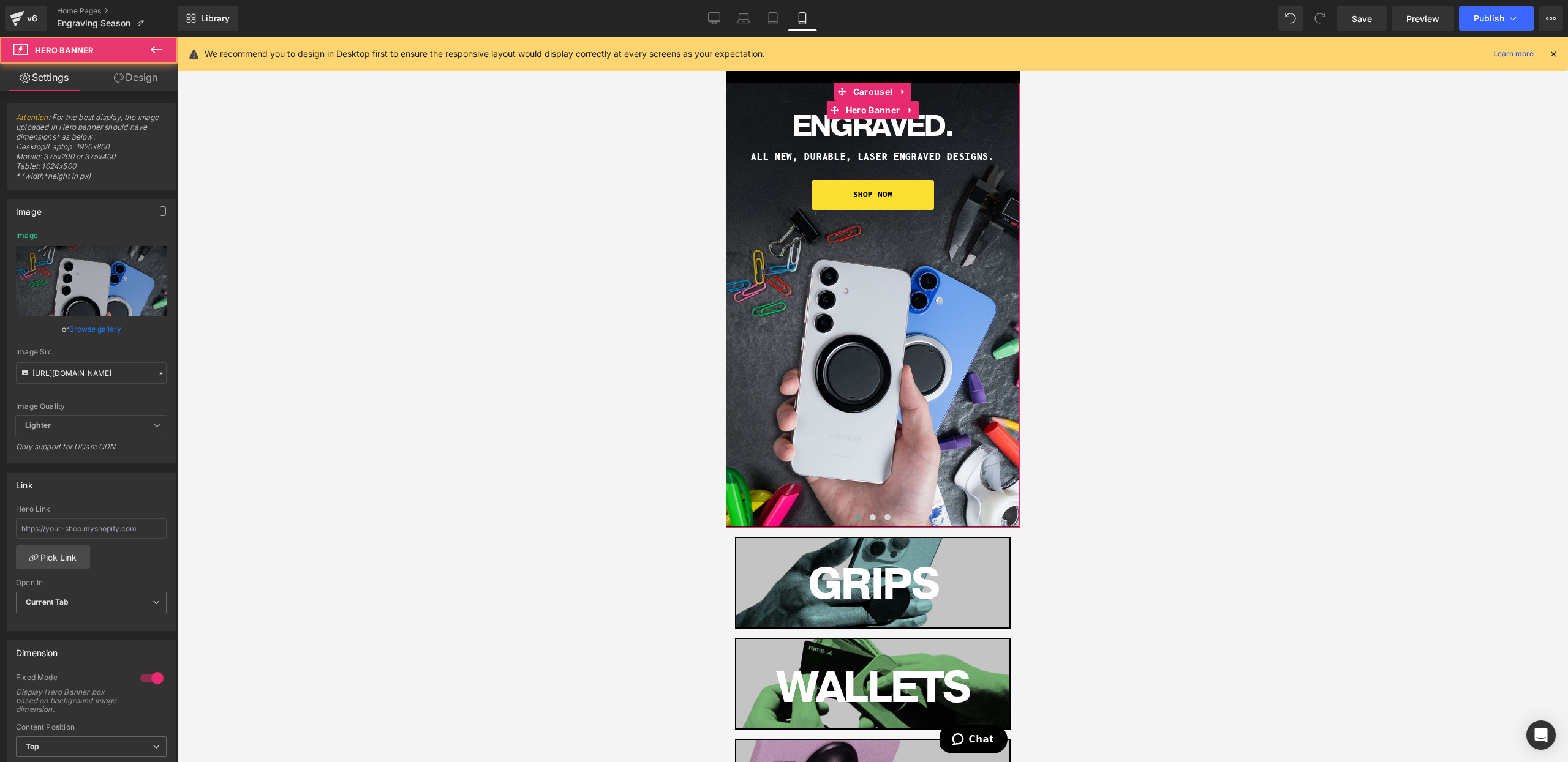
click at [837, 119] on span at bounding box center [834, 111] width 16 height 19
click at [816, 131] on span "ENGRAVED." at bounding box center [872, 127] width 162 height 41
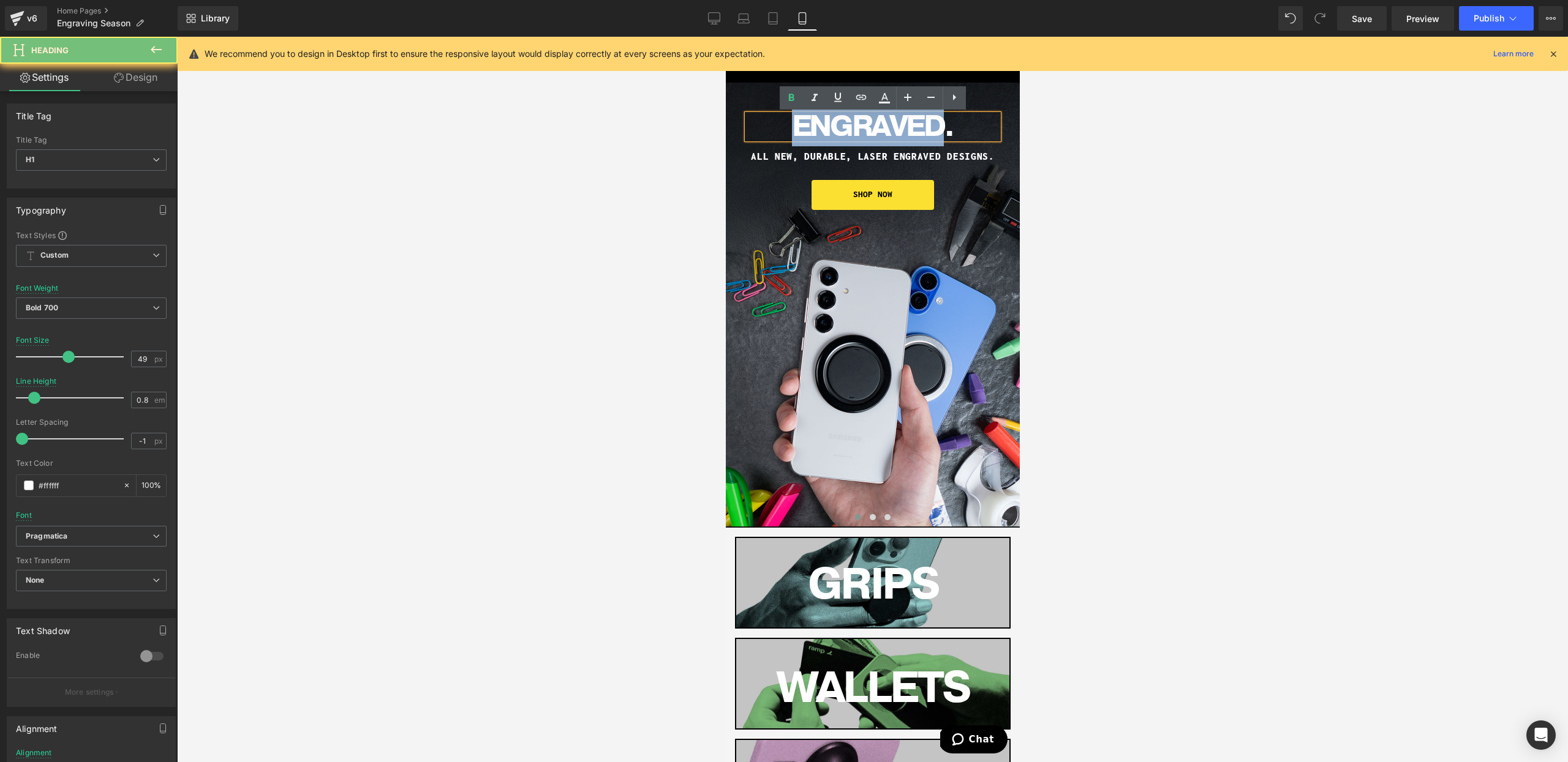
click at [816, 131] on span "ENGRAVED." at bounding box center [872, 127] width 162 height 41
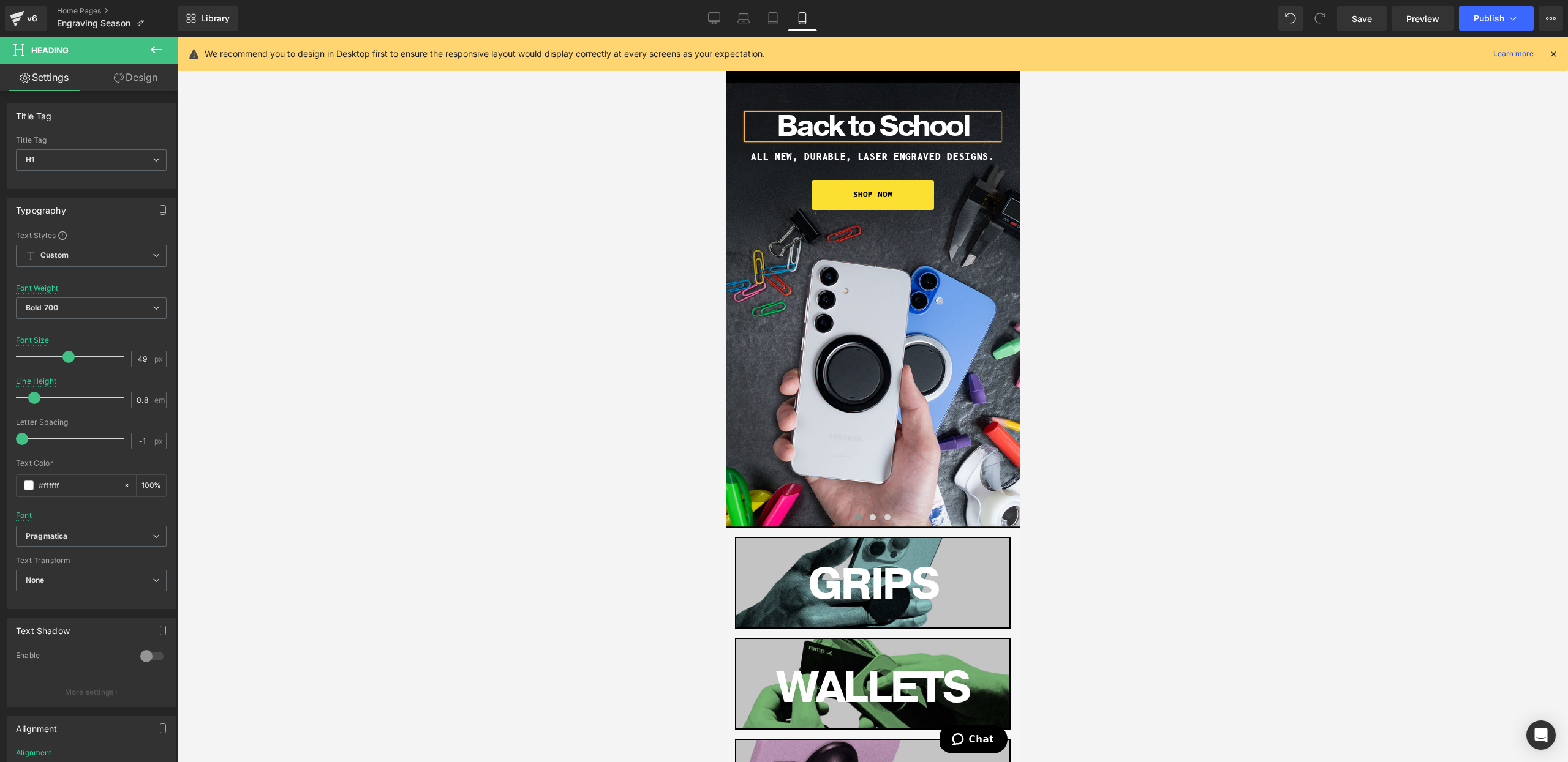
click at [725, 37] on div at bounding box center [725, 37] width 0 height 0
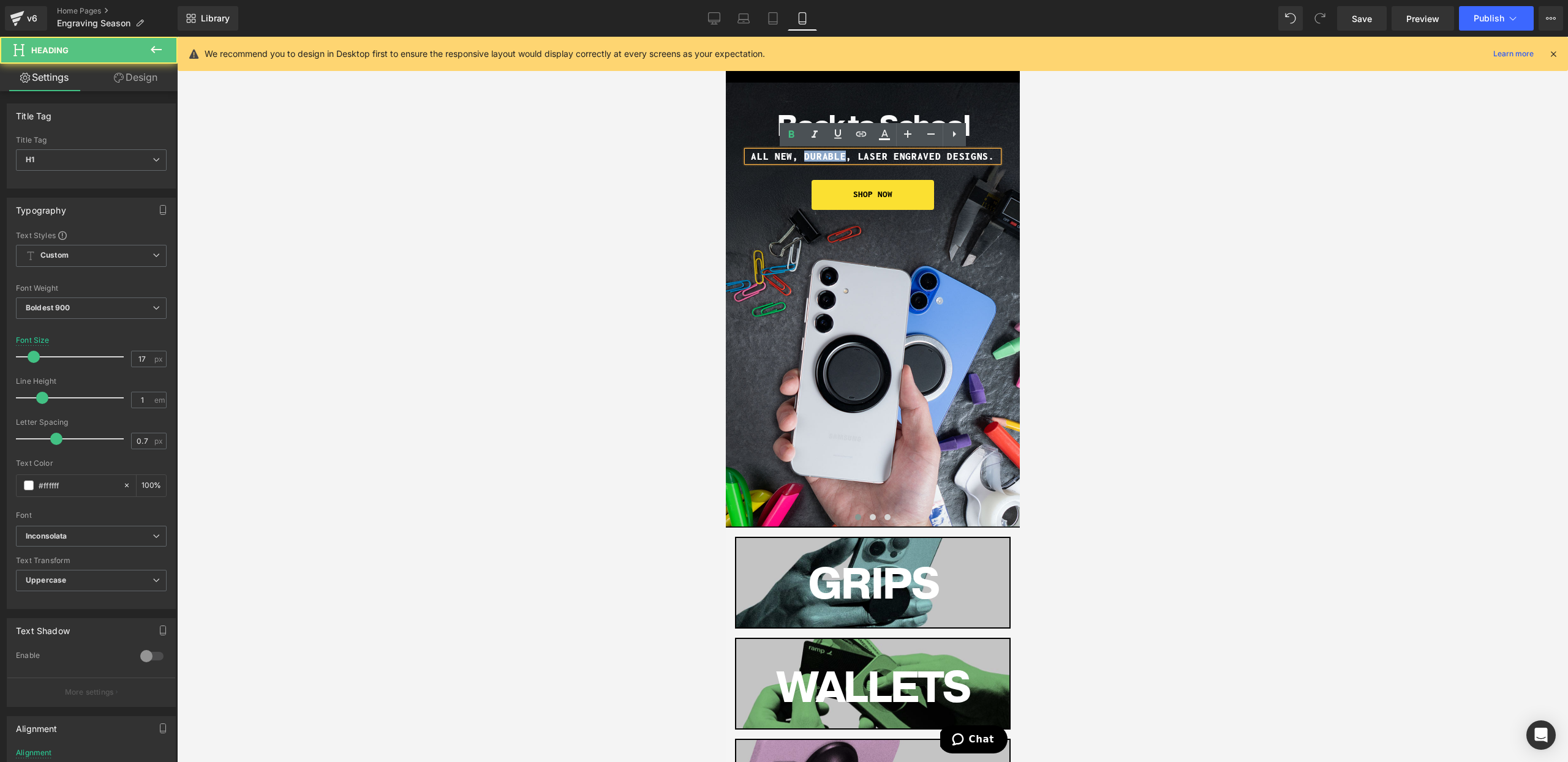
click at [828, 153] on h1 "ALL NEW, DURABlE, LASER ENGRAVED DESIGNS." at bounding box center [871, 156] width 251 height 10
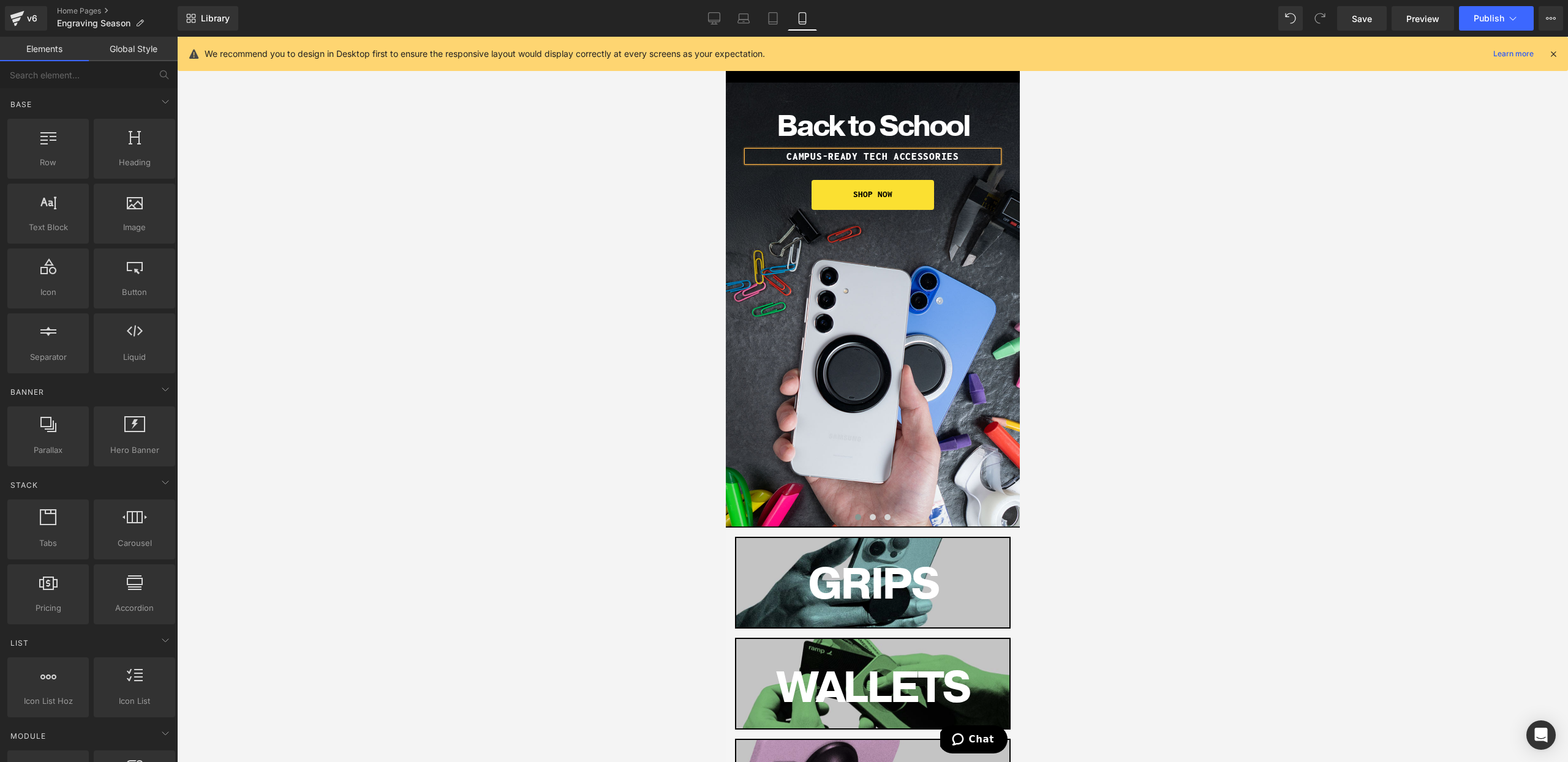
click at [1239, 273] on div at bounding box center [873, 400] width 1392 height 726
click at [1168, 159] on div at bounding box center [873, 400] width 1392 height 726
click at [1370, 17] on span "Save" at bounding box center [1362, 19] width 20 height 13
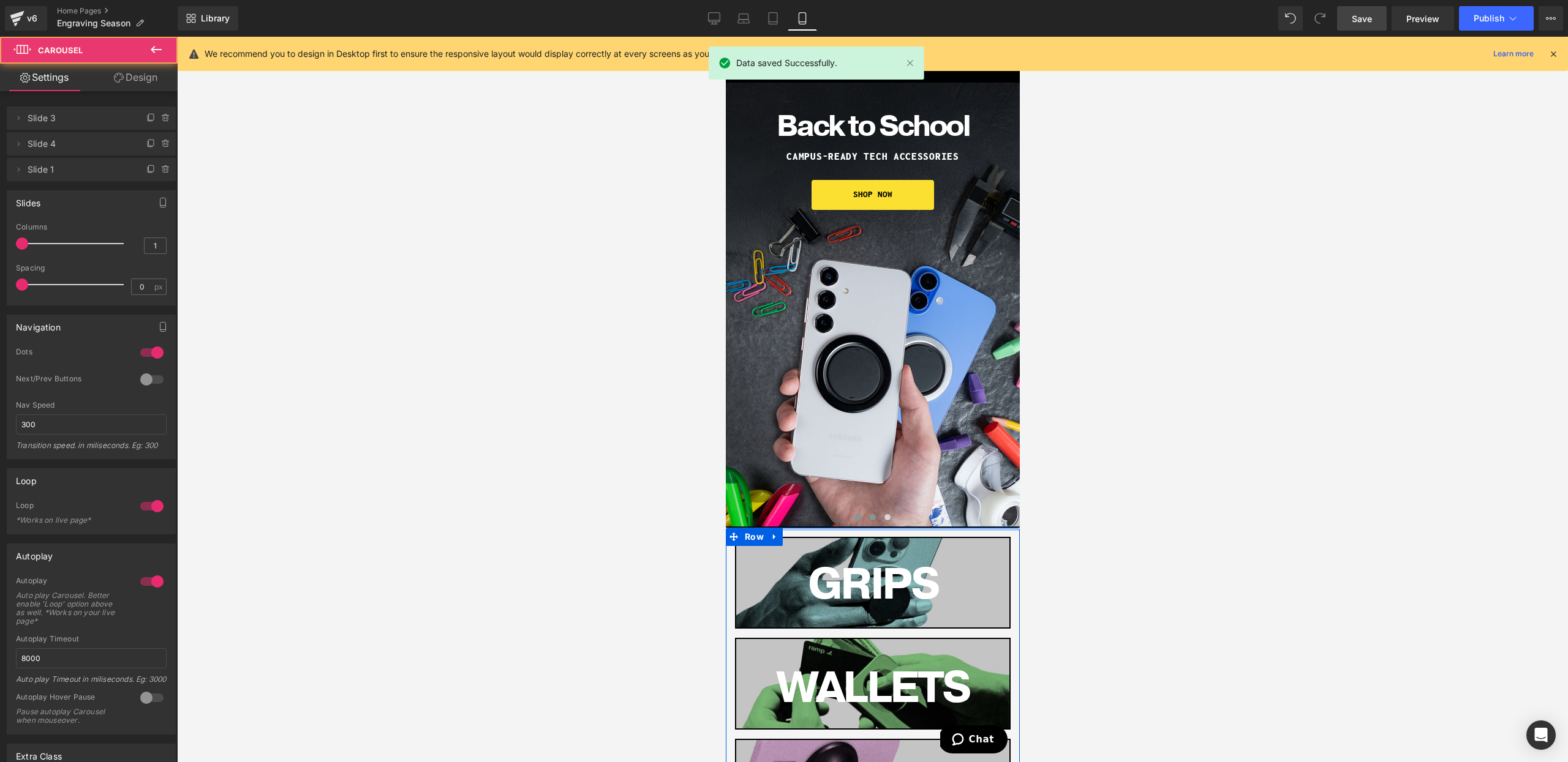
click at [868, 516] on button at bounding box center [871, 517] width 14 height 13
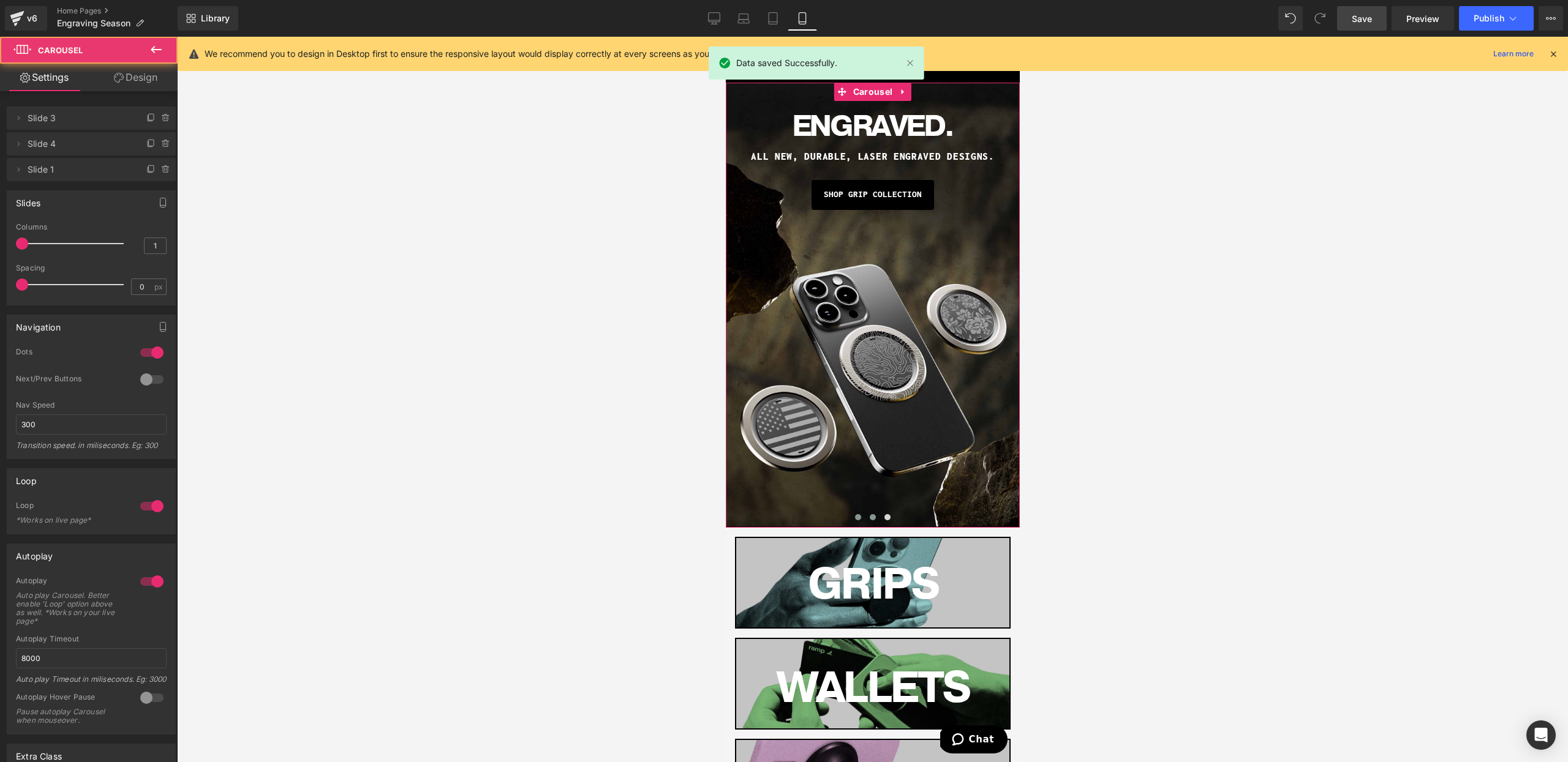
click at [851, 517] on button at bounding box center [857, 517] width 14 height 13
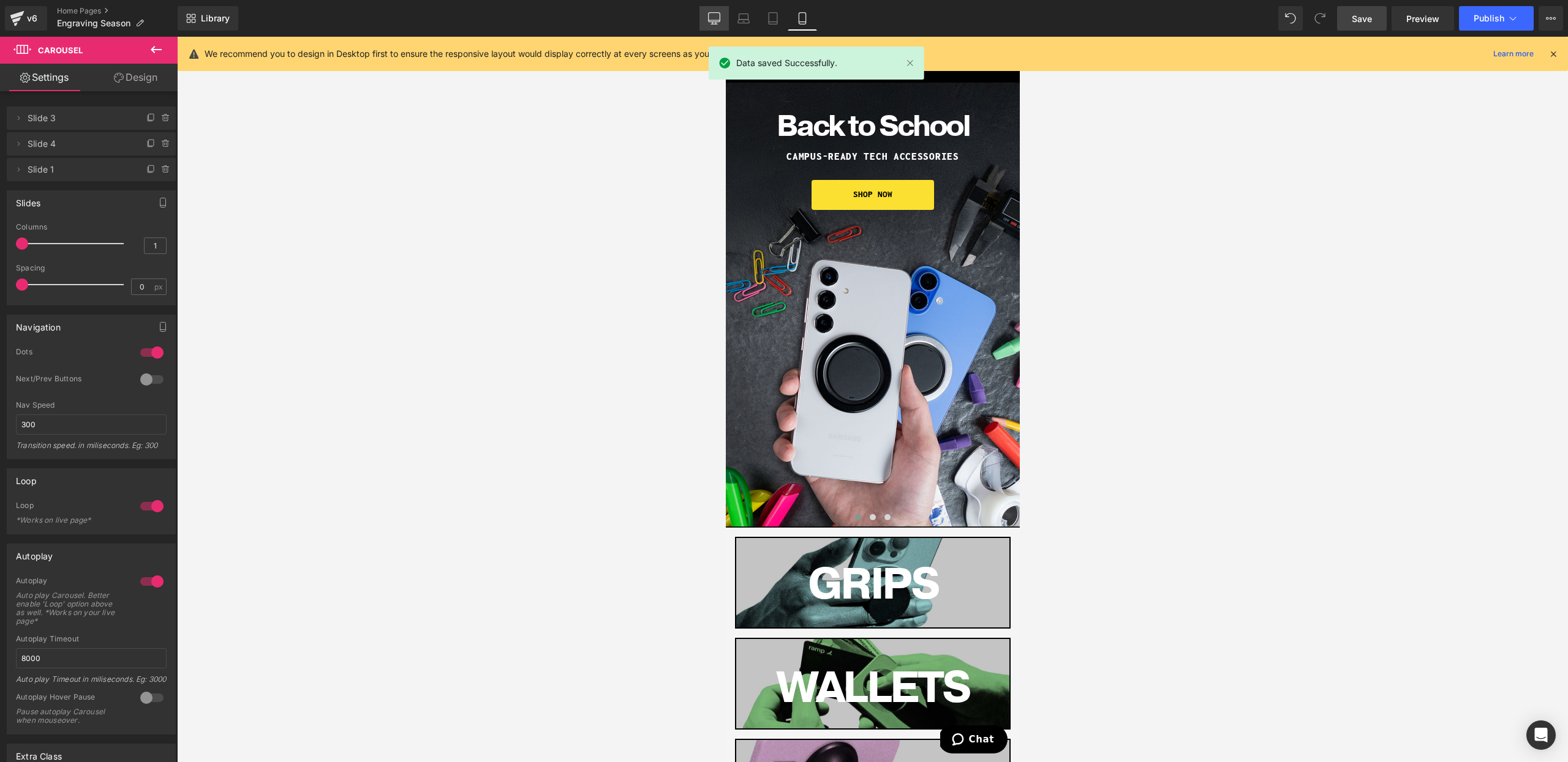
click at [708, 8] on link "Desktop" at bounding box center [713, 18] width 30 height 24
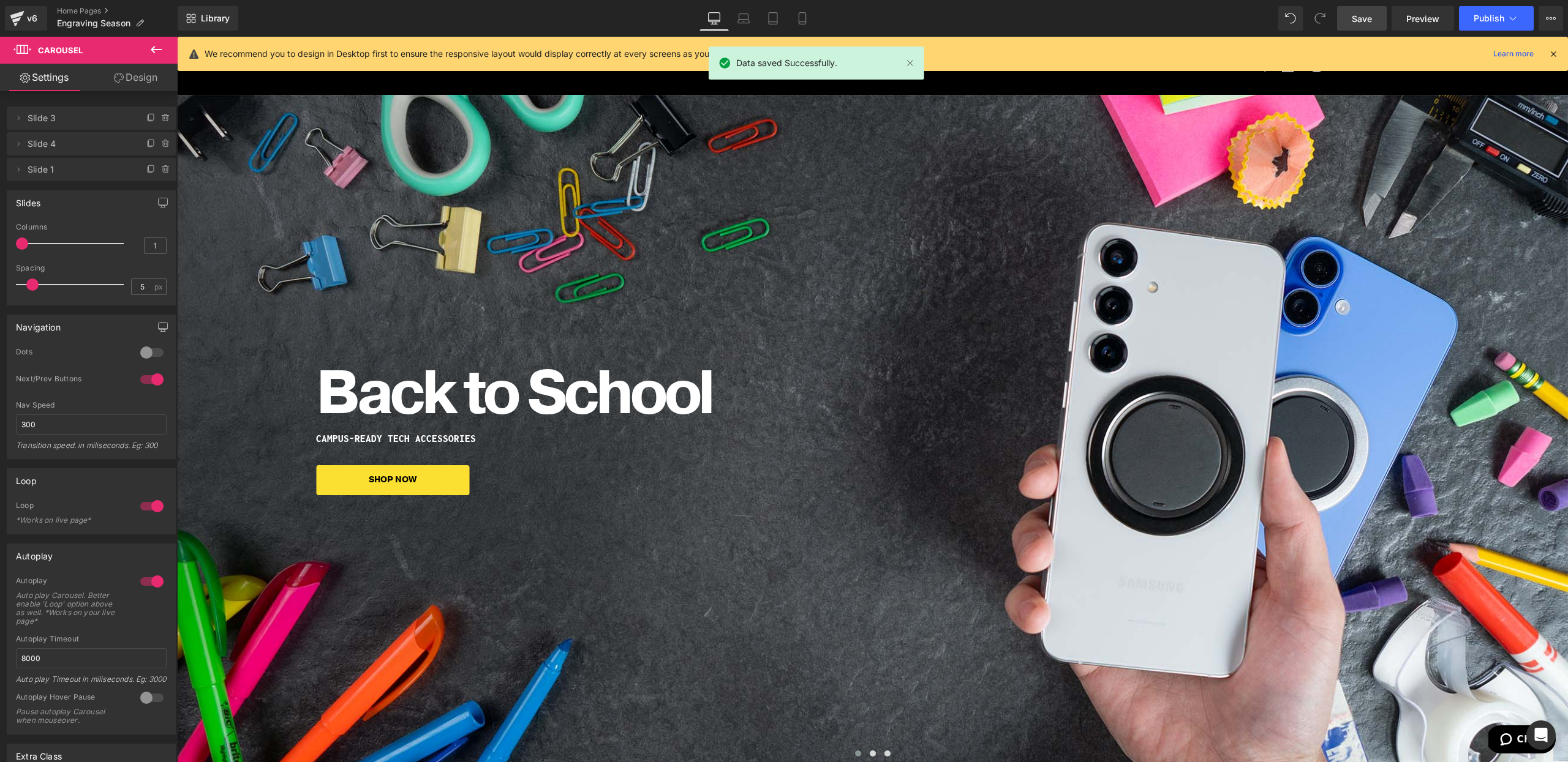
click at [1374, 19] on link "Save" at bounding box center [1362, 18] width 50 height 24
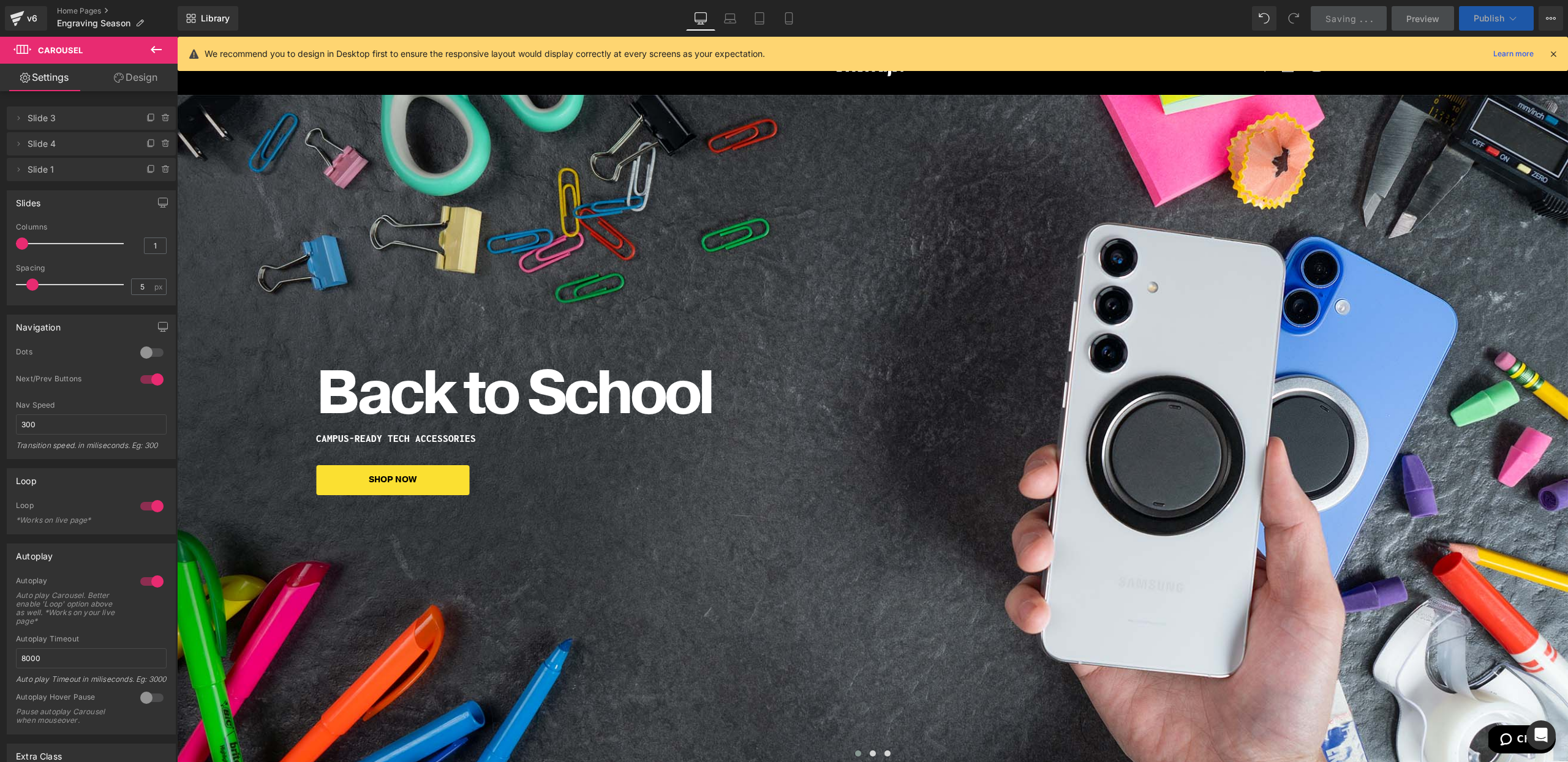
click at [1485, 24] on button "Publish" at bounding box center [1496, 18] width 75 height 24
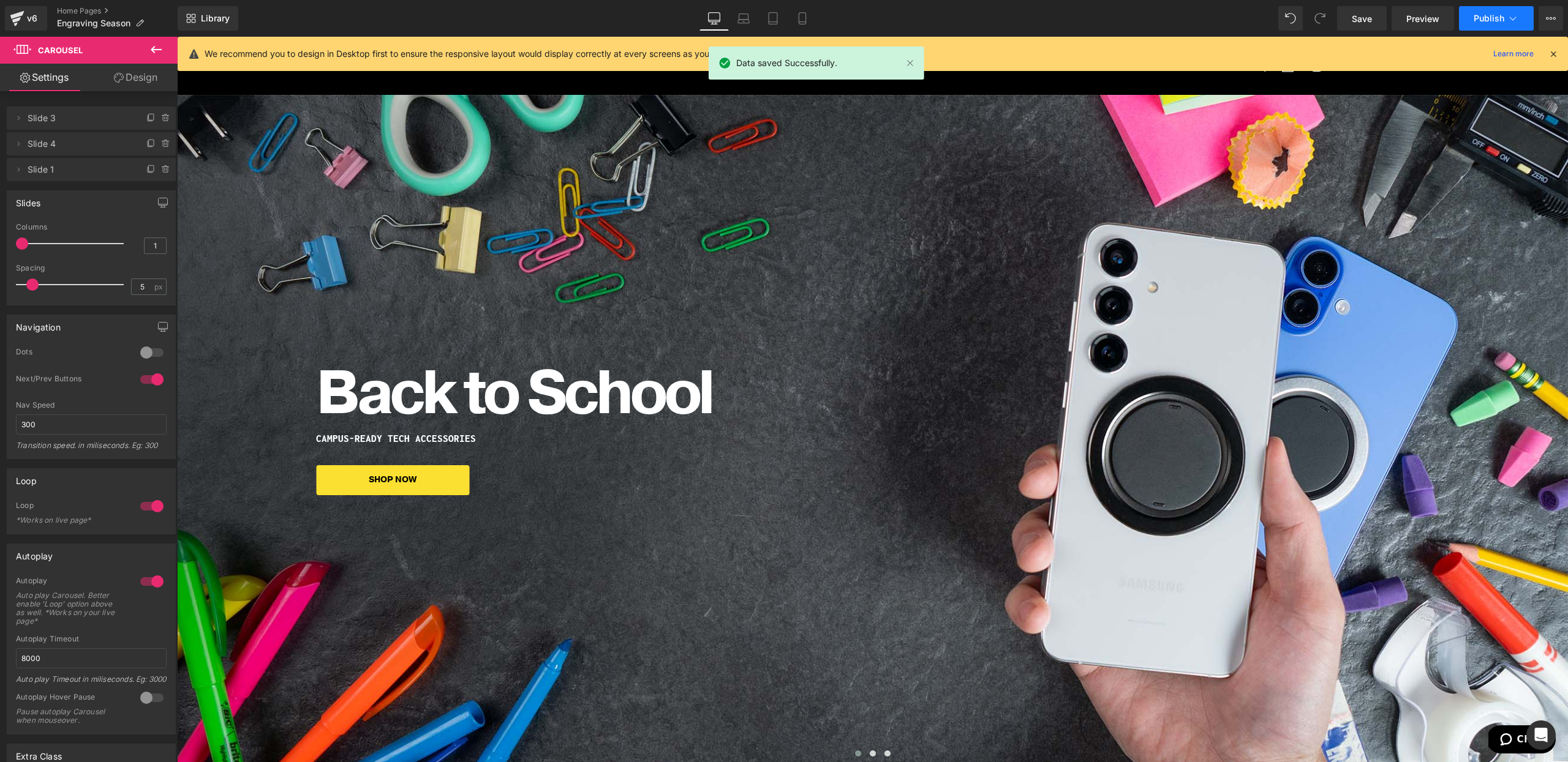
click at [1483, 19] on span "Publish" at bounding box center [1489, 19] width 30 height 10
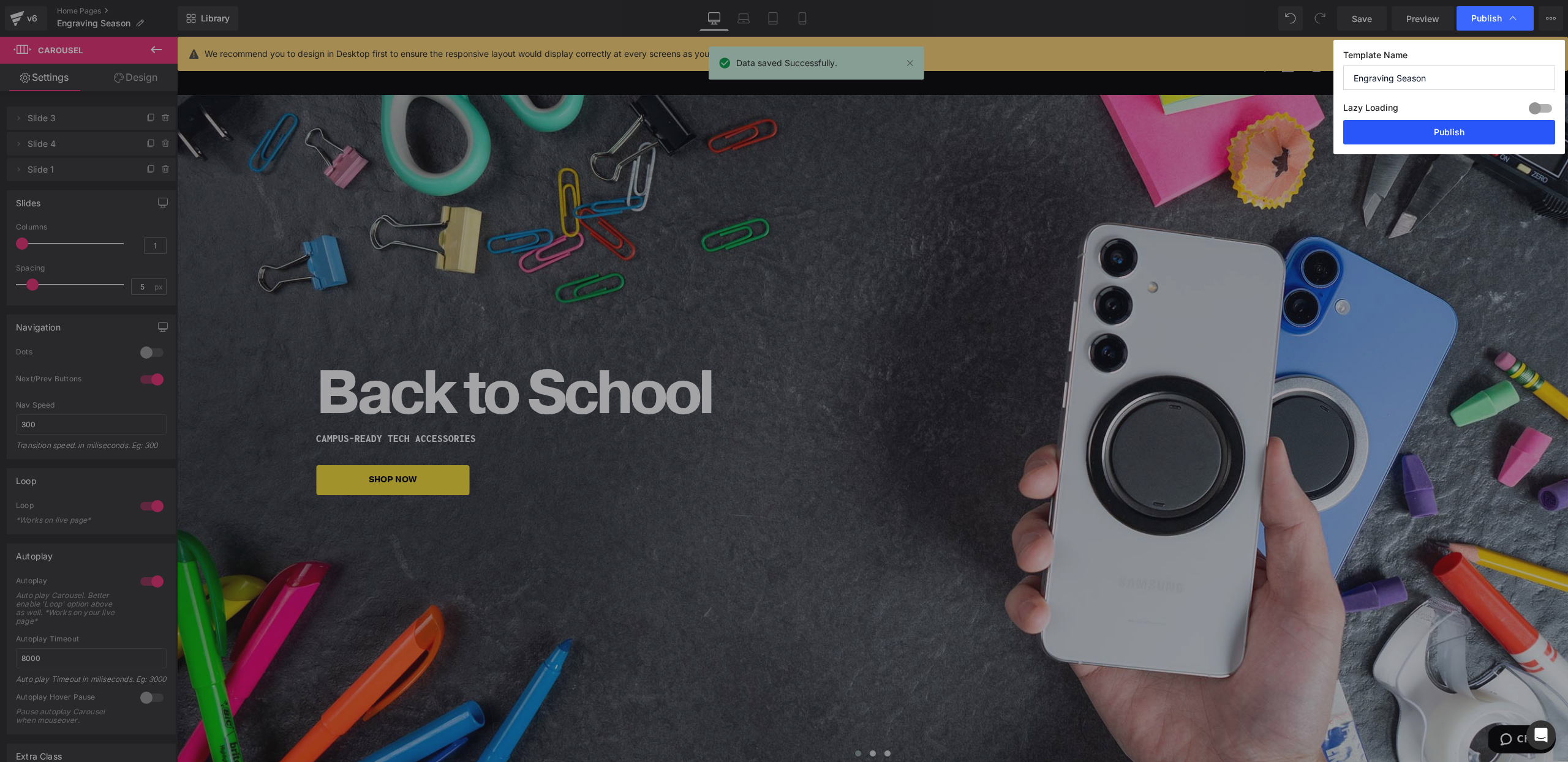
drag, startPoint x: 1436, startPoint y: 128, endPoint x: 958, endPoint y: 190, distance: 482.0
click at [1436, 128] on button "Publish" at bounding box center [1449, 132] width 212 height 24
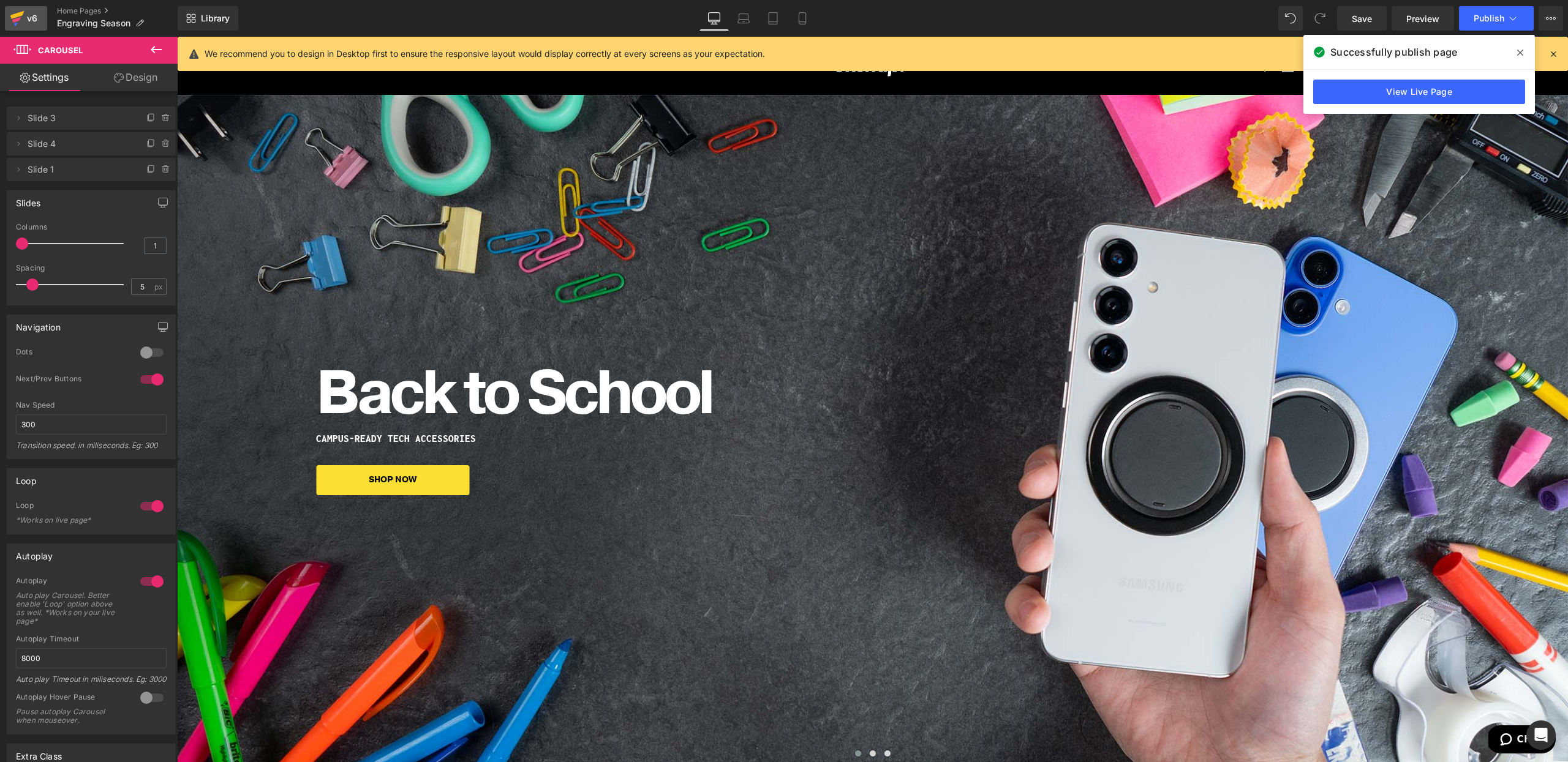
click at [18, 10] on icon at bounding box center [17, 19] width 14 height 30
